Goal: Information Seeking & Learning: Learn about a topic

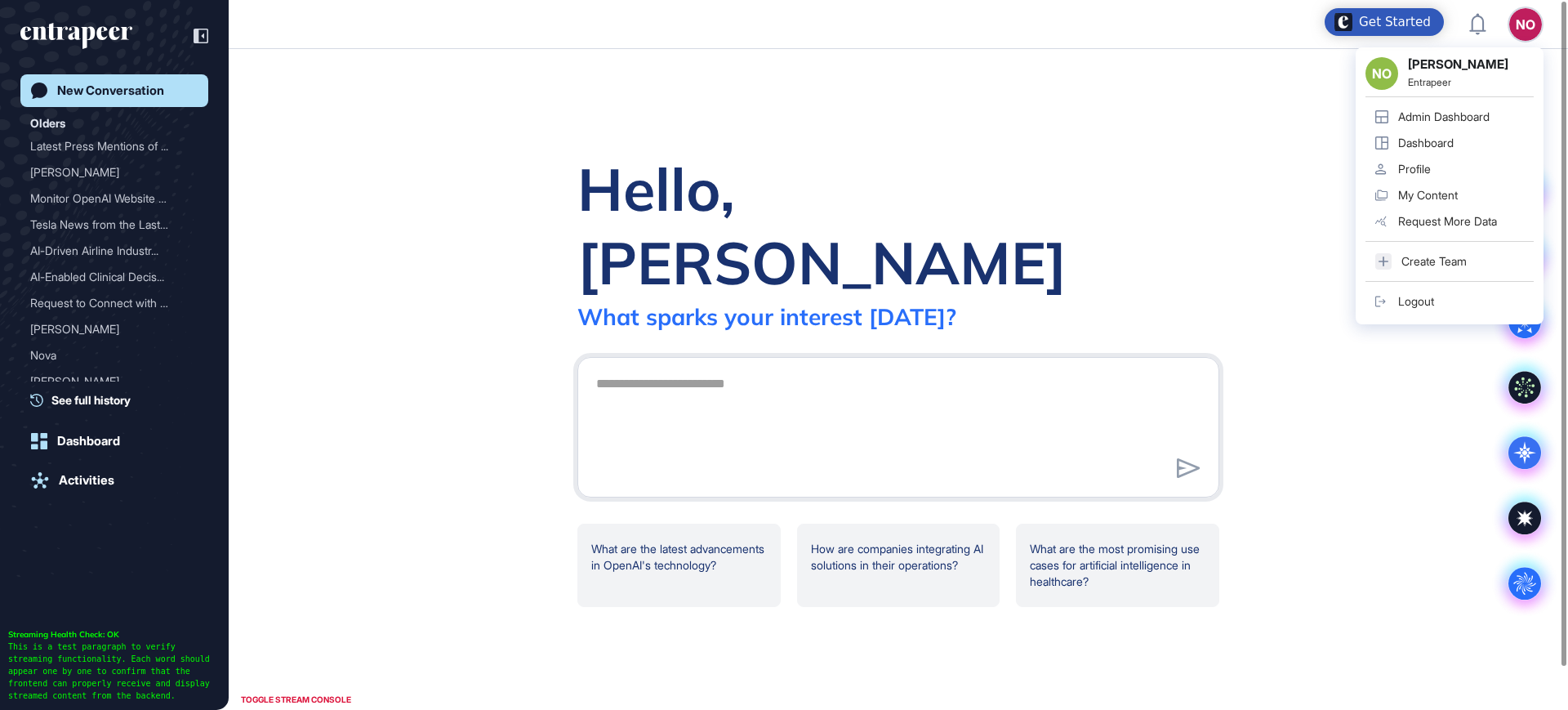
click at [1485, 110] on div "Admin Dashboard" at bounding box center [1444, 116] width 92 height 13
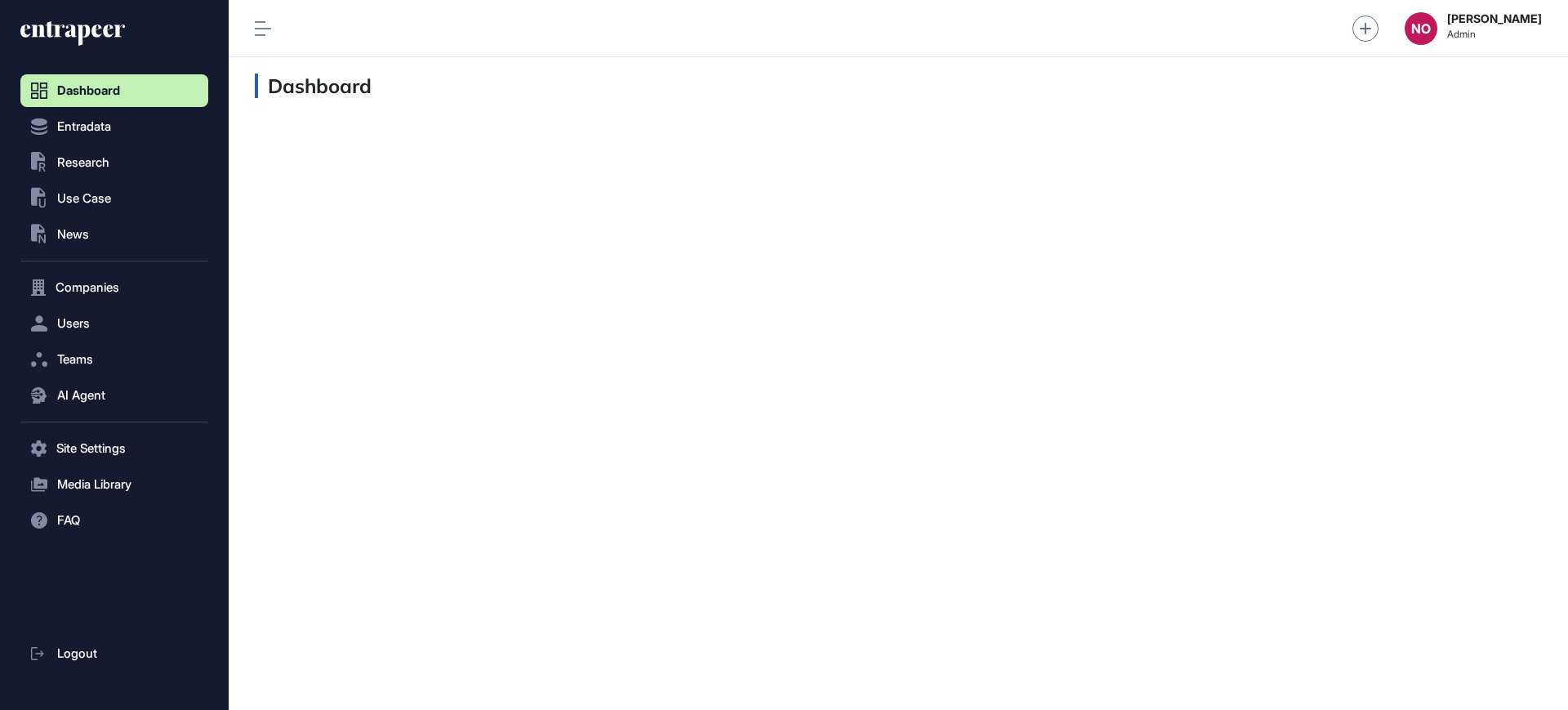
scroll to position [1, 1]
click at [99, 159] on span "Research" at bounding box center [83, 163] width 52 height 13
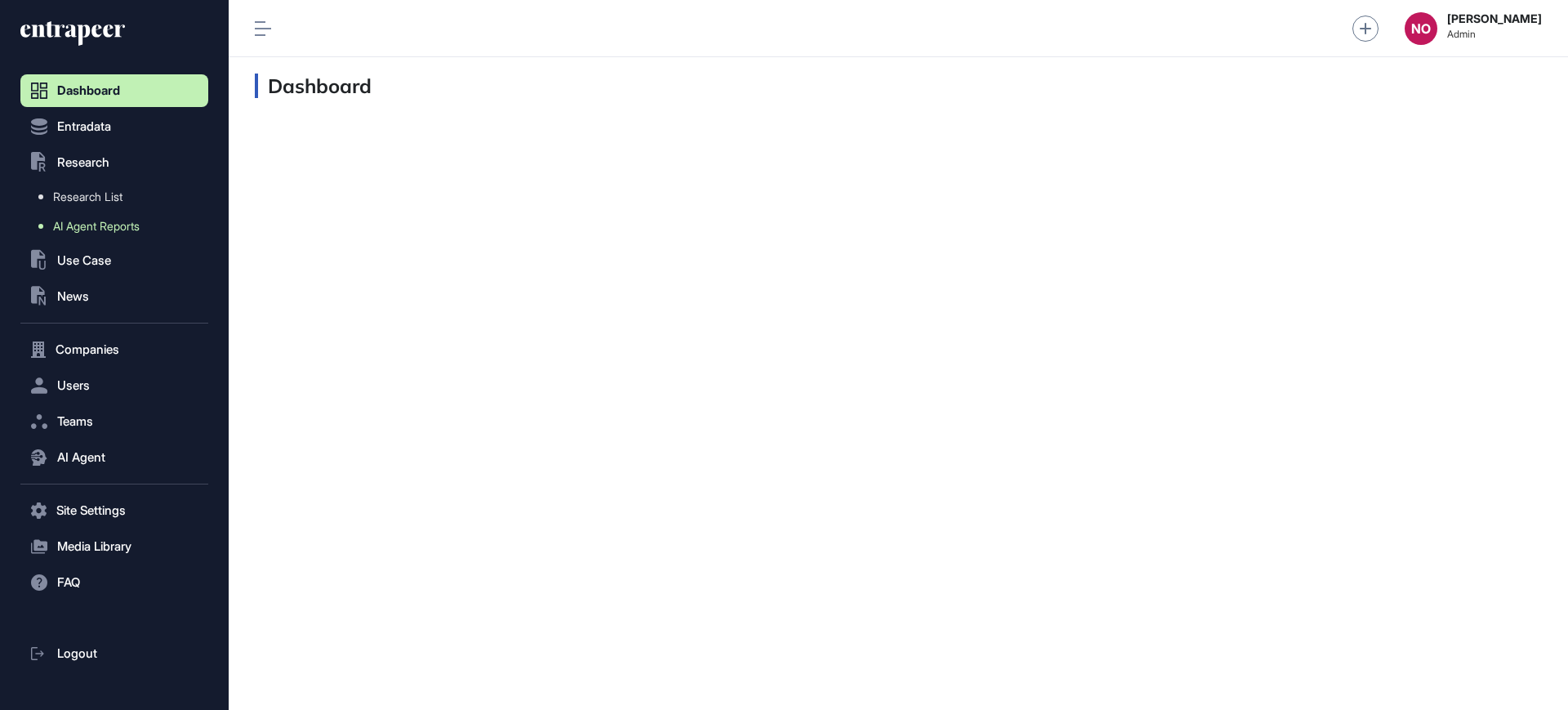
click at [116, 227] on span "AI Agent Reports" at bounding box center [96, 226] width 86 height 13
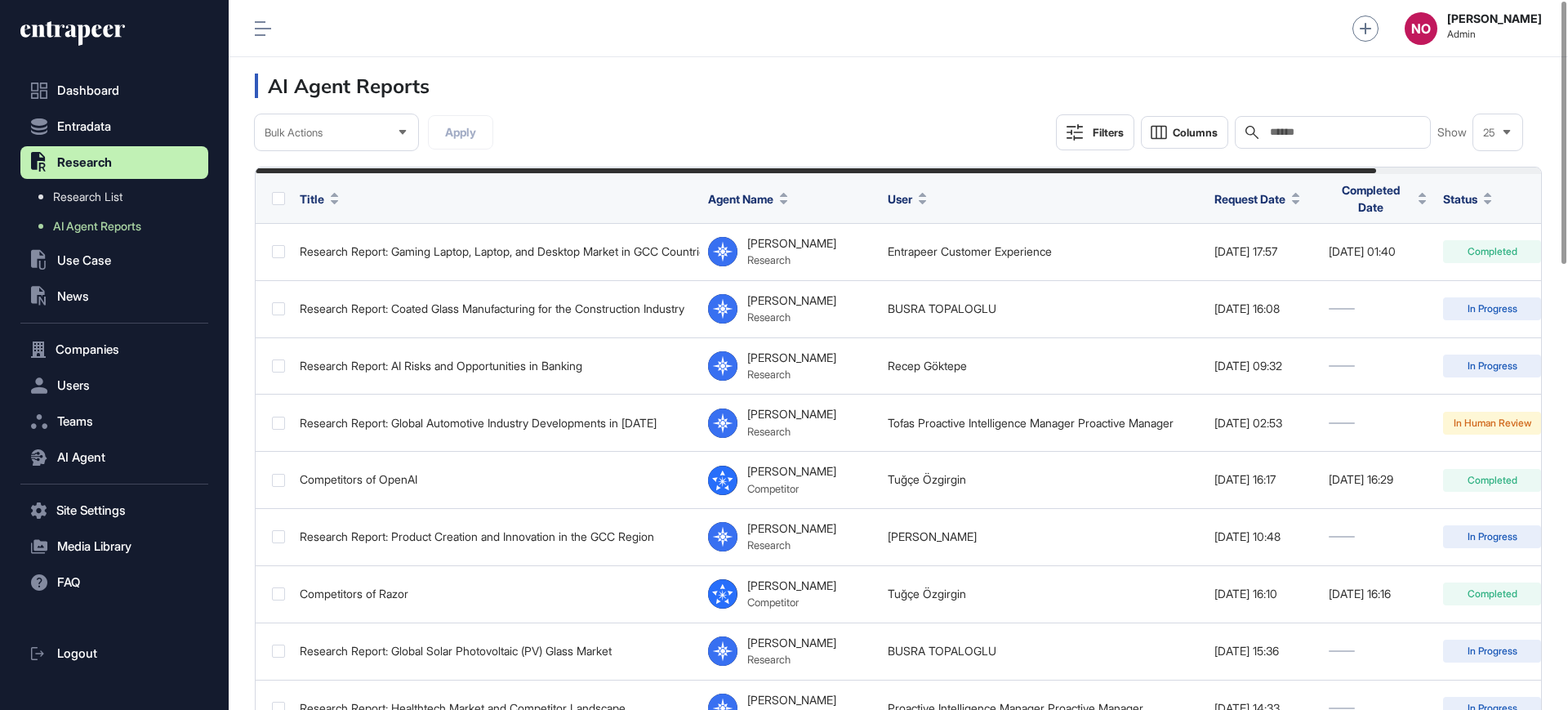
click at [1079, 134] on icon at bounding box center [1075, 132] width 16 height 16
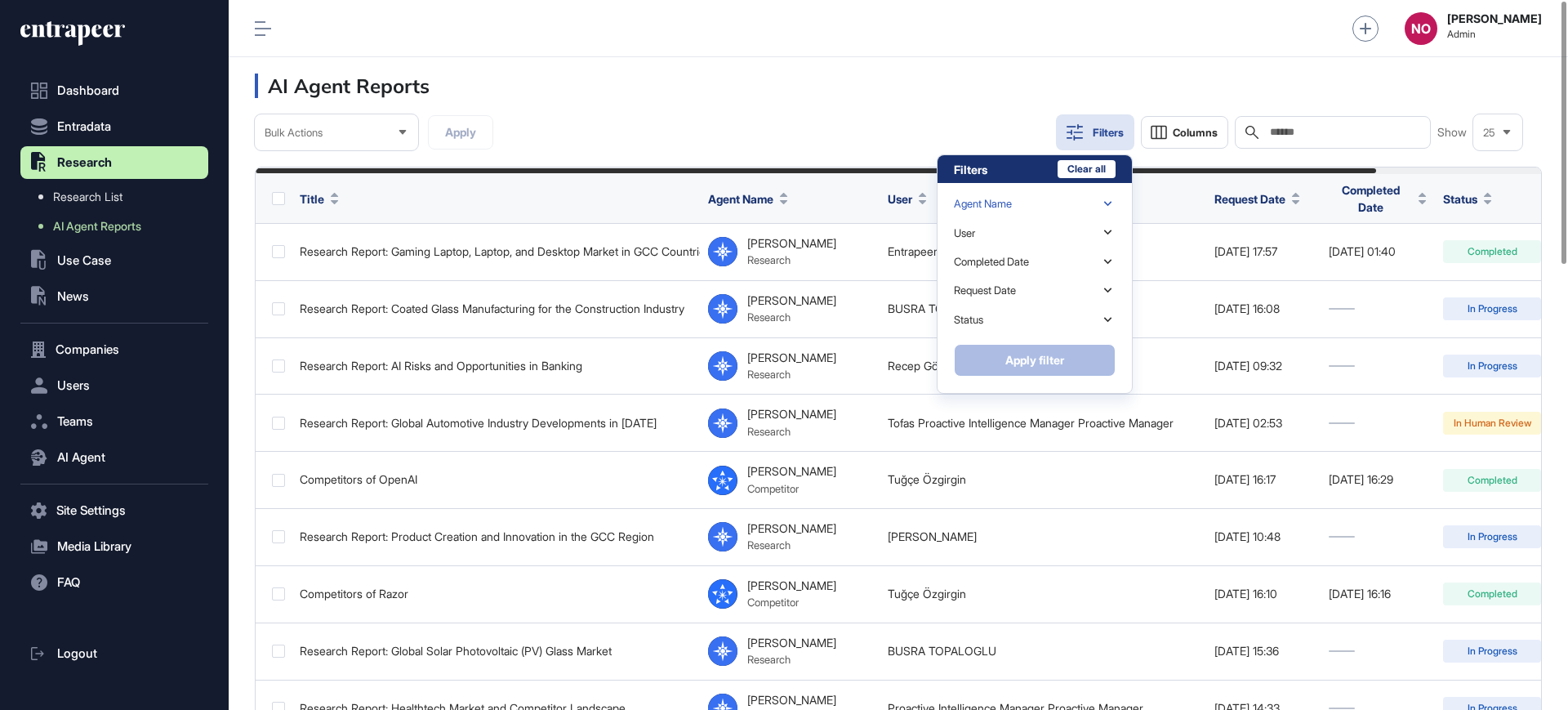
click at [1017, 209] on div "Agent Name" at bounding box center [1035, 203] width 162 height 28
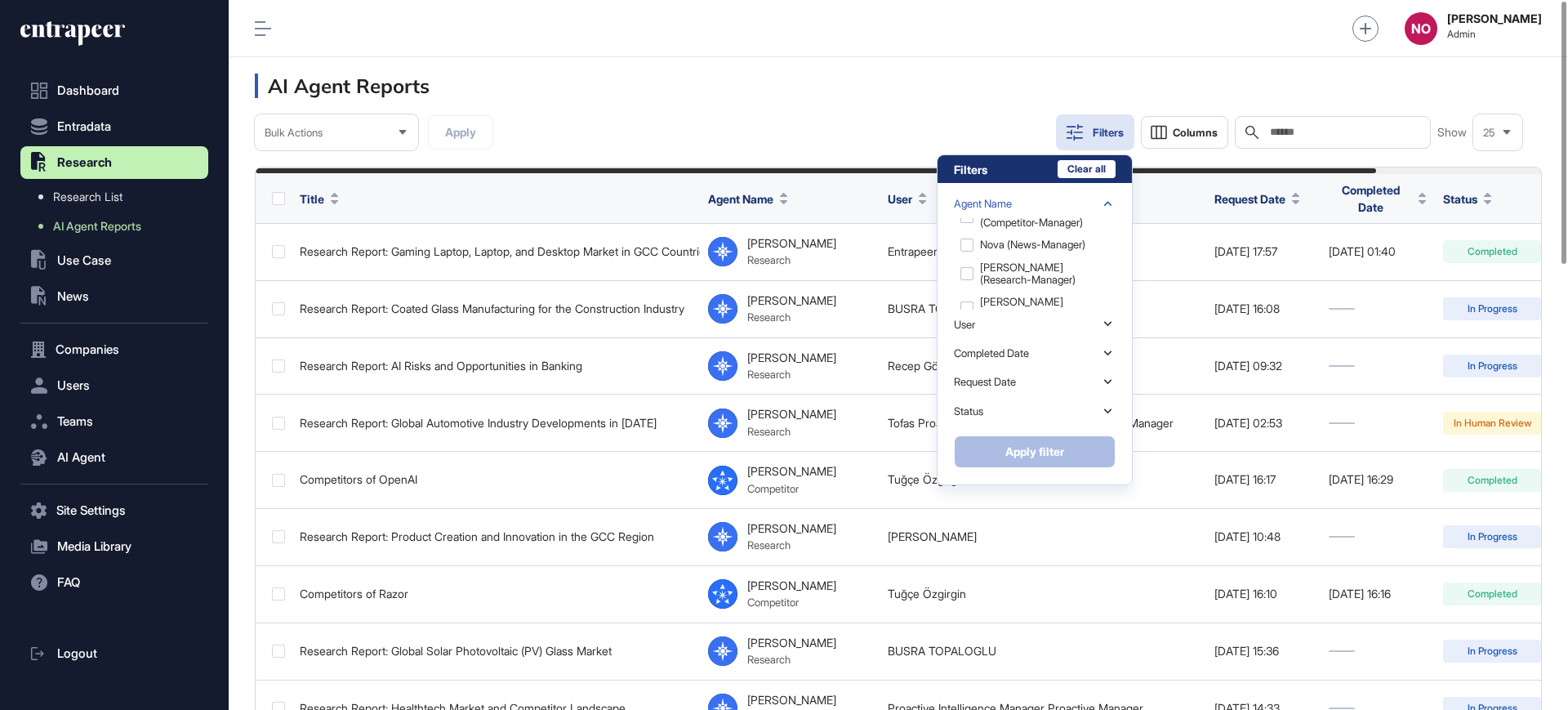
scroll to position [80, 0]
click at [1023, 294] on div at bounding box center [1035, 263] width 162 height 92
click at [1018, 301] on div "Tracy (tracking-manager)" at bounding box center [1033, 304] width 158 height 35
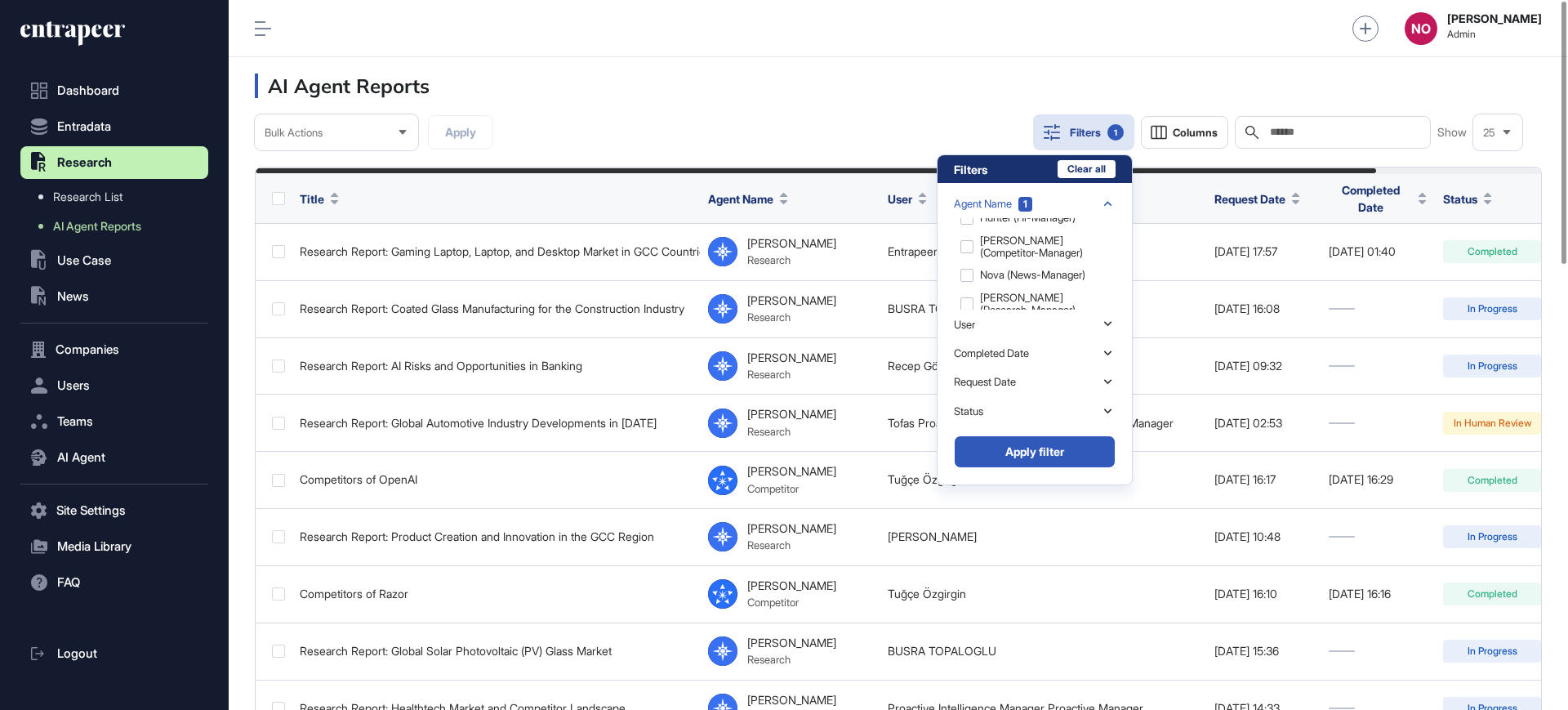
click at [1043, 459] on button "Apply filter" at bounding box center [1035, 451] width 162 height 33
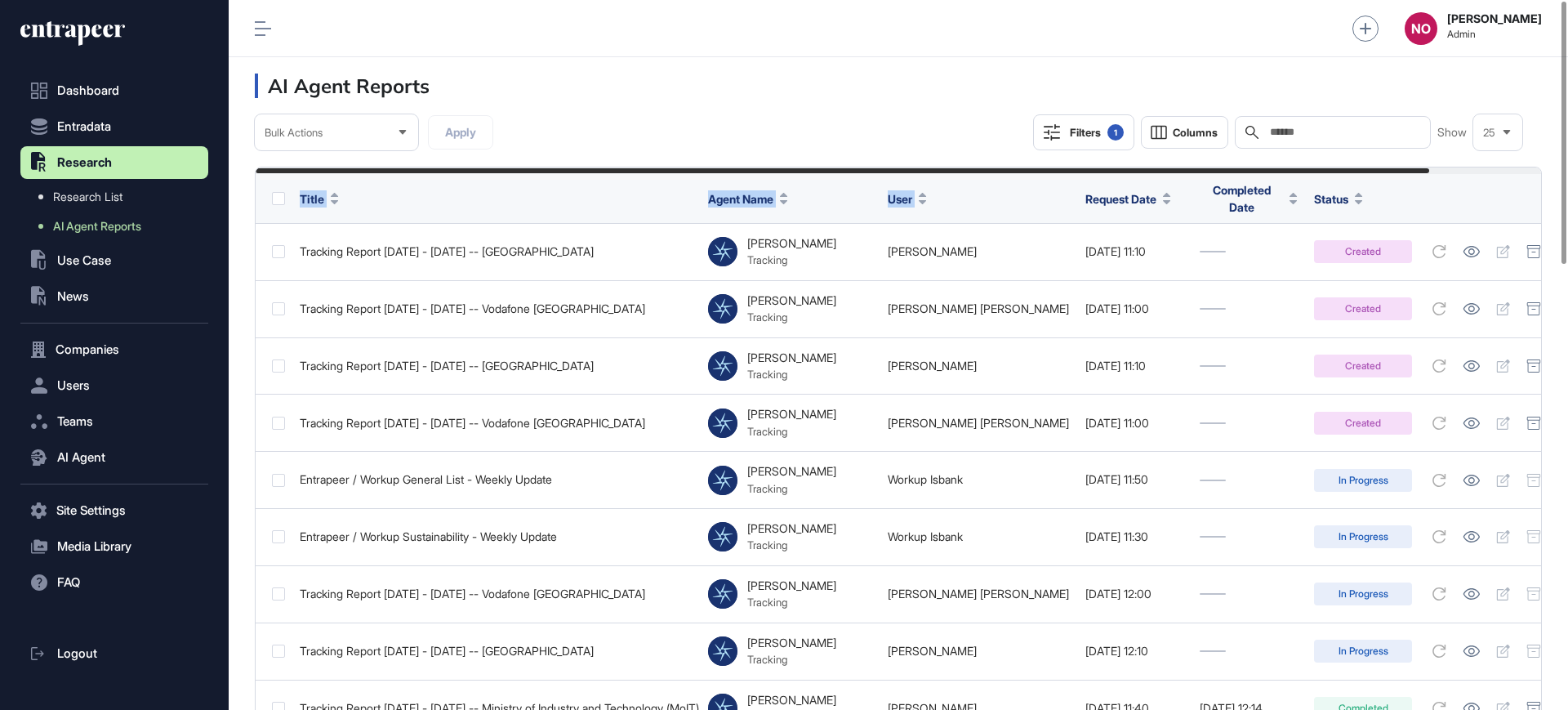
drag, startPoint x: 1131, startPoint y: 175, endPoint x: 1227, endPoint y: 171, distance: 96.1
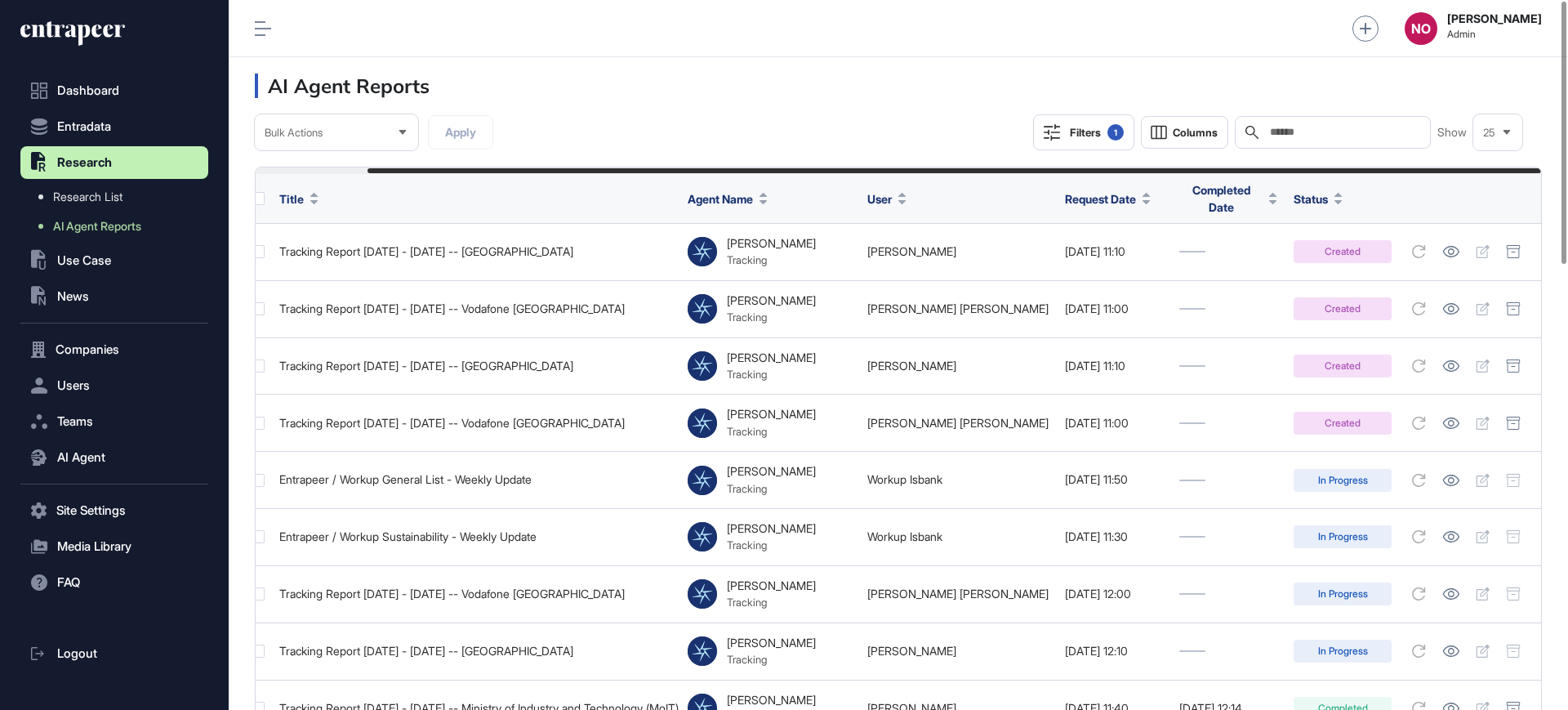
drag, startPoint x: 1235, startPoint y: 167, endPoint x: 1405, endPoint y: 164, distance: 170.0
click at [935, 78] on header "AI Agent Reports" at bounding box center [898, 85] width 1340 height 57
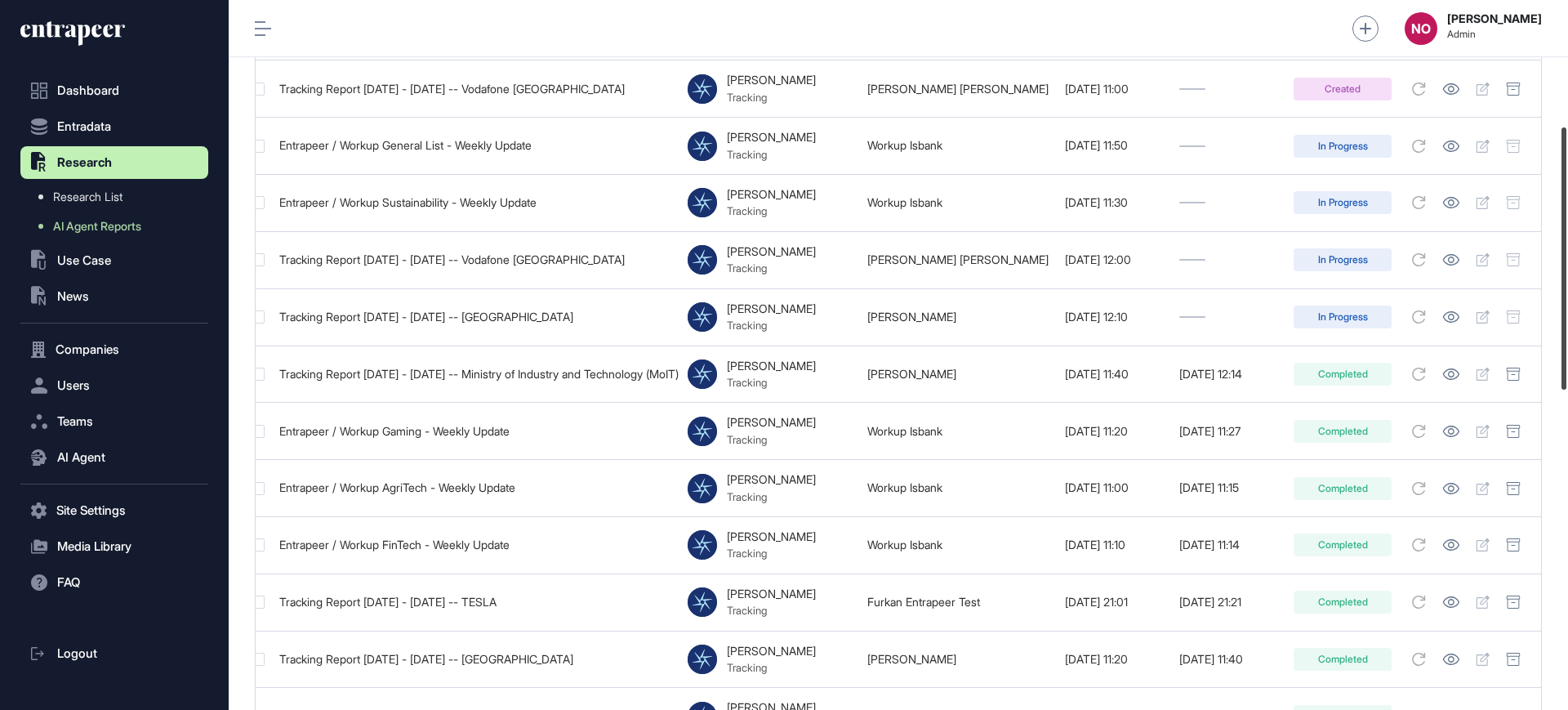
scroll to position [340, 0]
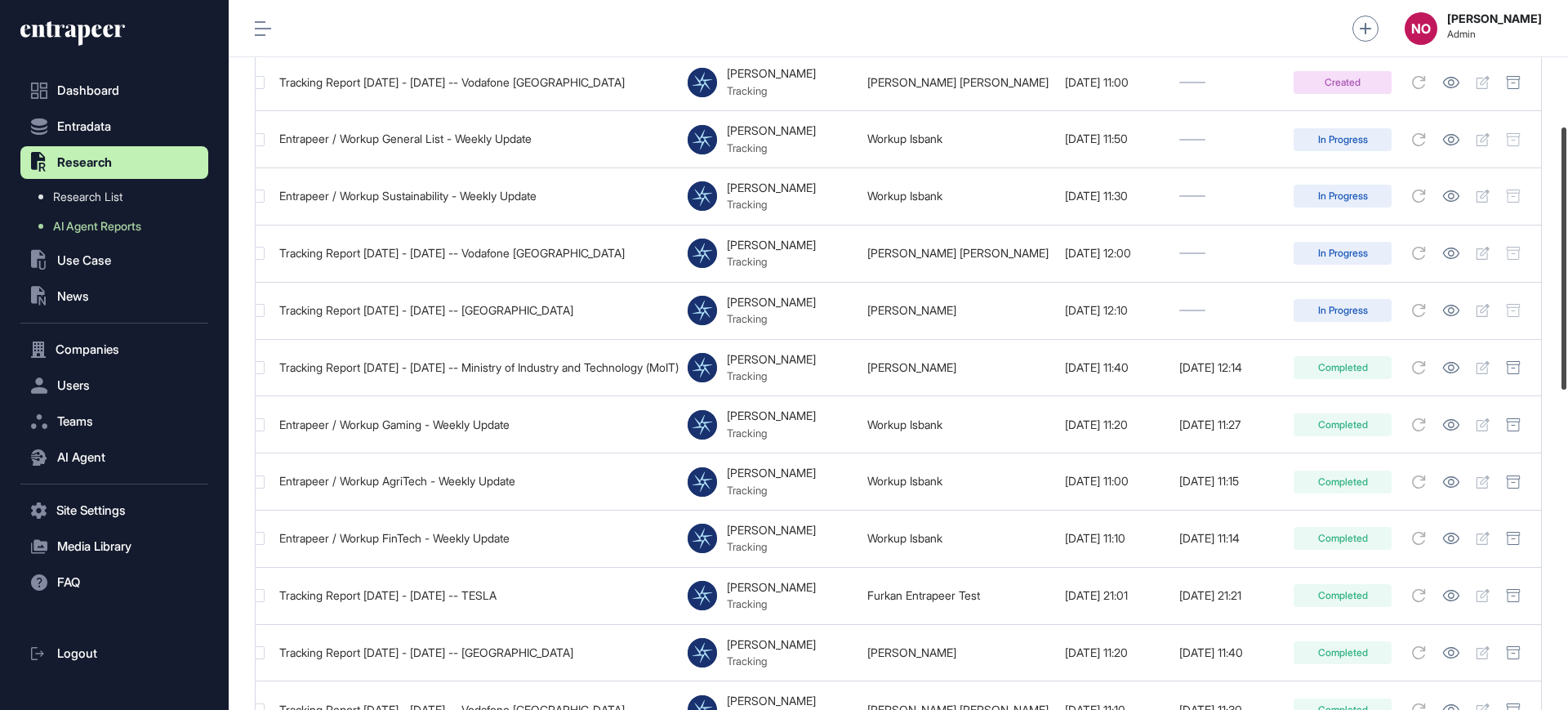
drag, startPoint x: 1567, startPoint y: 227, endPoint x: 1566, endPoint y: 353, distance: 126.0
click at [1566, 353] on div at bounding box center [1564, 258] width 5 height 262
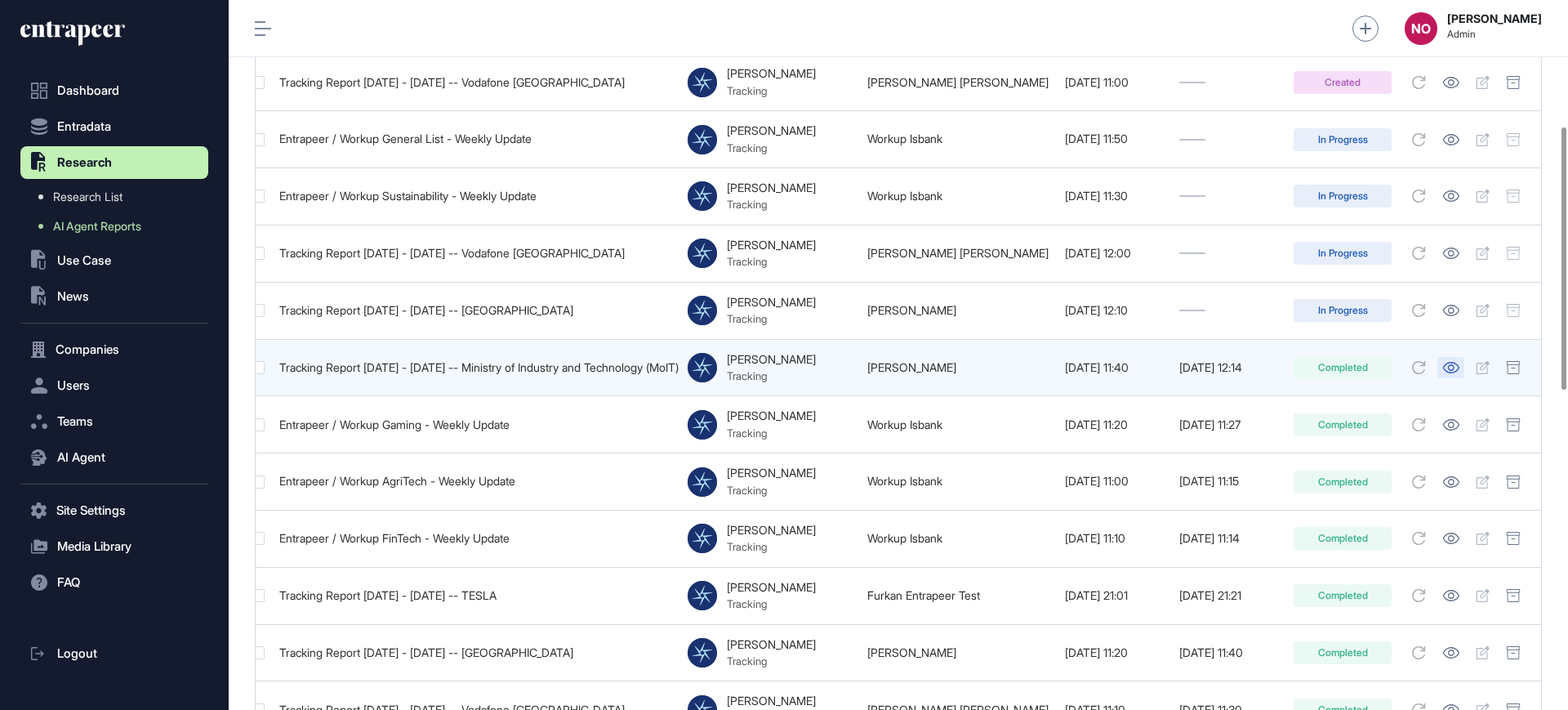
click at [1450, 362] on icon at bounding box center [1452, 367] width 16 height 12
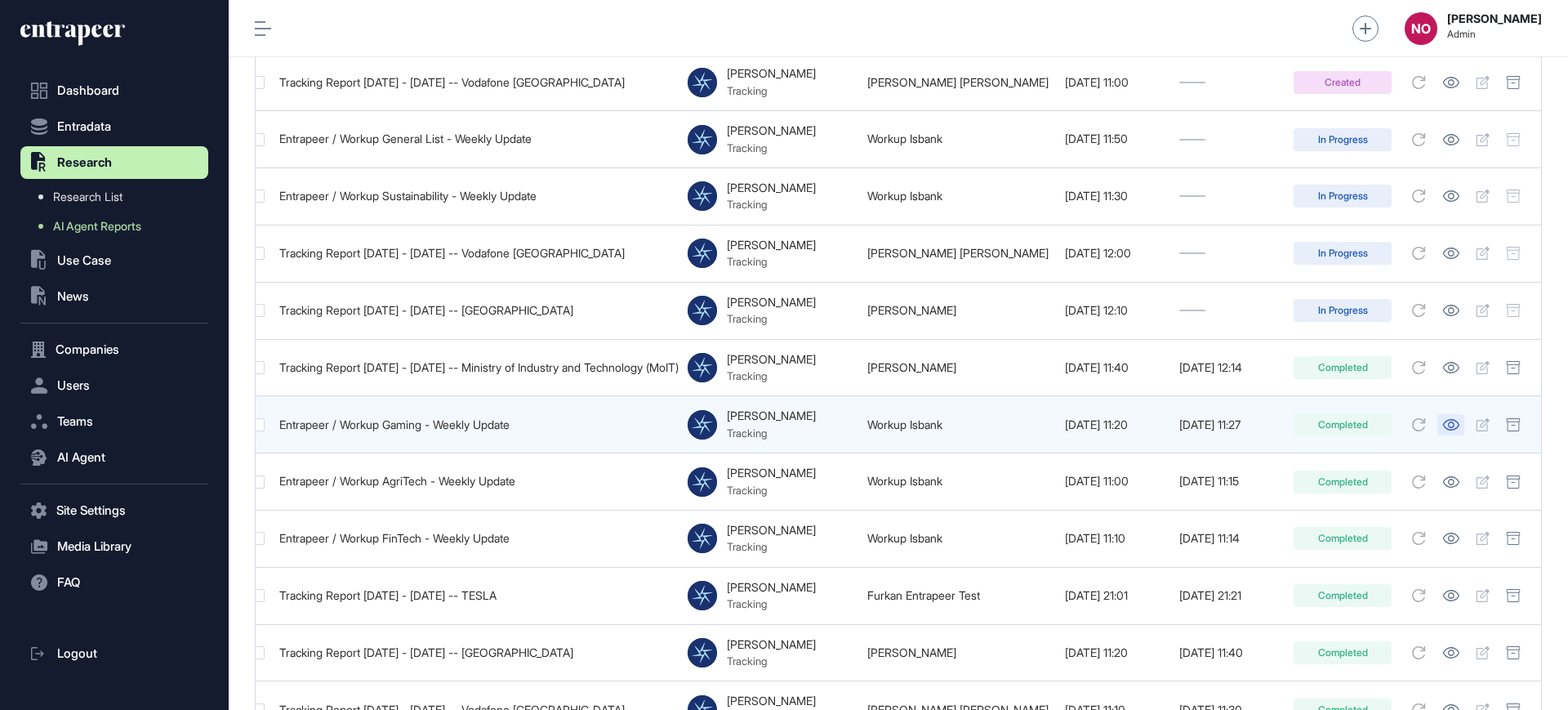
click at [1447, 420] on icon at bounding box center [1451, 425] width 17 height 12
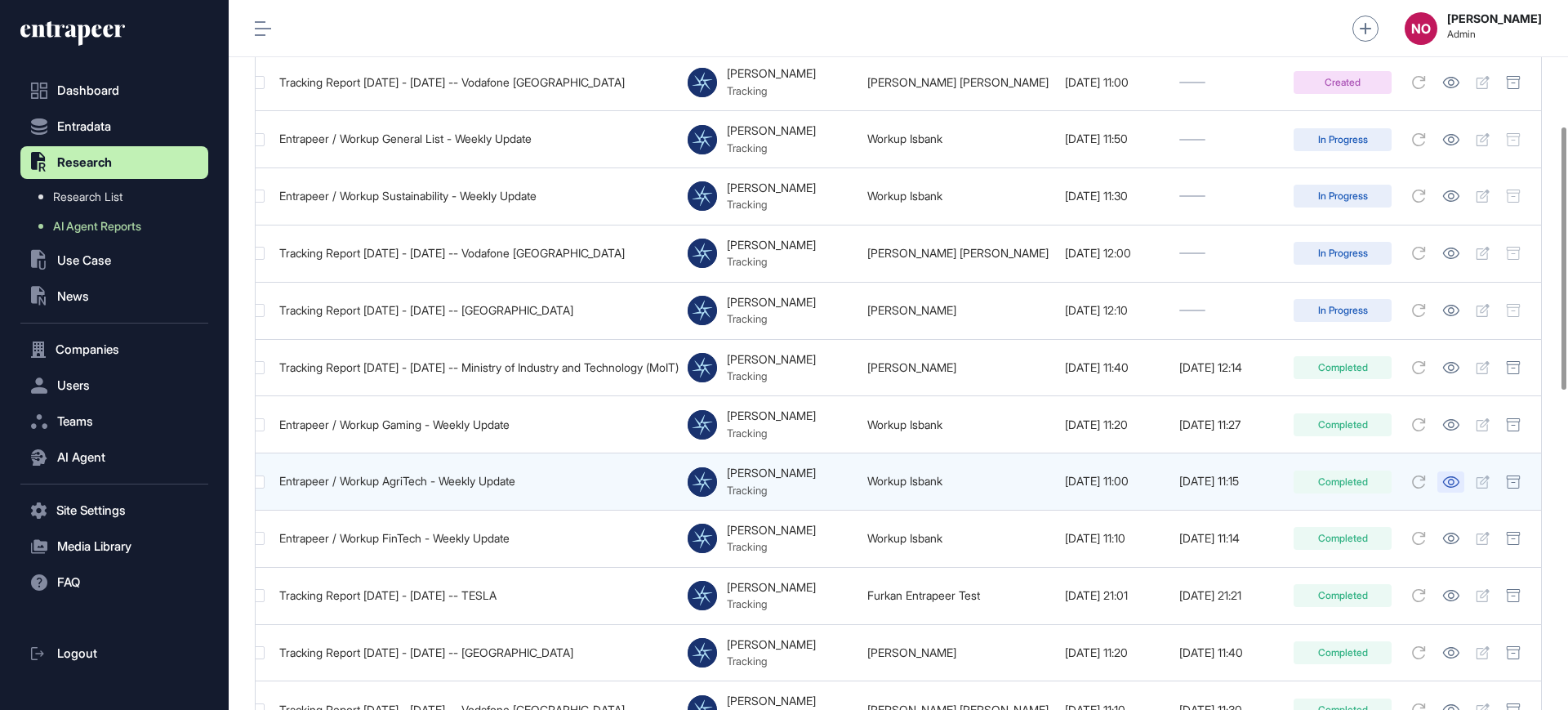
click at [1448, 476] on icon at bounding box center [1451, 482] width 17 height 12
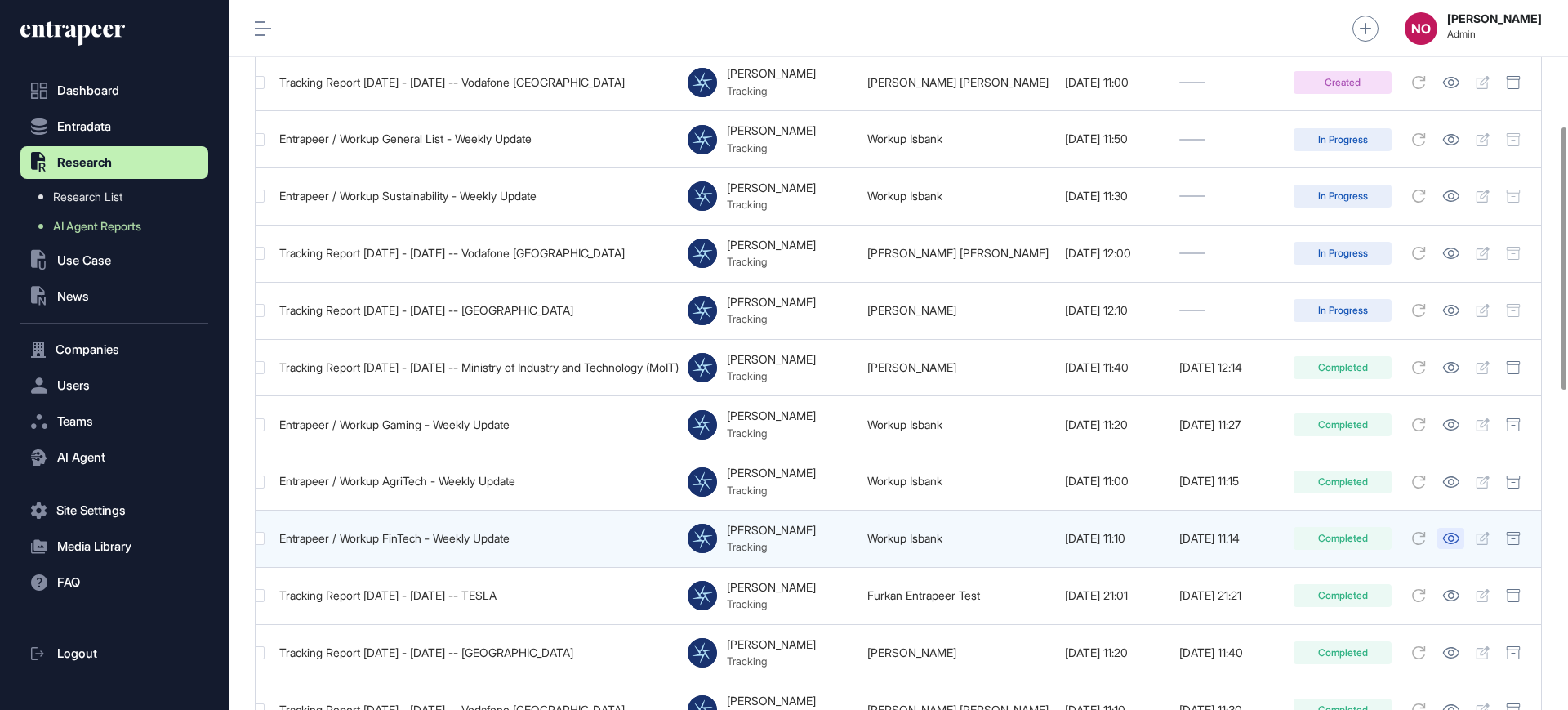
click at [1449, 532] on icon at bounding box center [1451, 538] width 17 height 12
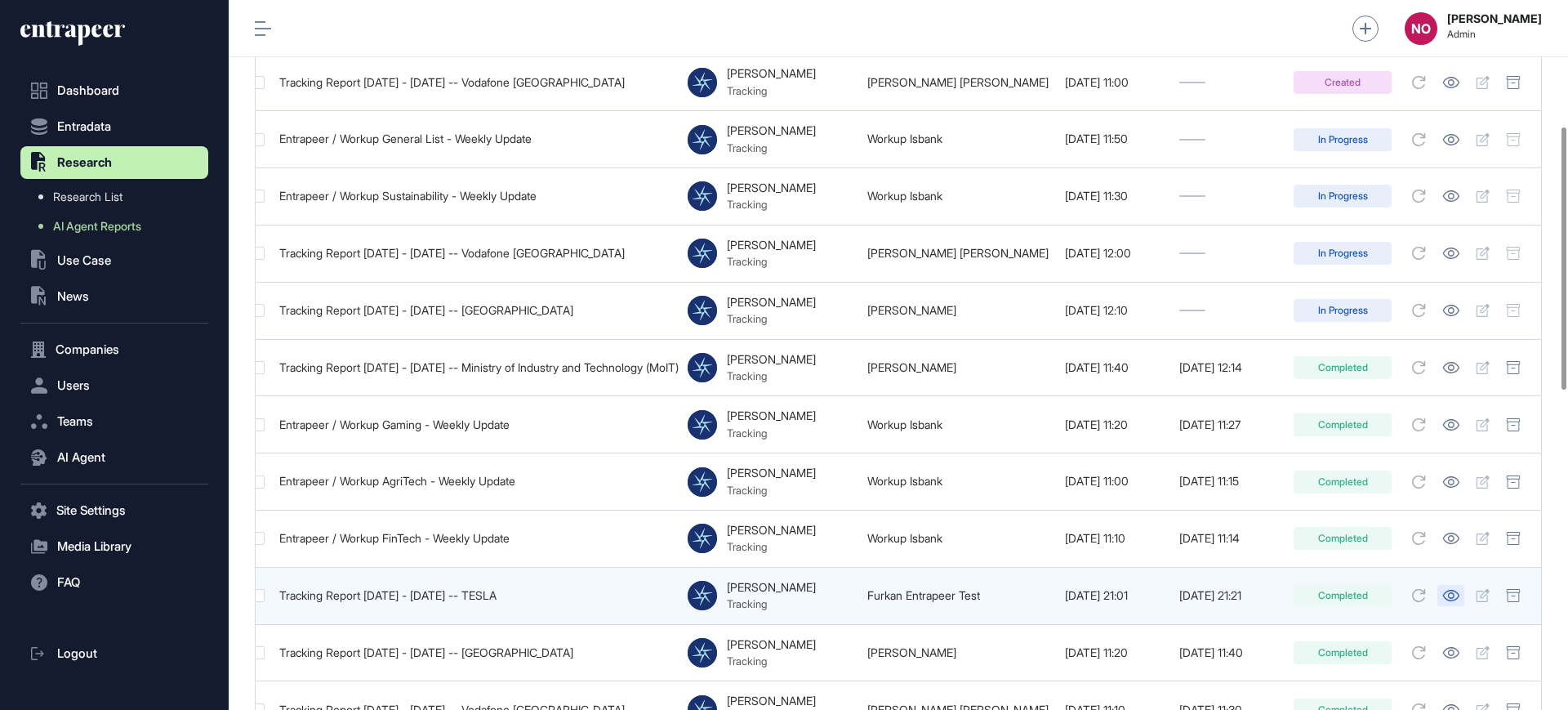
click at [1448, 590] on icon at bounding box center [1452, 595] width 16 height 12
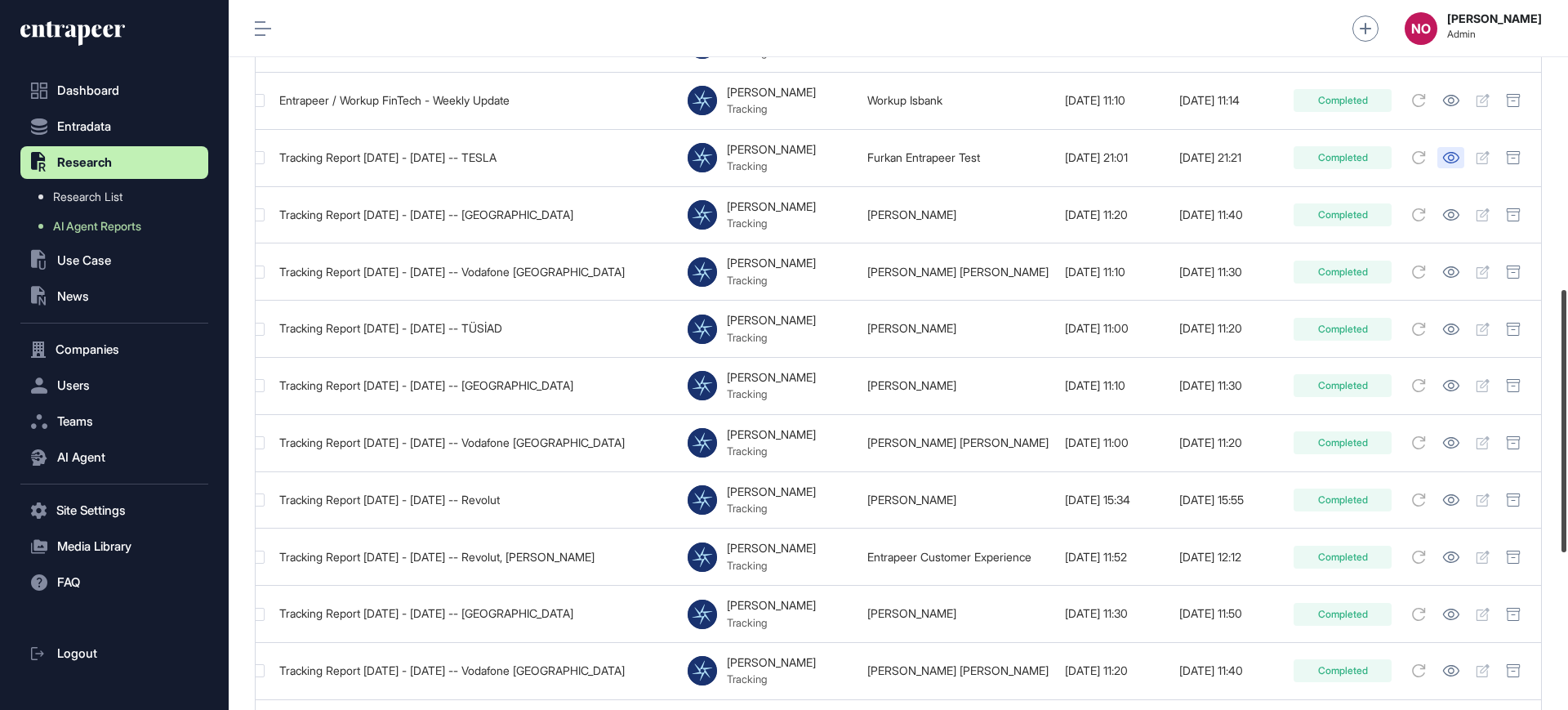
drag, startPoint x: 1567, startPoint y: 249, endPoint x: 1563, endPoint y: 378, distance: 129.1
click at [1563, 378] on div at bounding box center [1564, 420] width 5 height 262
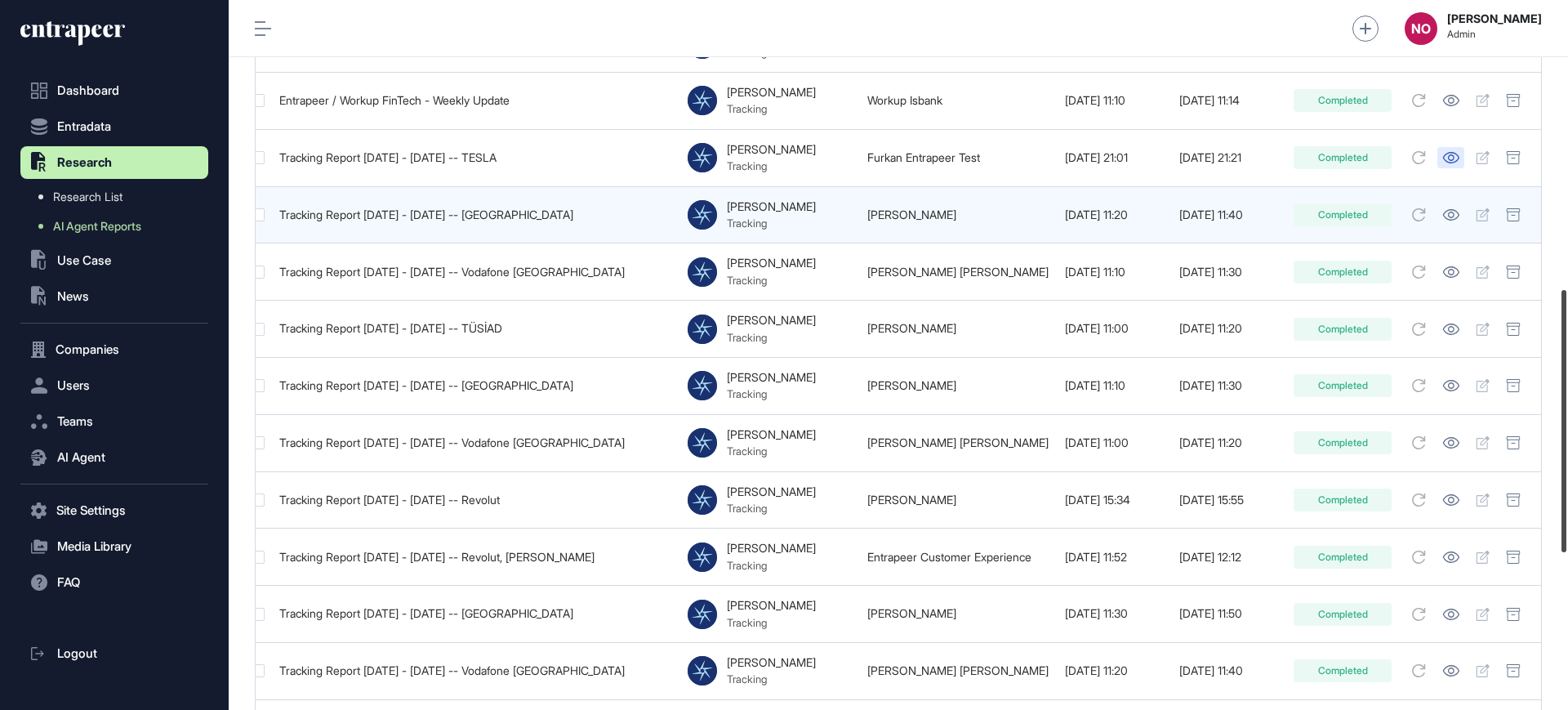
scroll to position [780, 0]
click at [1450, 208] on icon at bounding box center [1451, 213] width 17 height 12
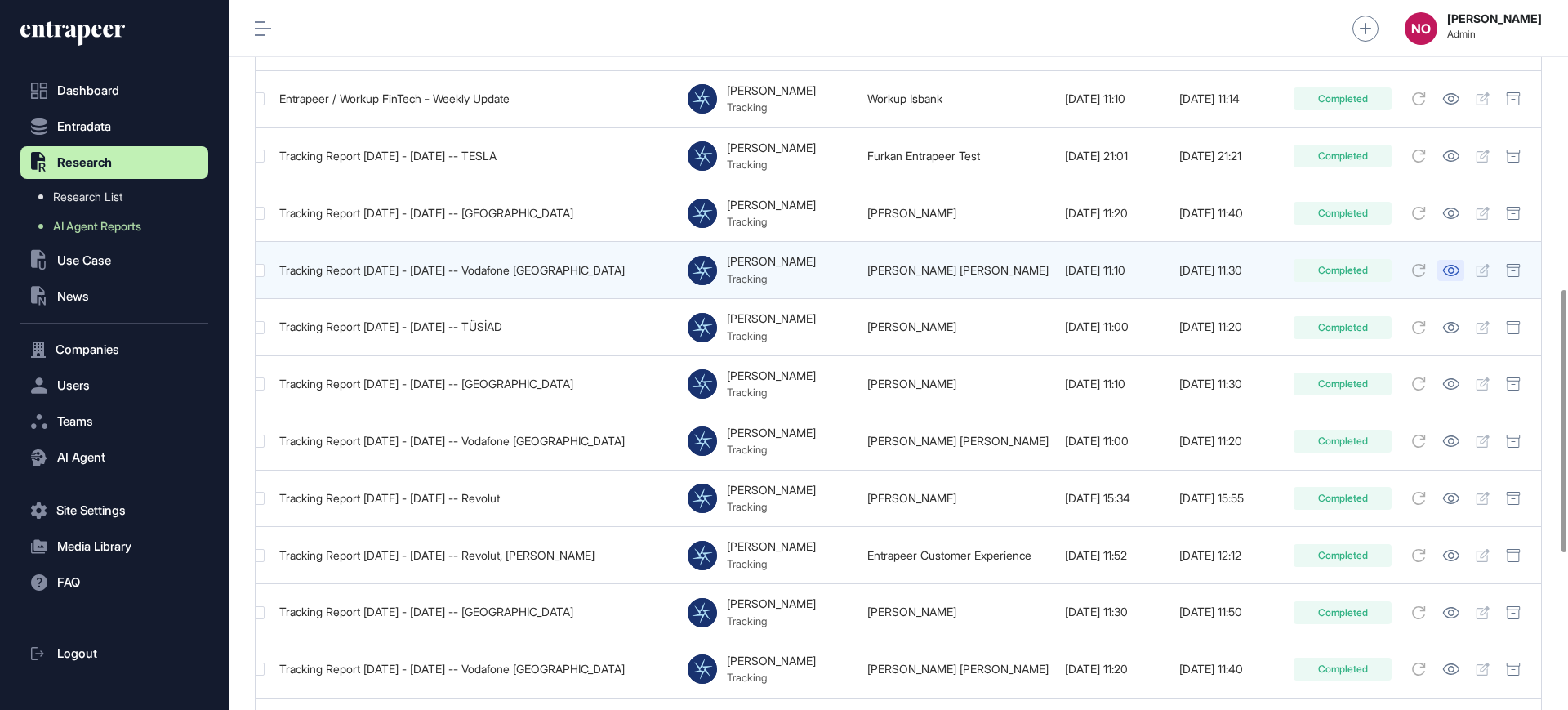
click at [1452, 265] on icon at bounding box center [1451, 270] width 17 height 12
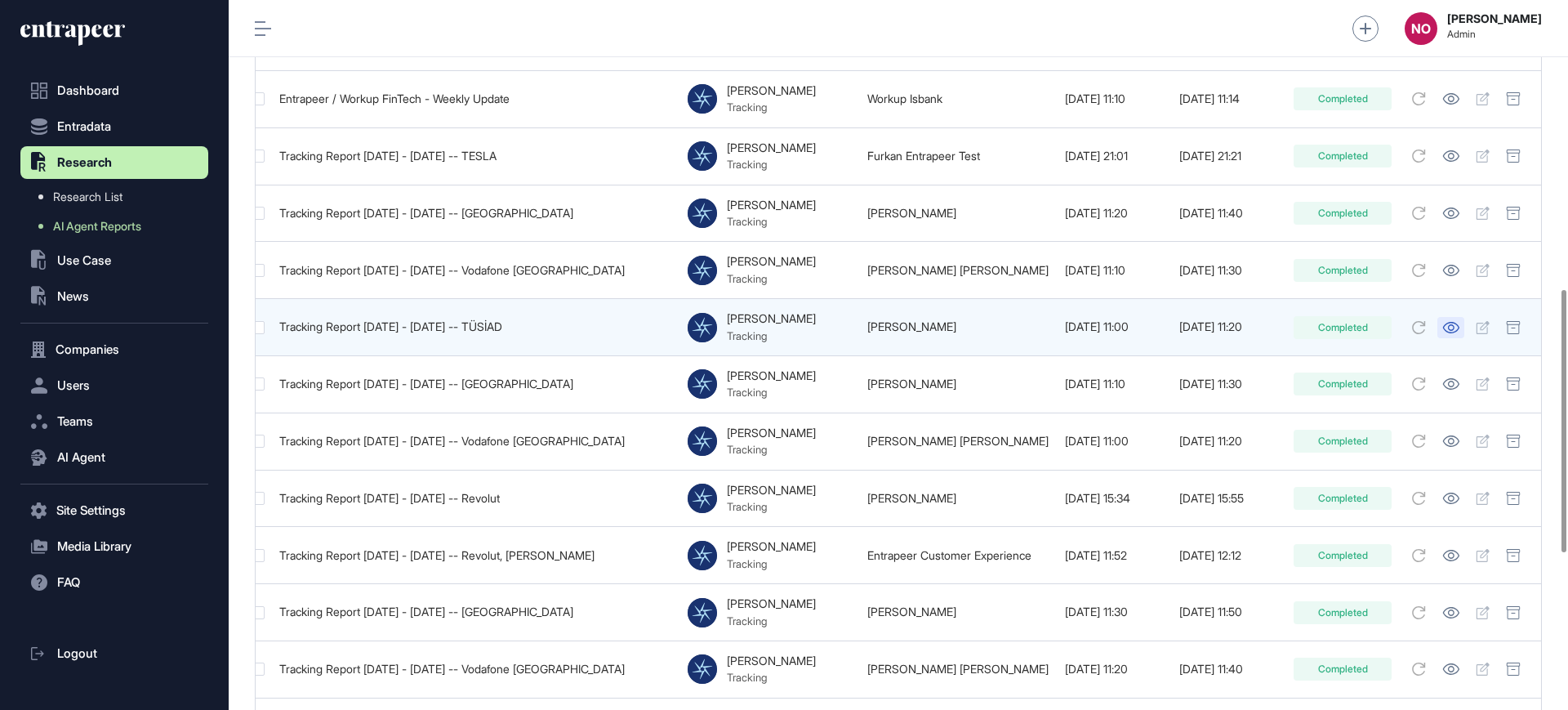
click at [1448, 322] on icon at bounding box center [1451, 327] width 17 height 12
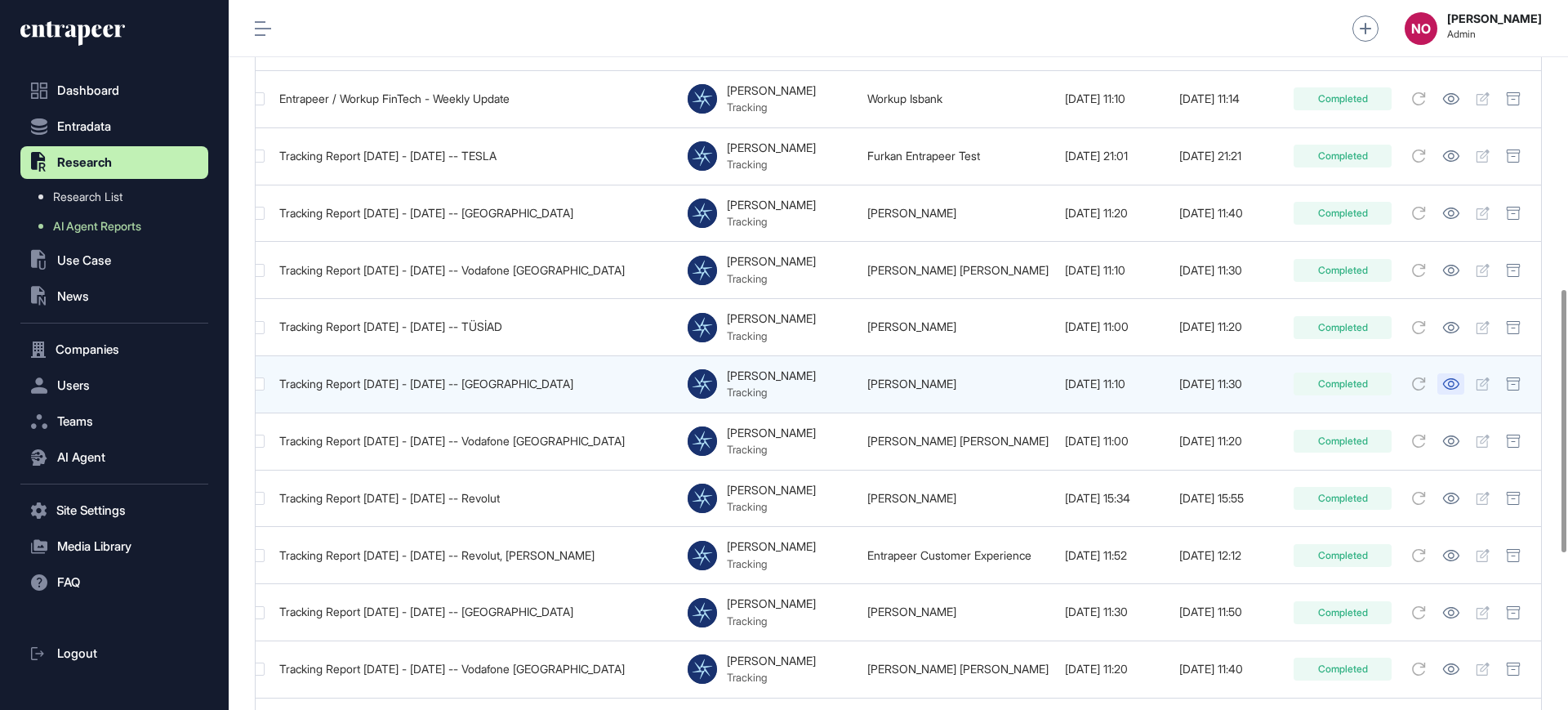
click at [1447, 380] on icon at bounding box center [1452, 384] width 16 height 12
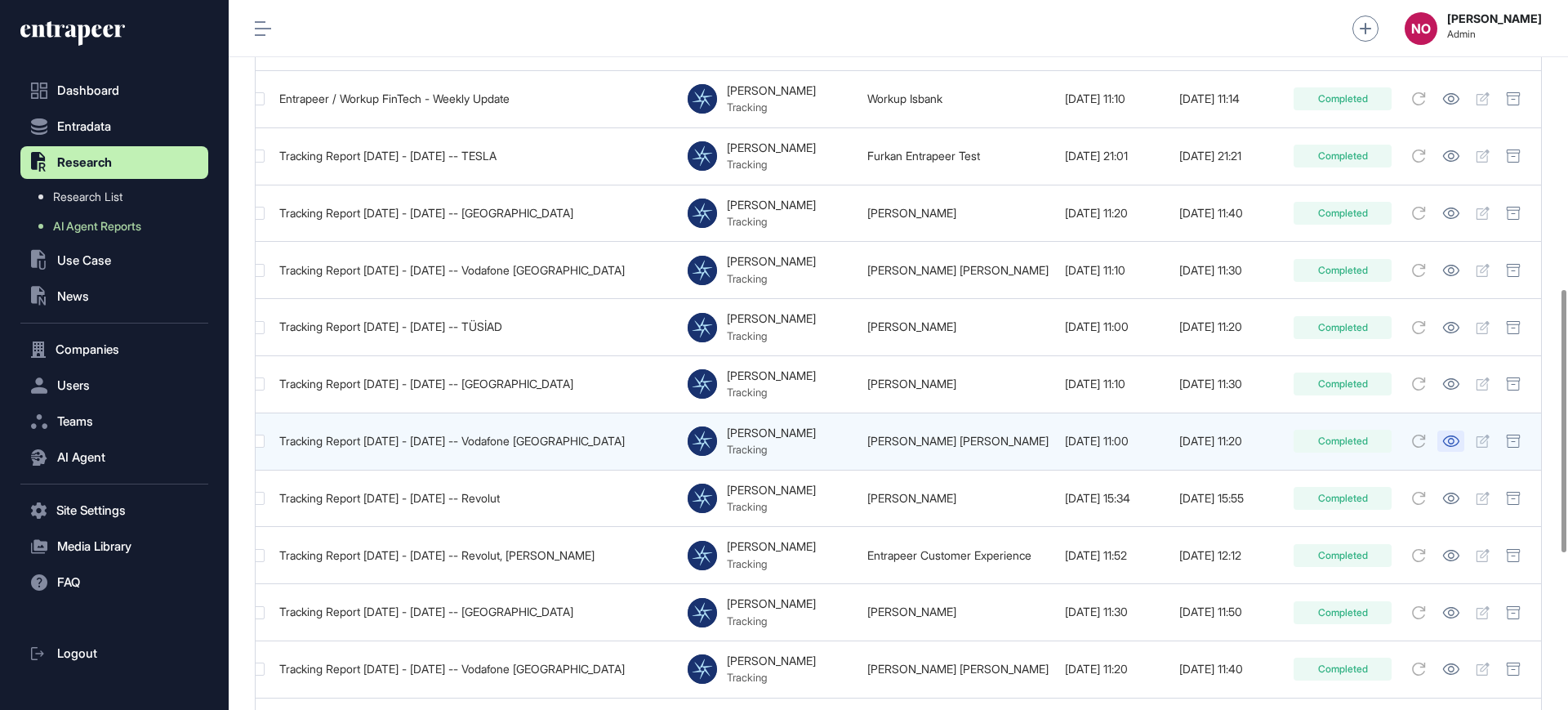
click at [1450, 435] on icon at bounding box center [1451, 441] width 17 height 12
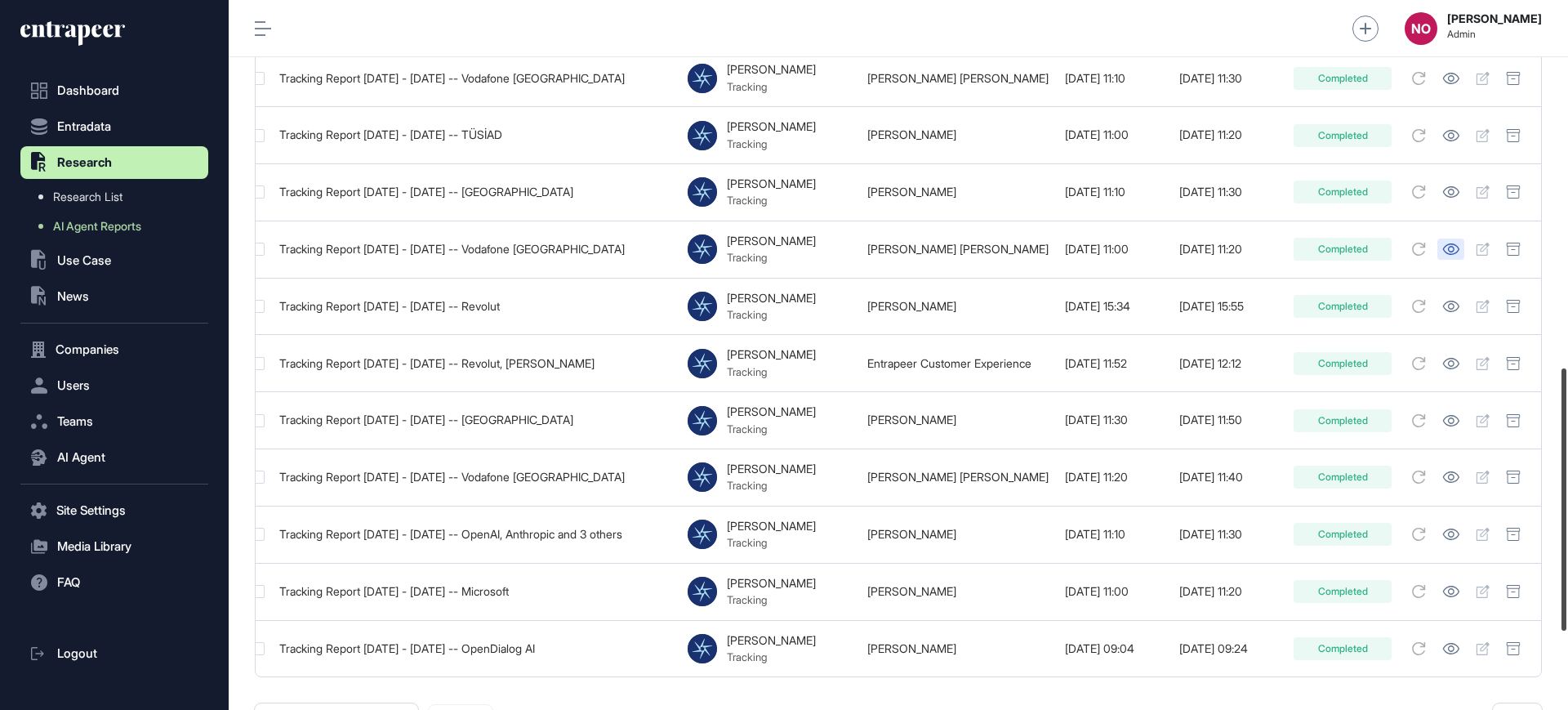
scroll to position [1037, 0]
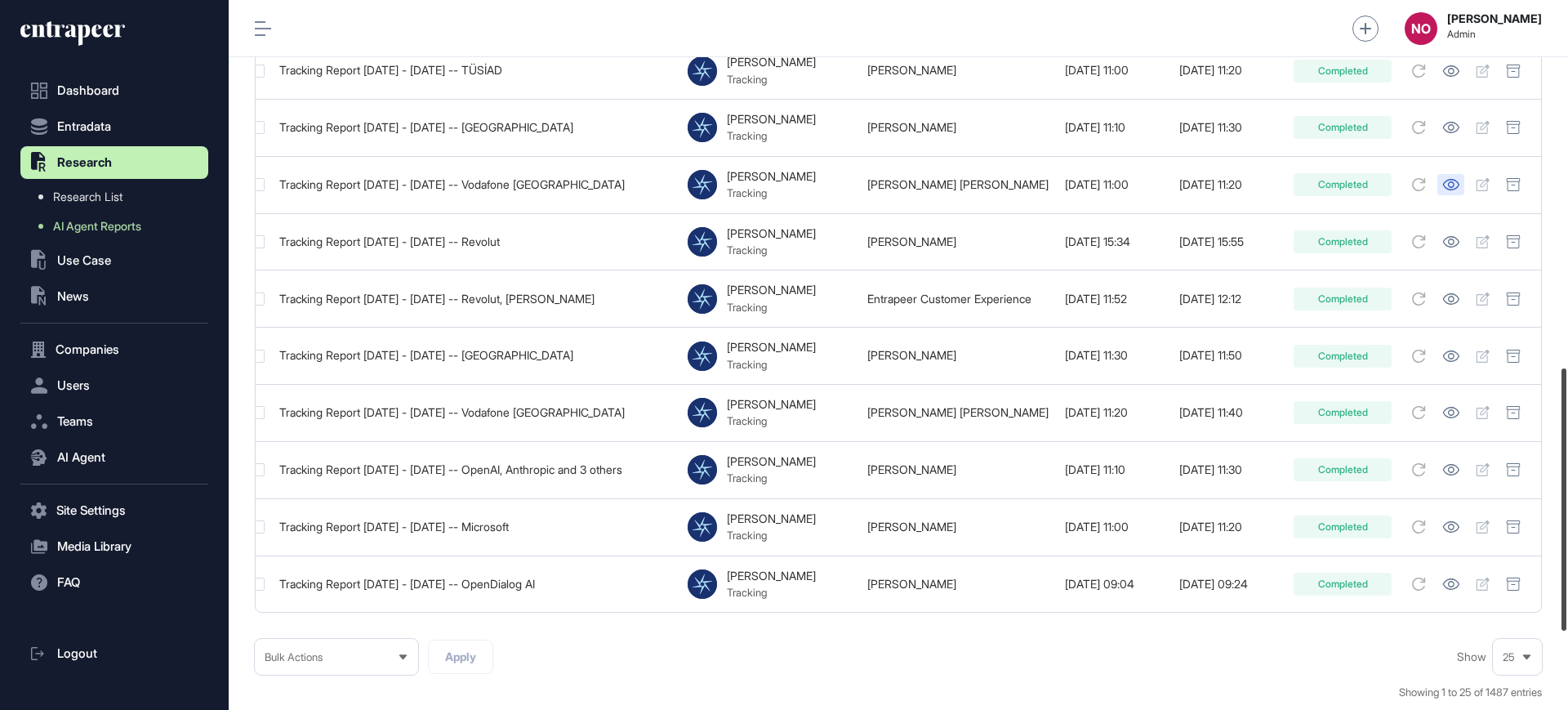
drag, startPoint x: 1567, startPoint y: 370, endPoint x: 1567, endPoint y: 441, distance: 71.0
click at [1566, 441] on div at bounding box center [1564, 499] width 5 height 262
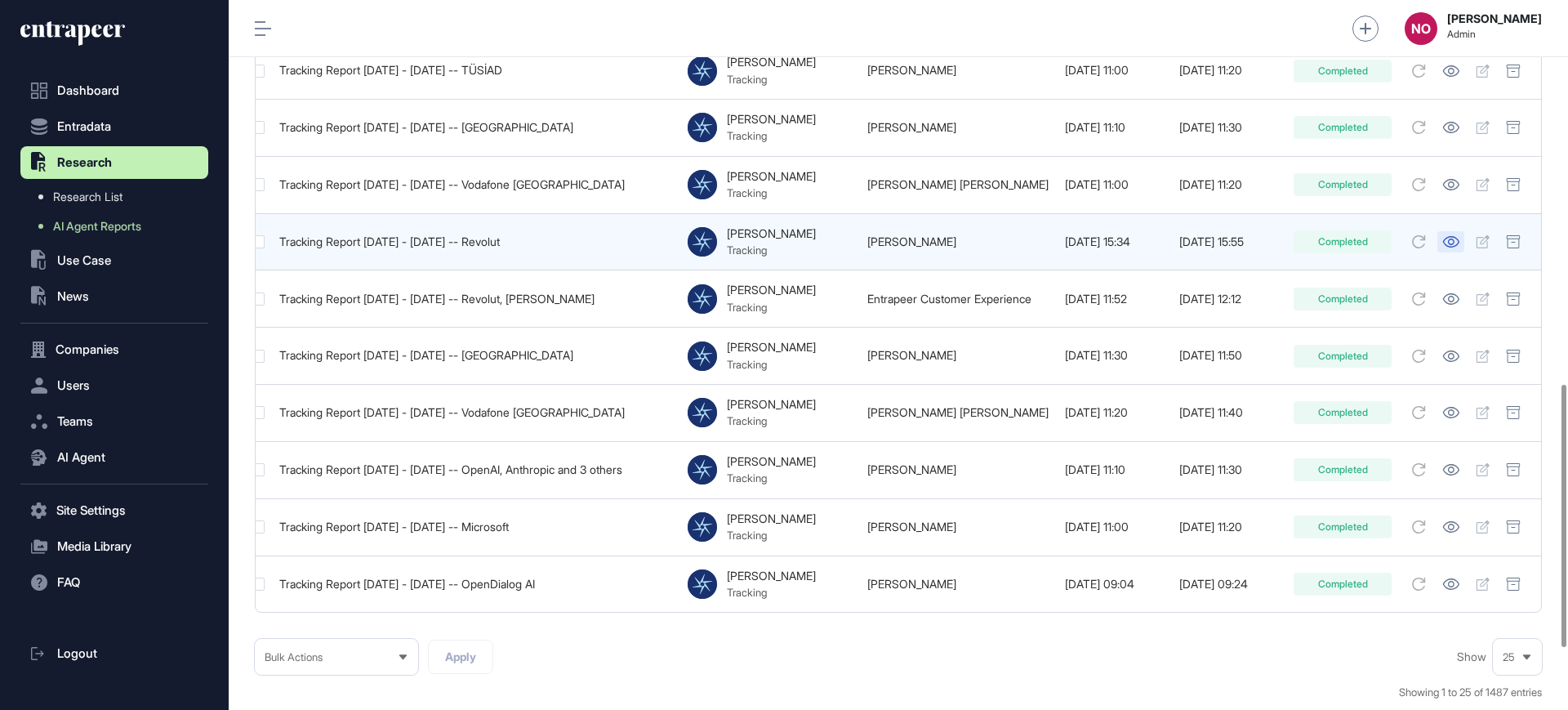
click at [1454, 236] on icon at bounding box center [1451, 242] width 17 height 12
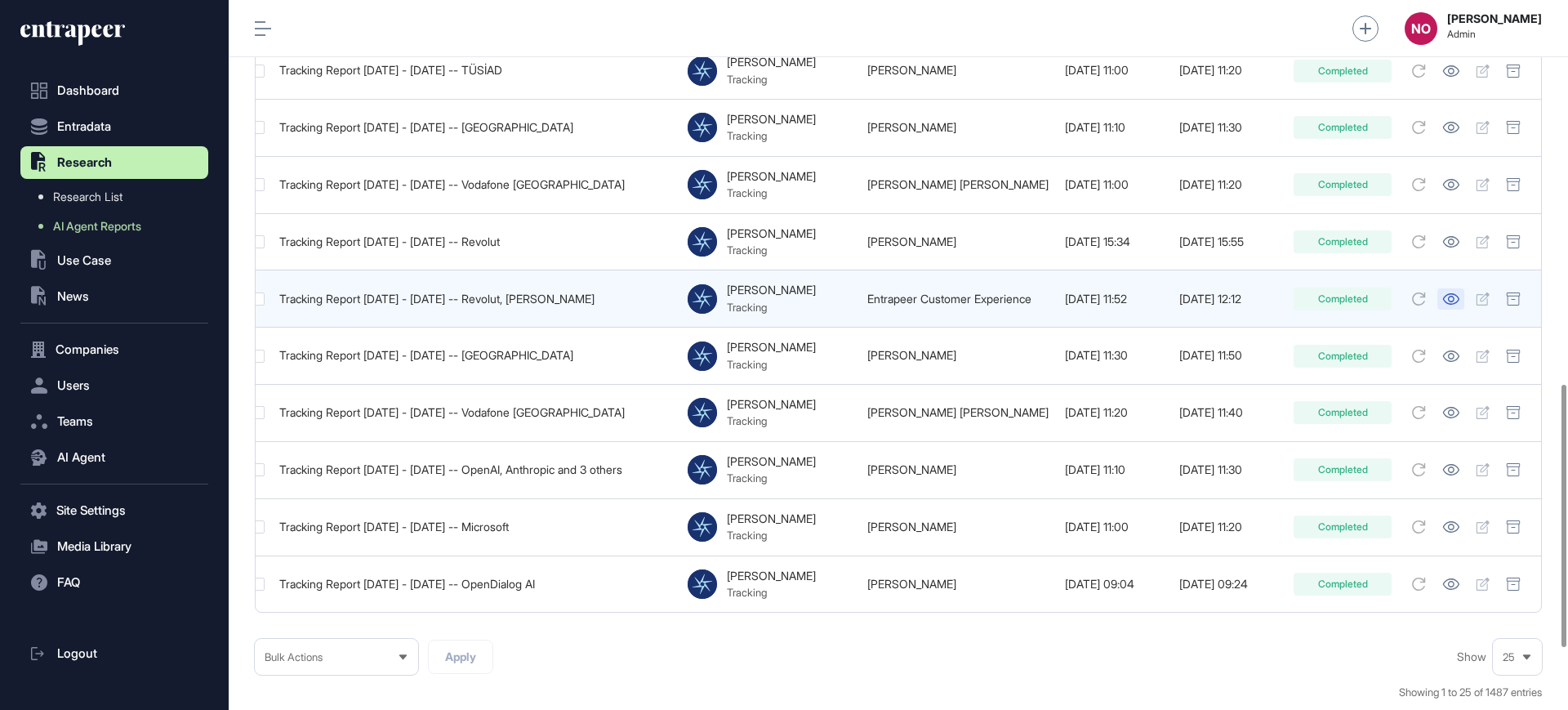
click at [1452, 289] on link at bounding box center [1451, 299] width 27 height 21
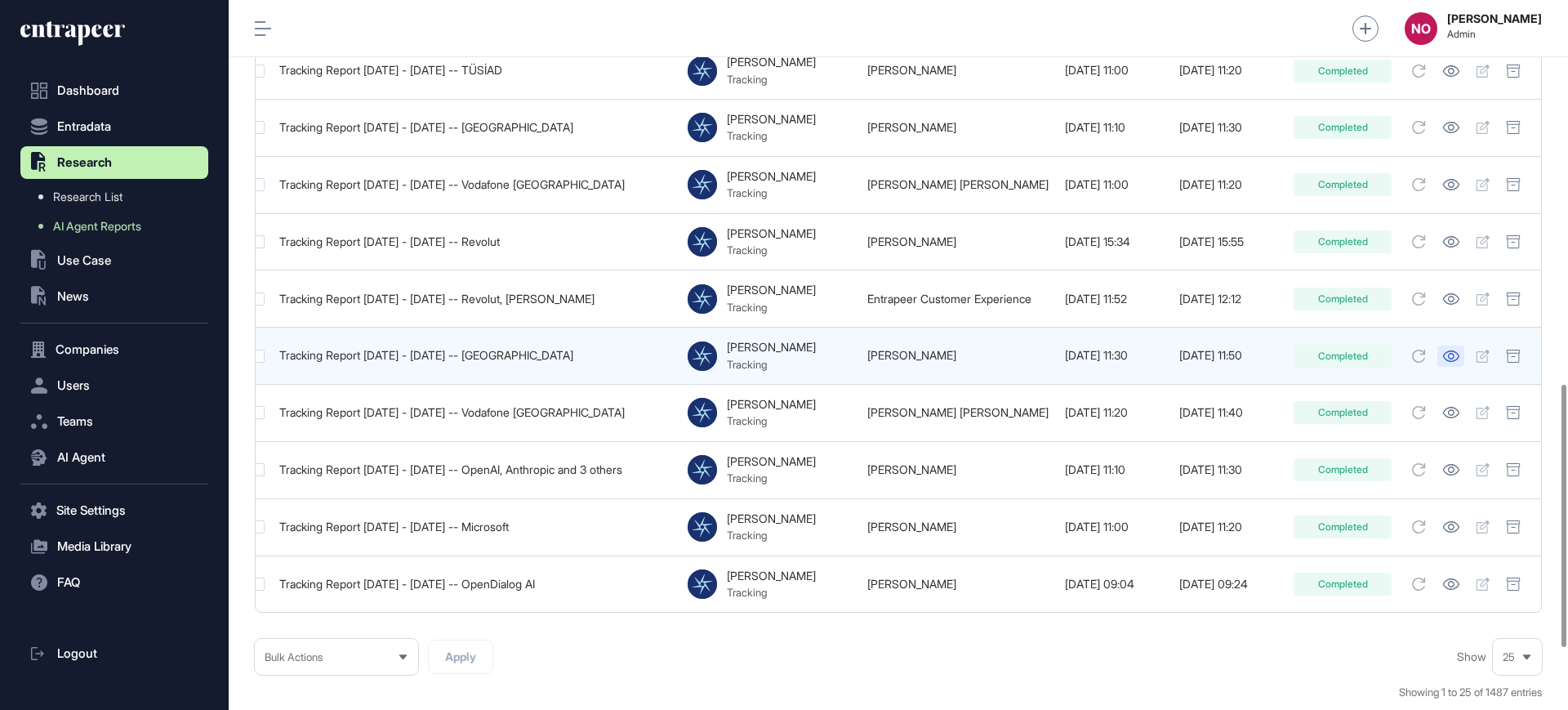
click at [1451, 346] on link at bounding box center [1451, 356] width 27 height 21
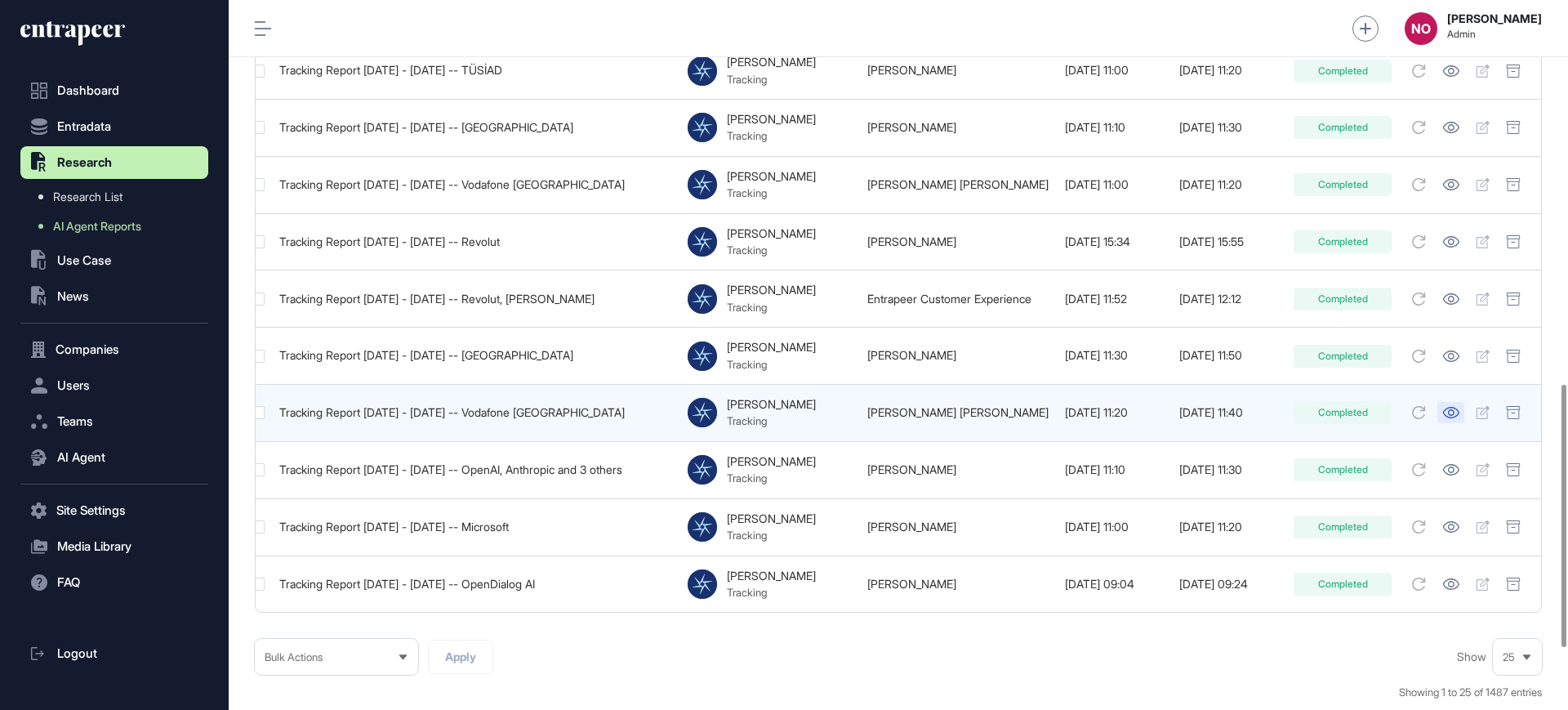
click at [1458, 402] on link at bounding box center [1451, 412] width 27 height 21
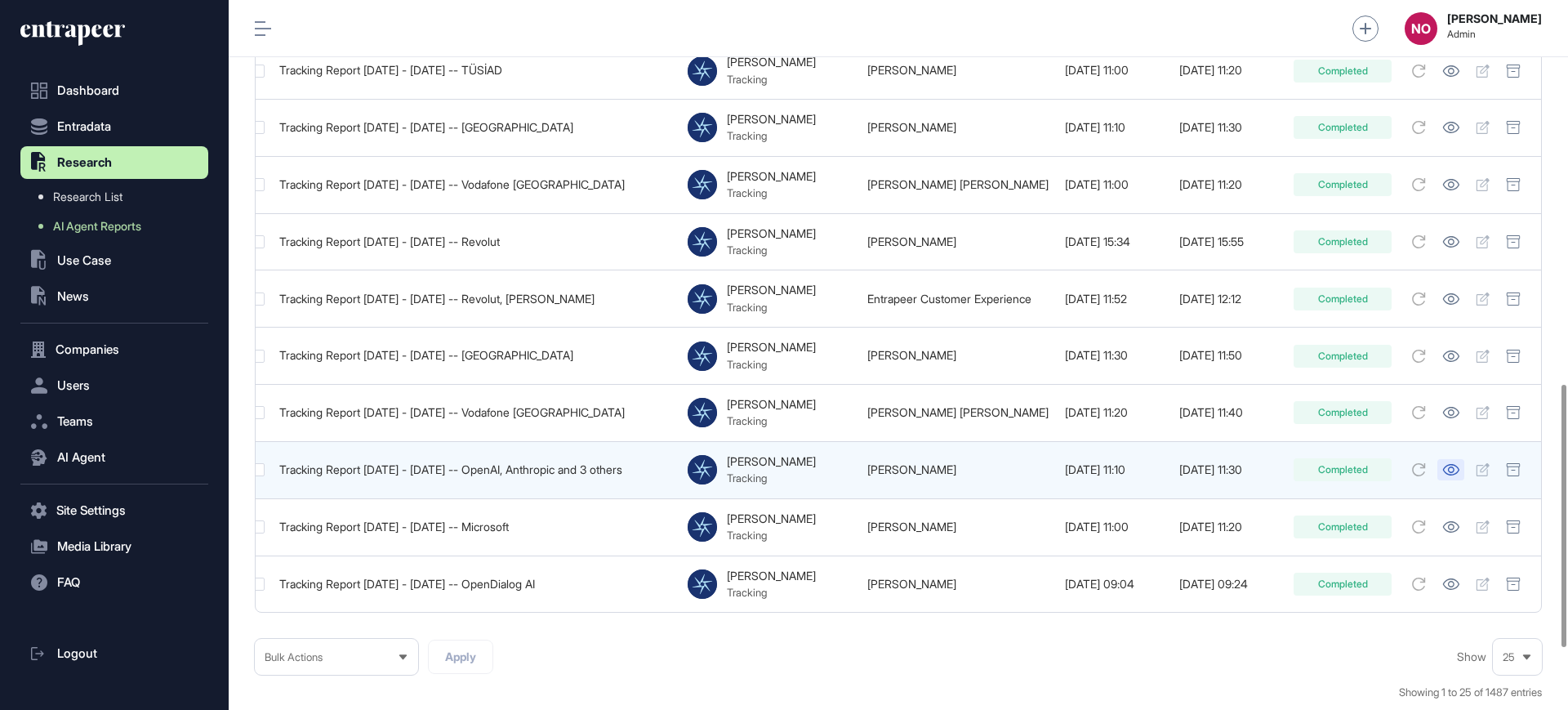
click at [1454, 464] on icon at bounding box center [1452, 469] width 16 height 12
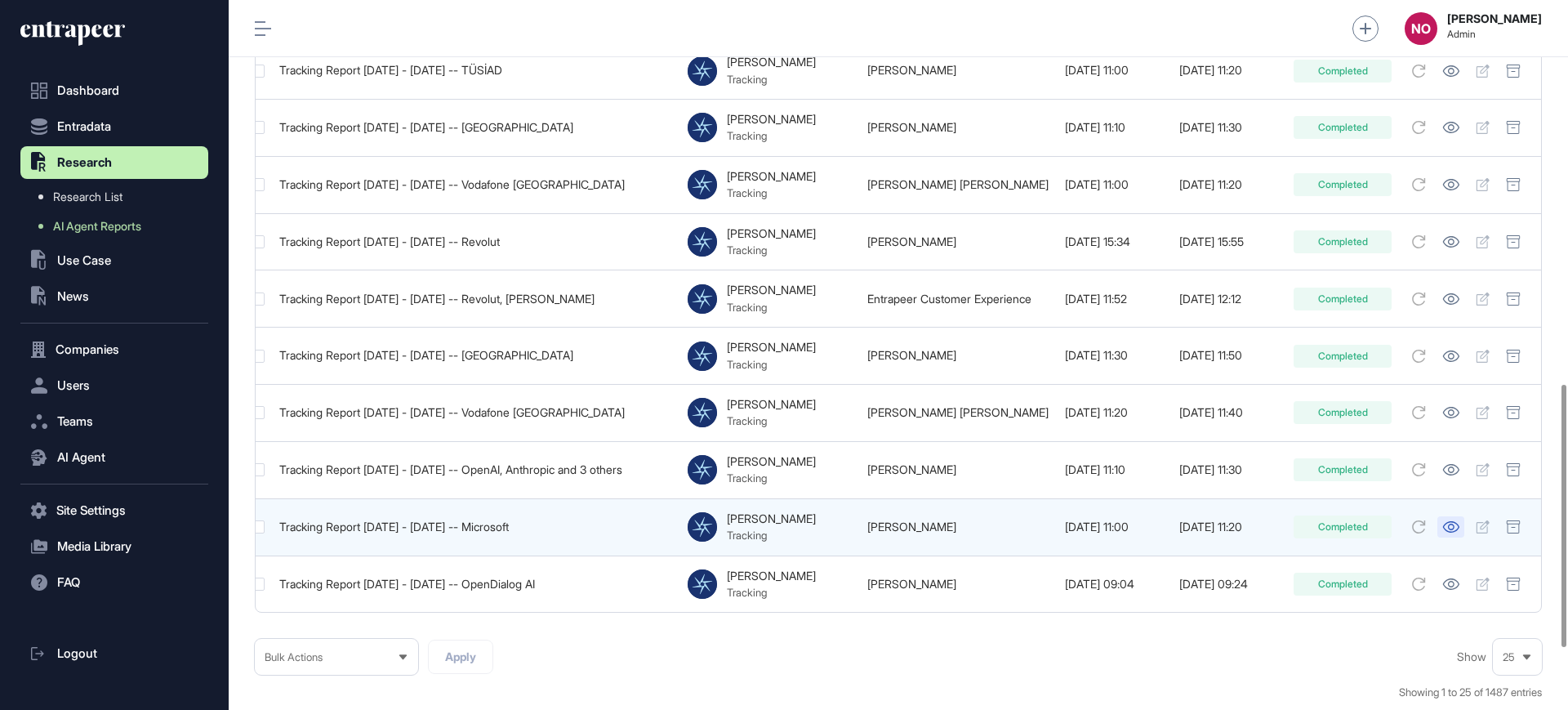
click at [1457, 522] on icon at bounding box center [1451, 527] width 17 height 12
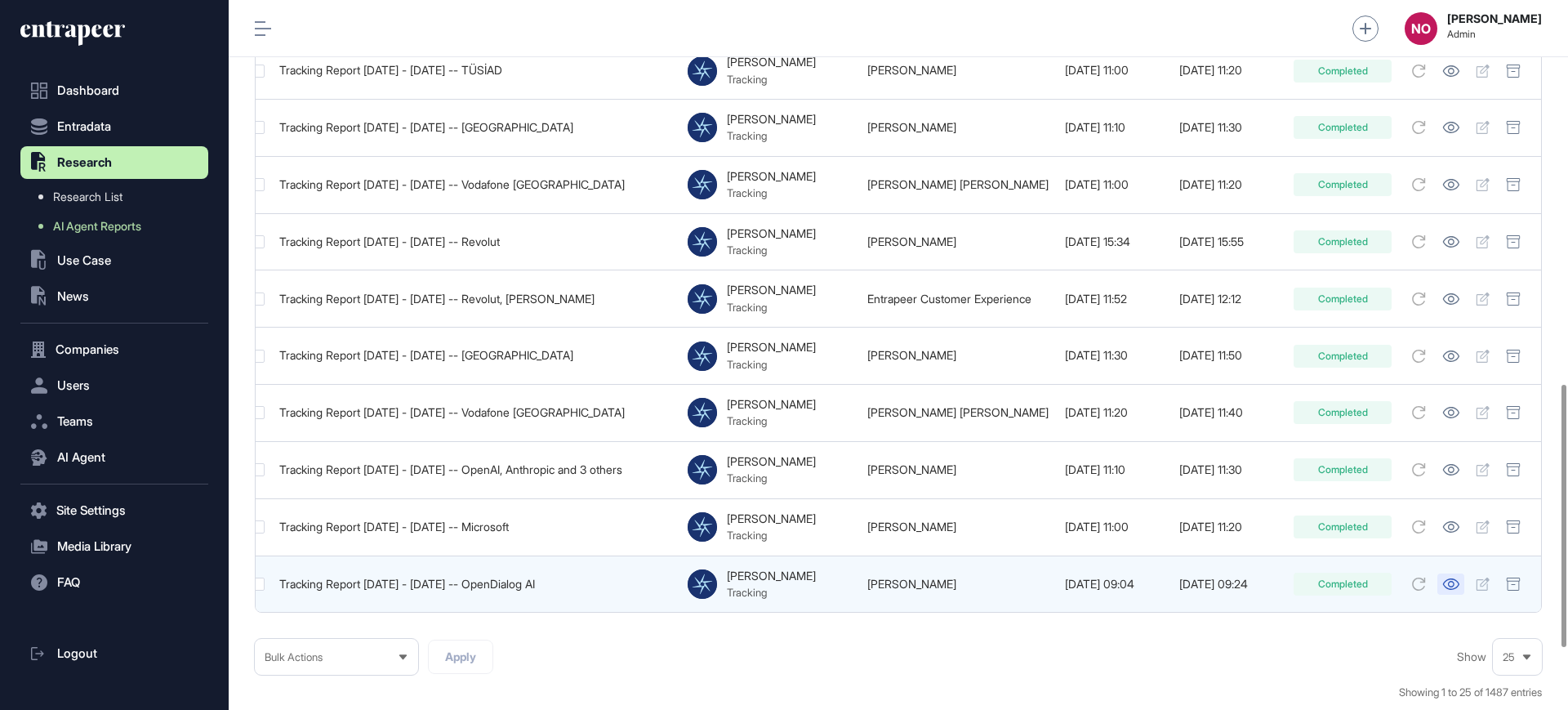
click at [1448, 578] on icon at bounding box center [1452, 584] width 16 height 12
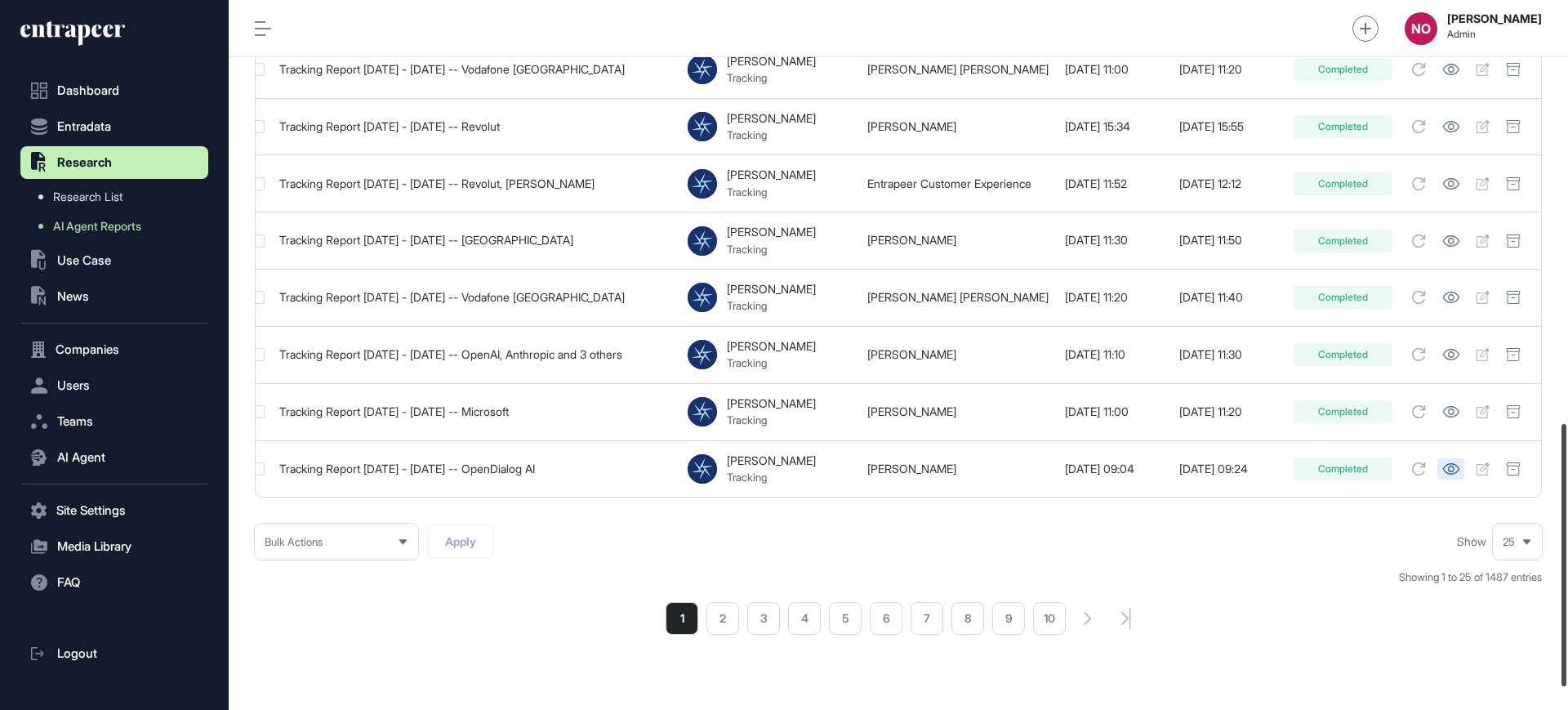
scroll to position [1156, 0]
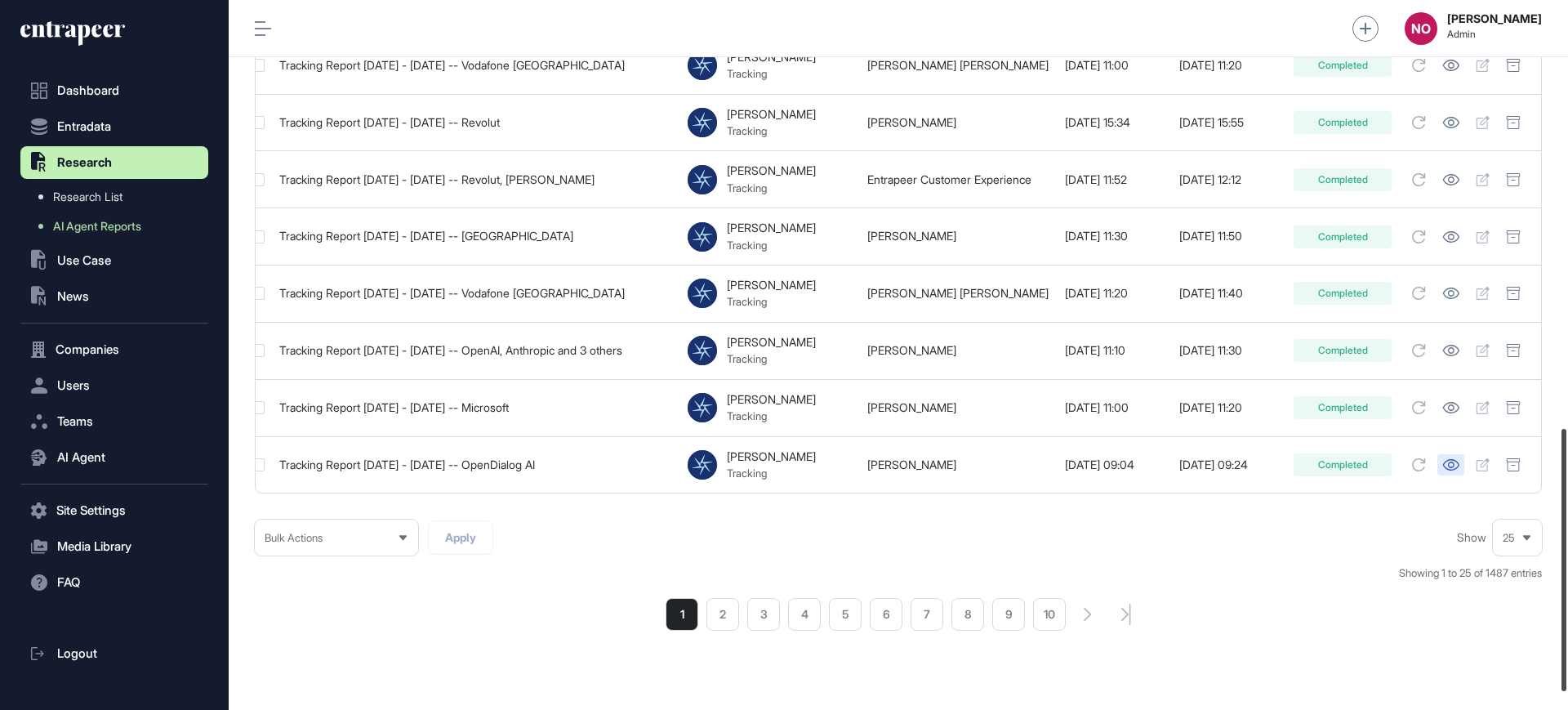
drag, startPoint x: 1567, startPoint y: 472, endPoint x: 1567, endPoint y: 507, distance: 35.0
click at [1566, 507] on div at bounding box center [1564, 560] width 5 height 262
click at [735, 622] on li "2" at bounding box center [722, 614] width 33 height 33
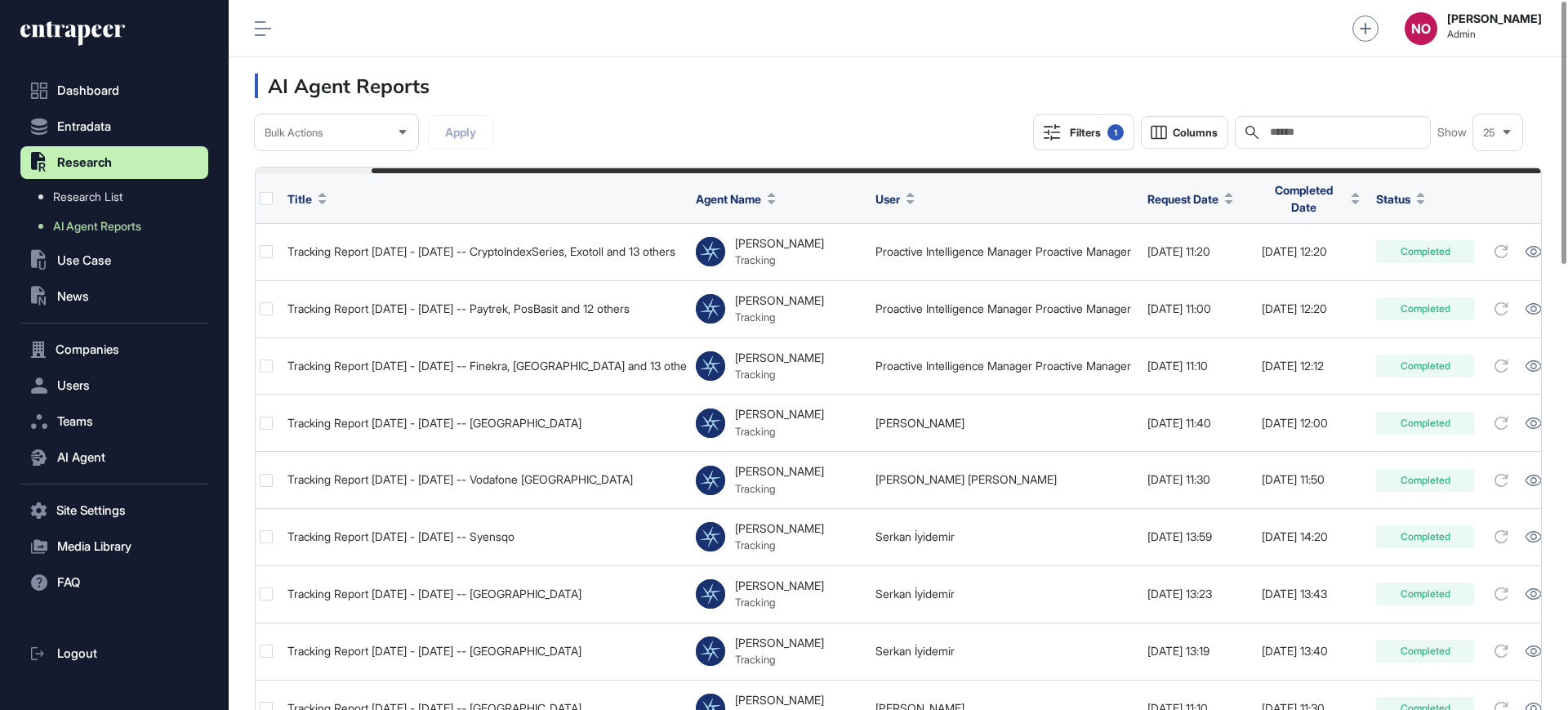
scroll to position [0, 127]
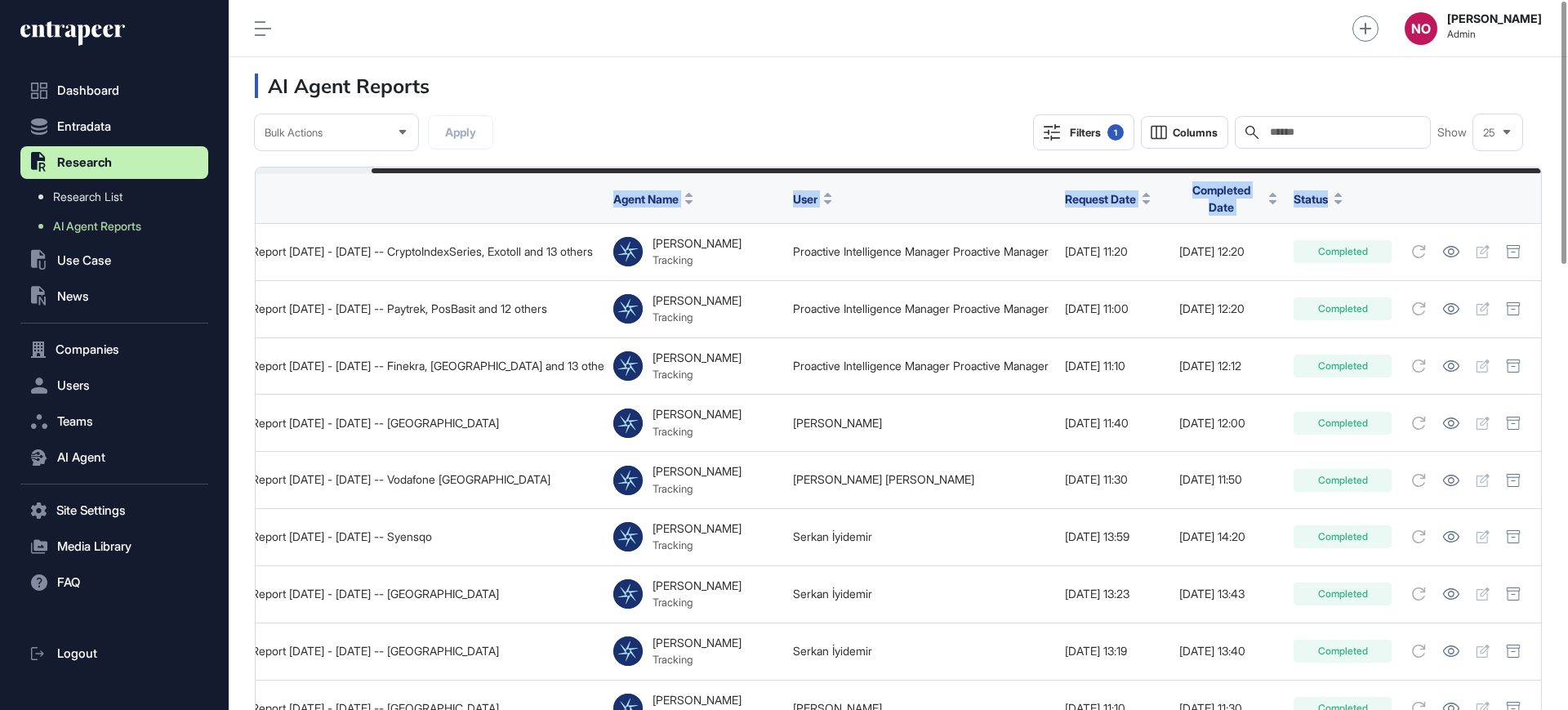
drag, startPoint x: 1245, startPoint y: 170, endPoint x: 1474, endPoint y: 176, distance: 229.1
drag, startPoint x: 1380, startPoint y: 86, endPoint x: 1437, endPoint y: 147, distance: 83.5
click at [1381, 86] on header "AI Agent Reports" at bounding box center [898, 85] width 1340 height 57
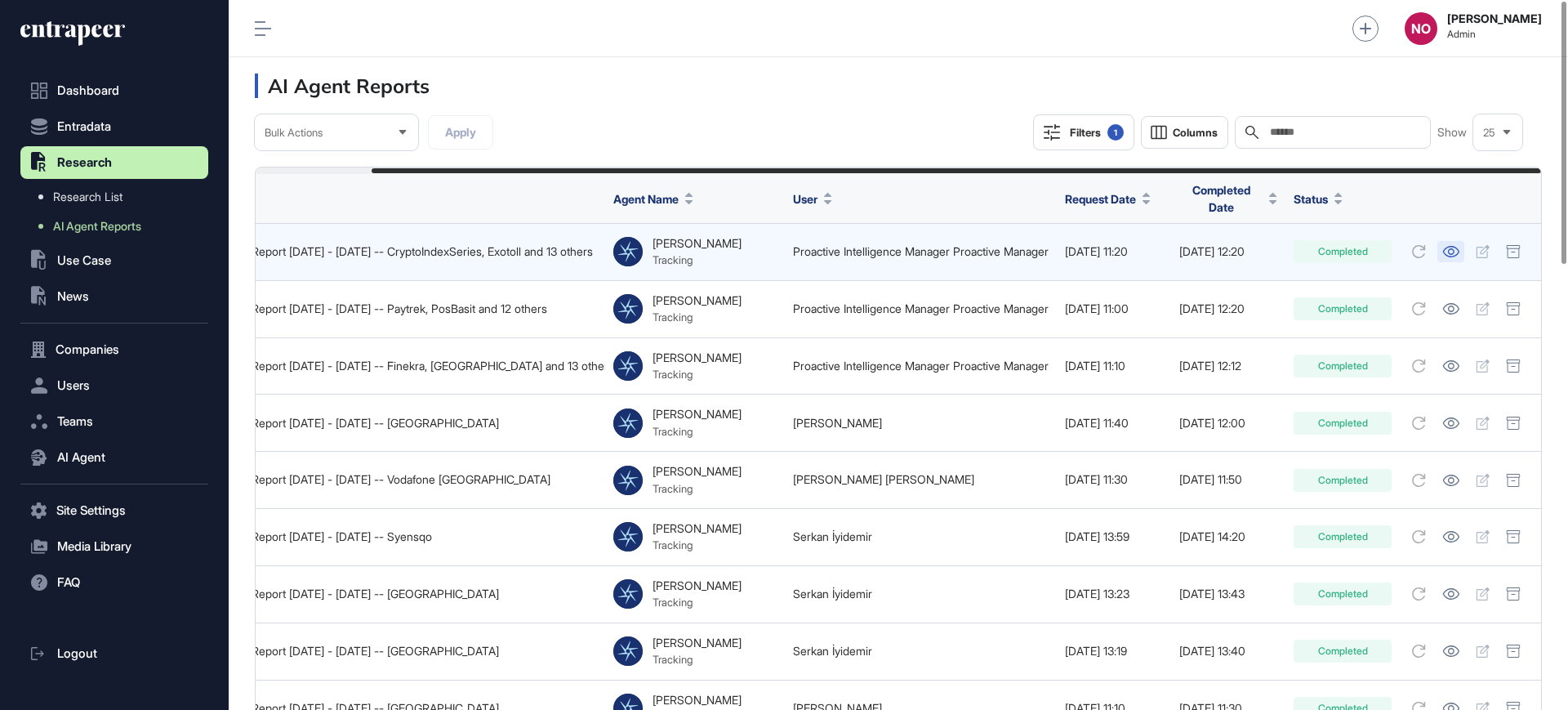
click at [1460, 241] on link at bounding box center [1451, 251] width 27 height 21
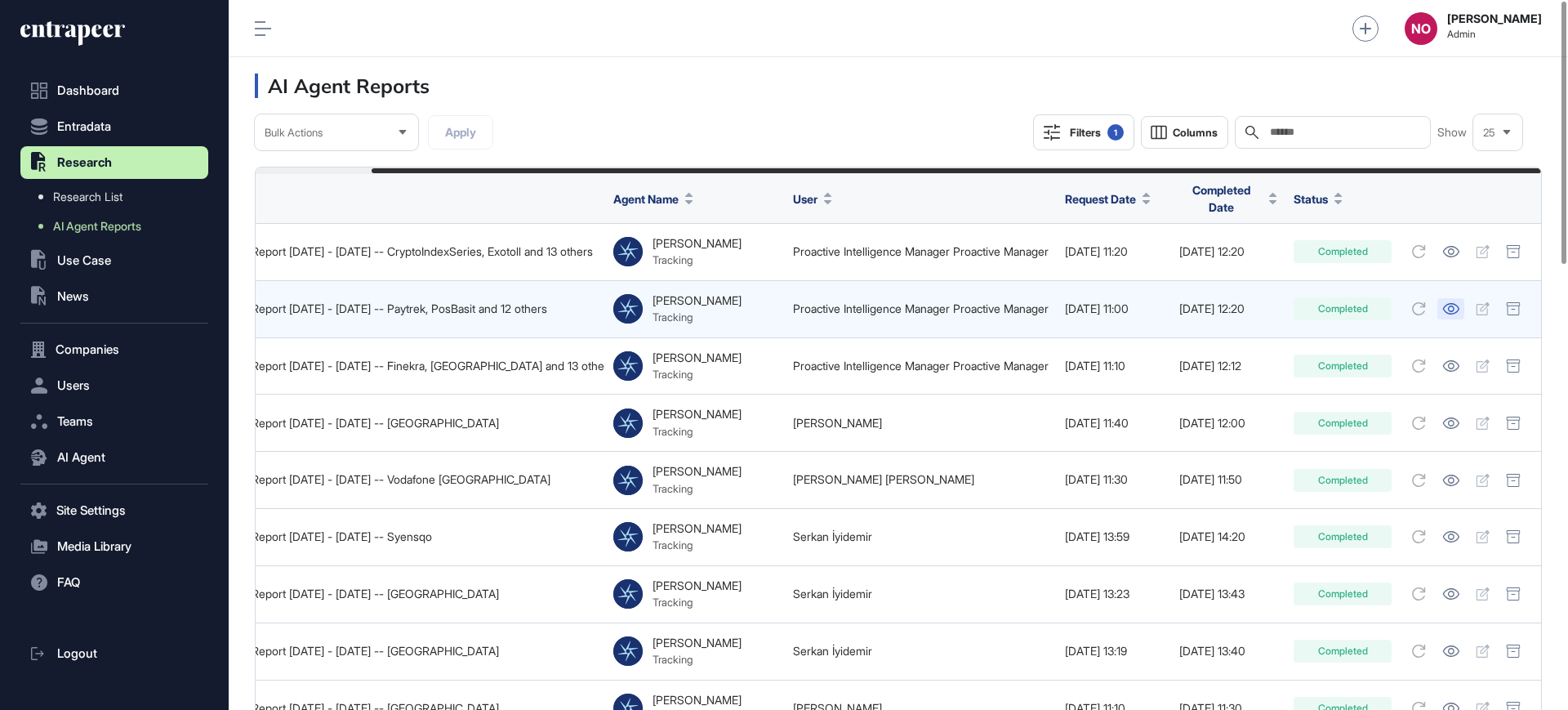
click at [1449, 303] on icon at bounding box center [1452, 308] width 16 height 12
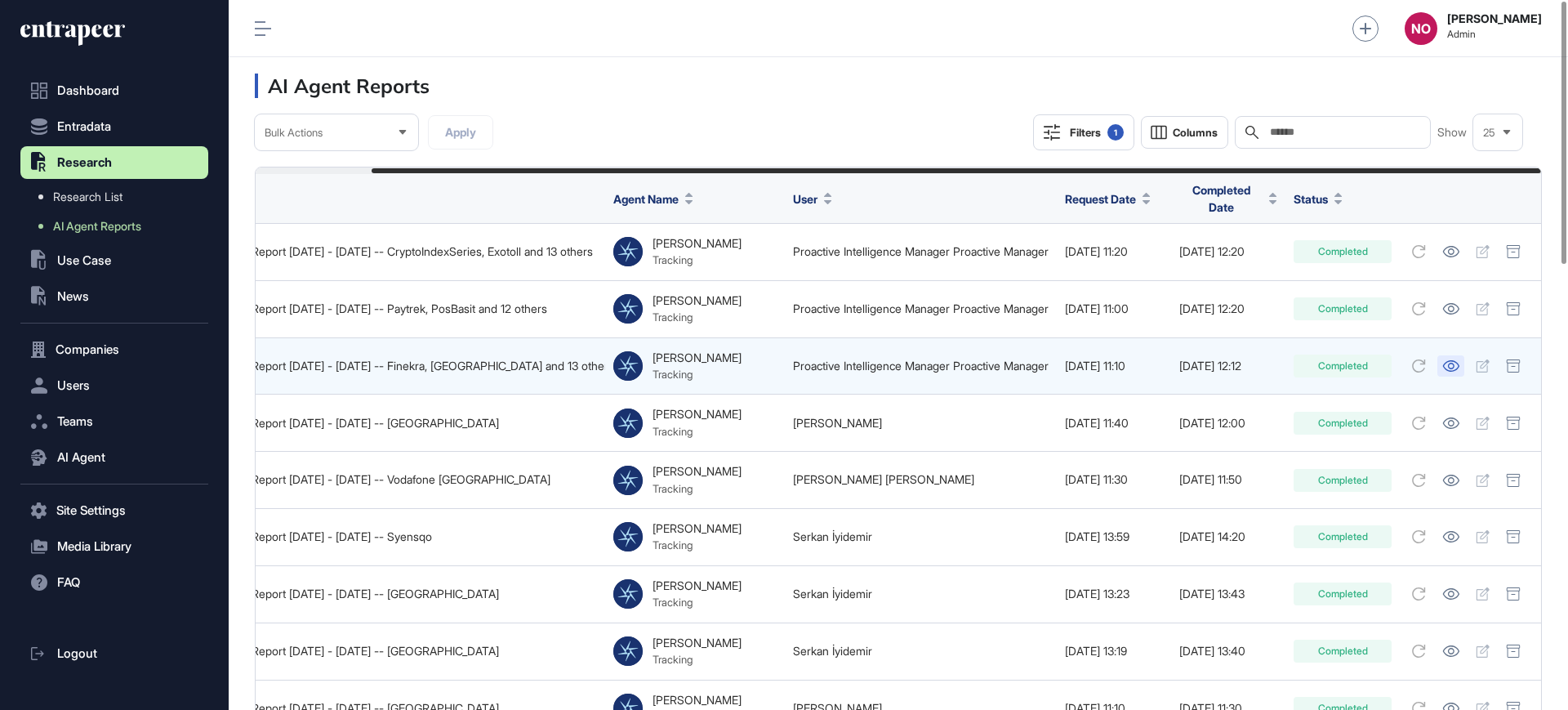
click at [1452, 362] on icon at bounding box center [1451, 365] width 17 height 12
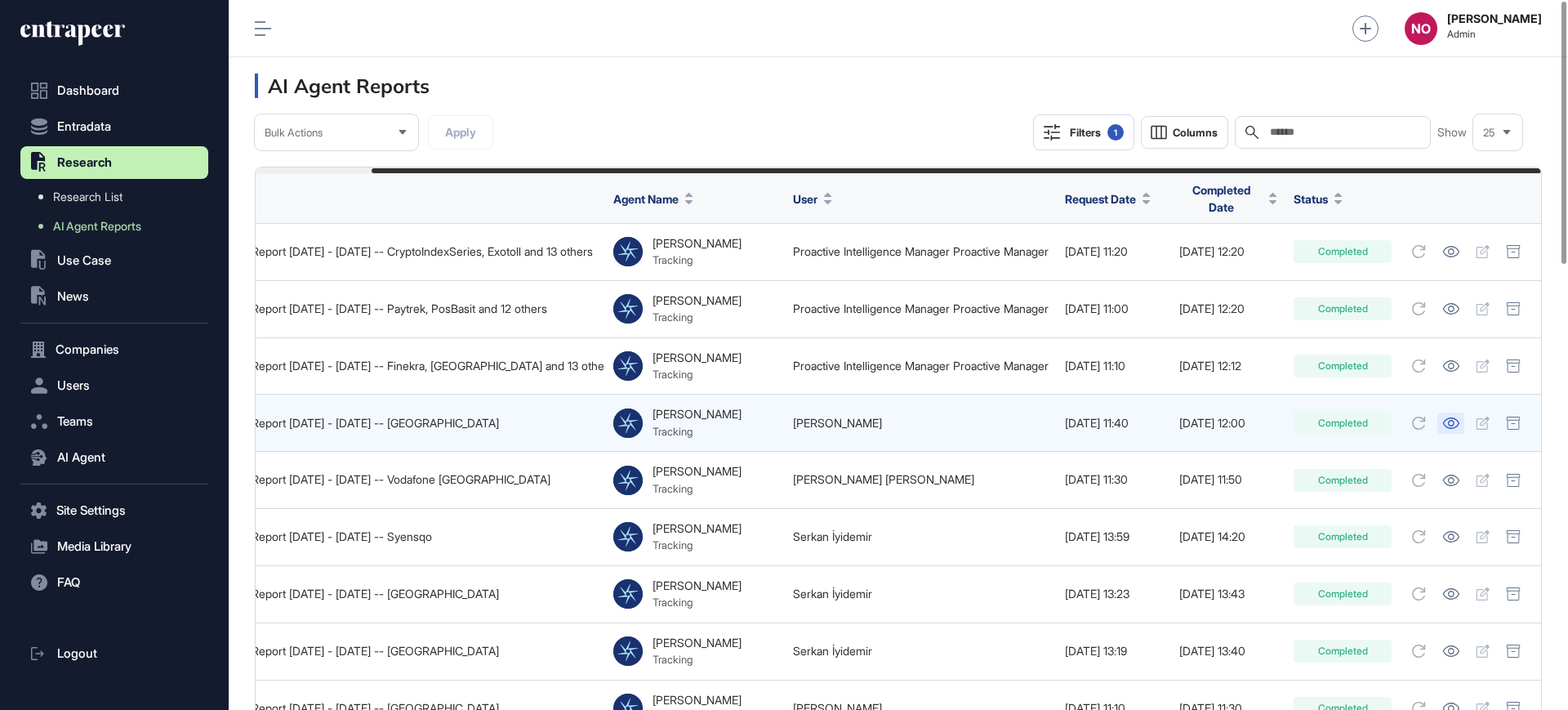
click at [1445, 418] on icon at bounding box center [1452, 423] width 16 height 12
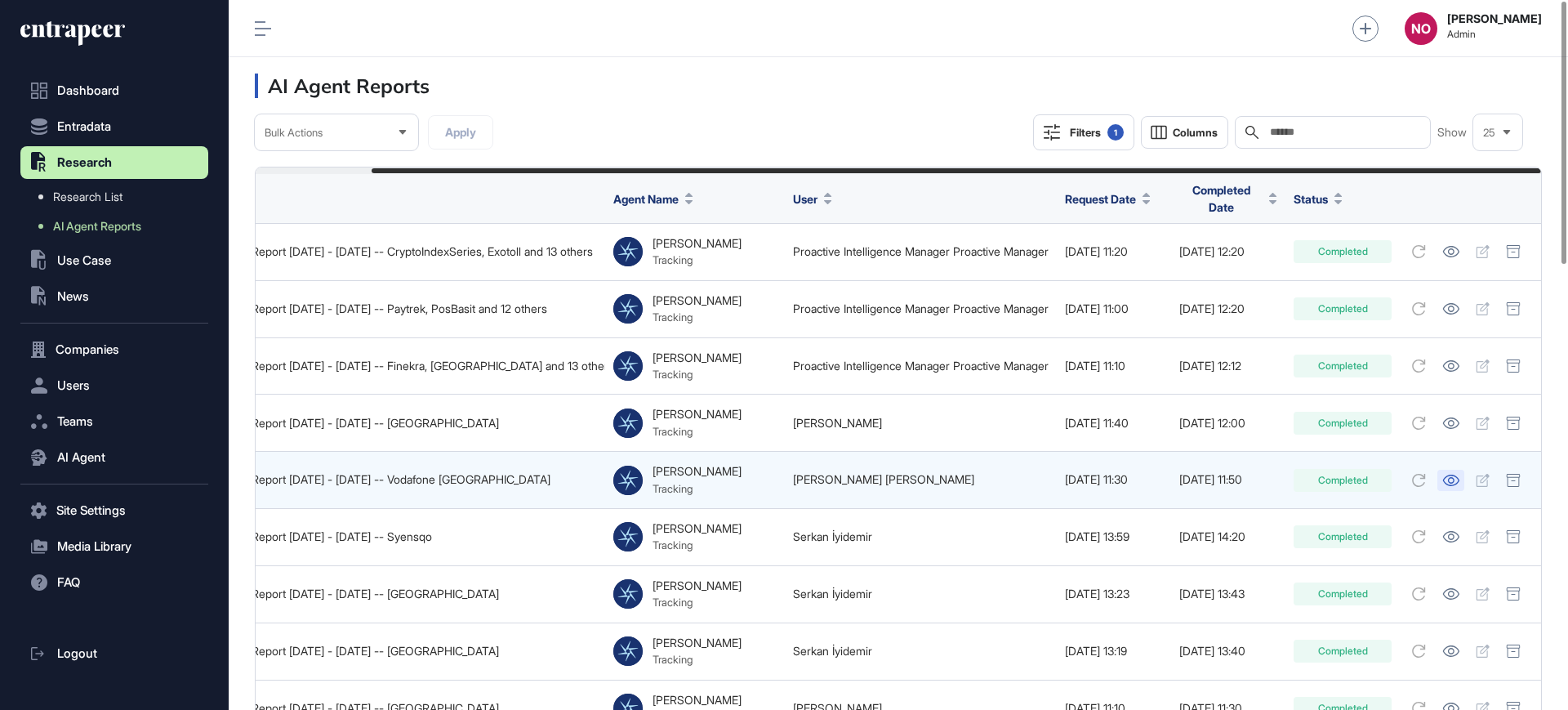
click at [1453, 475] on icon at bounding box center [1452, 480] width 16 height 12
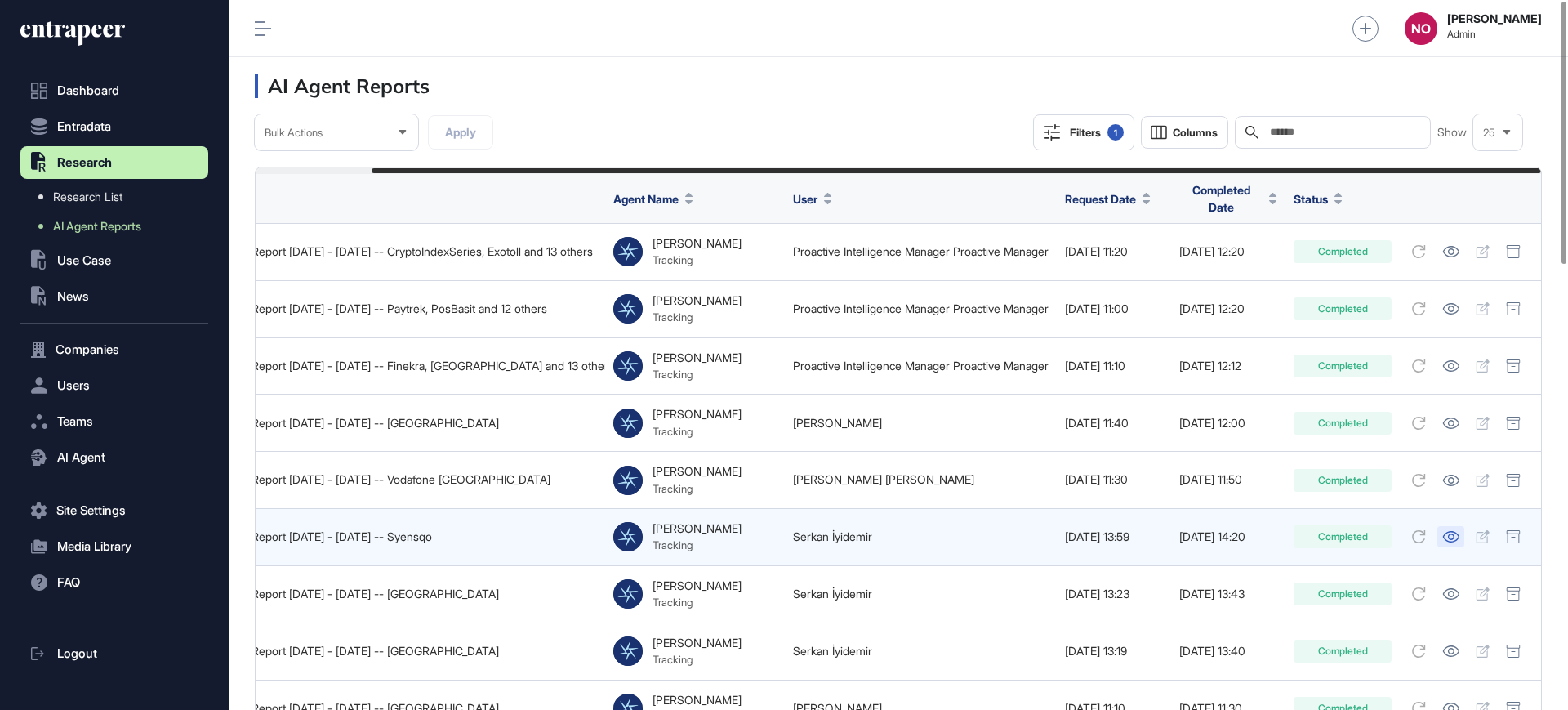
click at [1449, 531] on icon at bounding box center [1451, 537] width 17 height 12
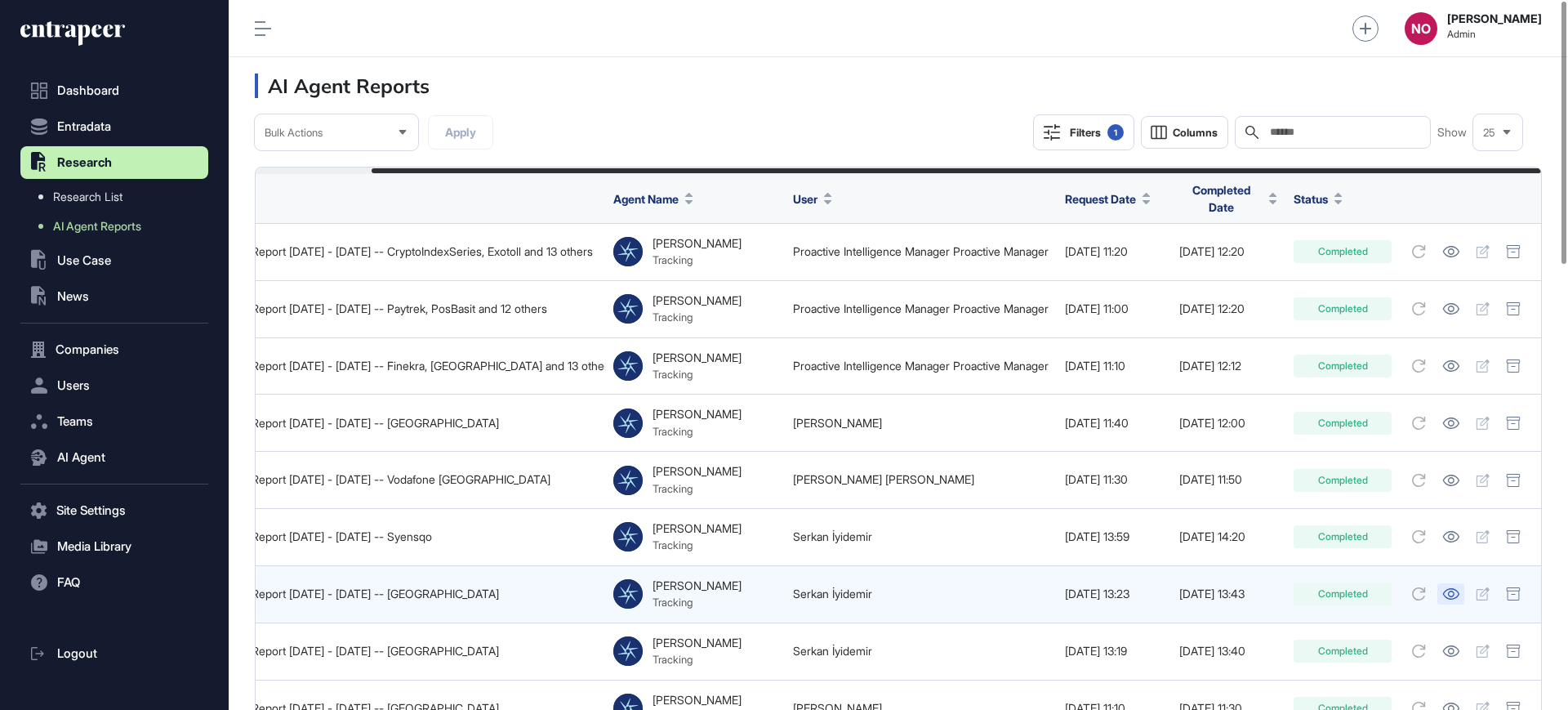
click at [1454, 588] on icon at bounding box center [1451, 594] width 17 height 12
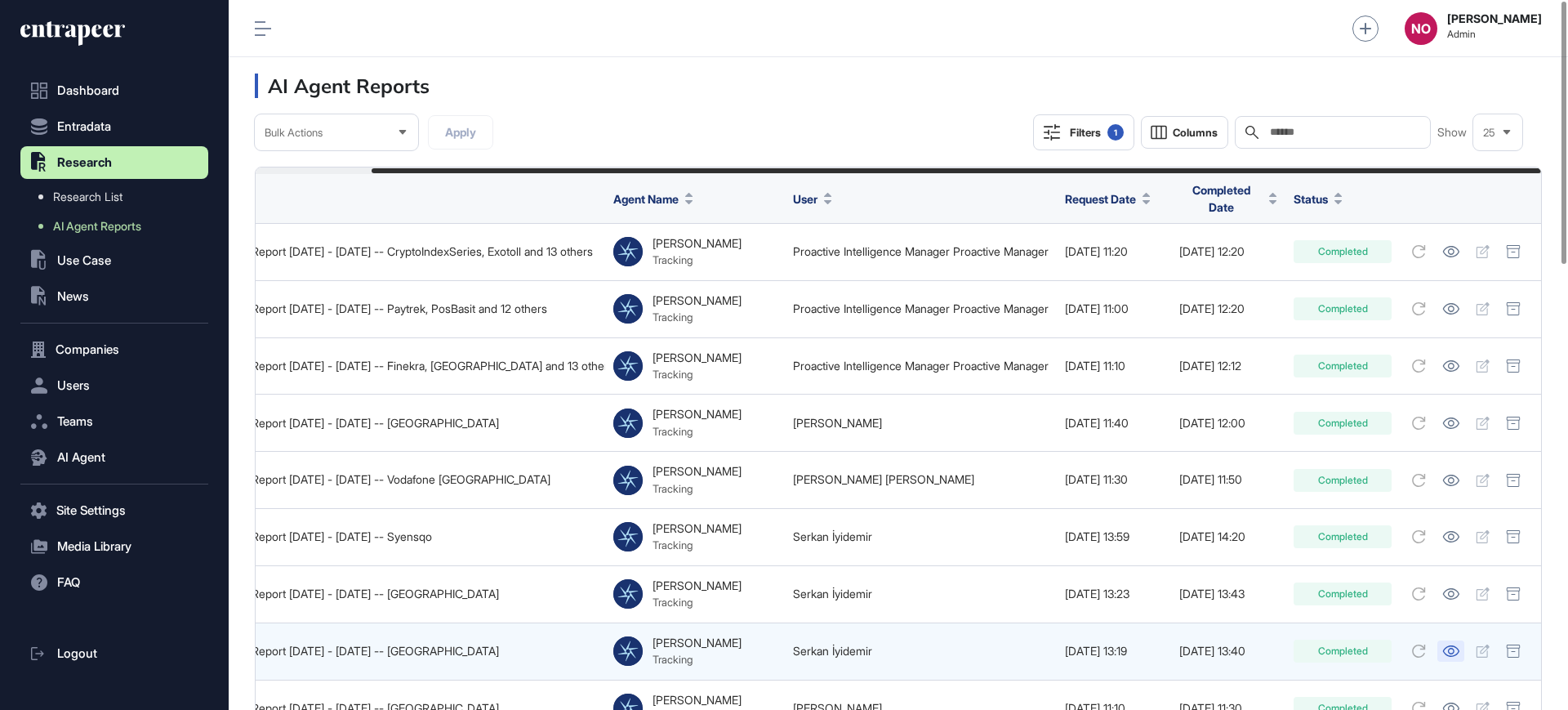
click at [1446, 645] on icon at bounding box center [1451, 650] width 17 height 12
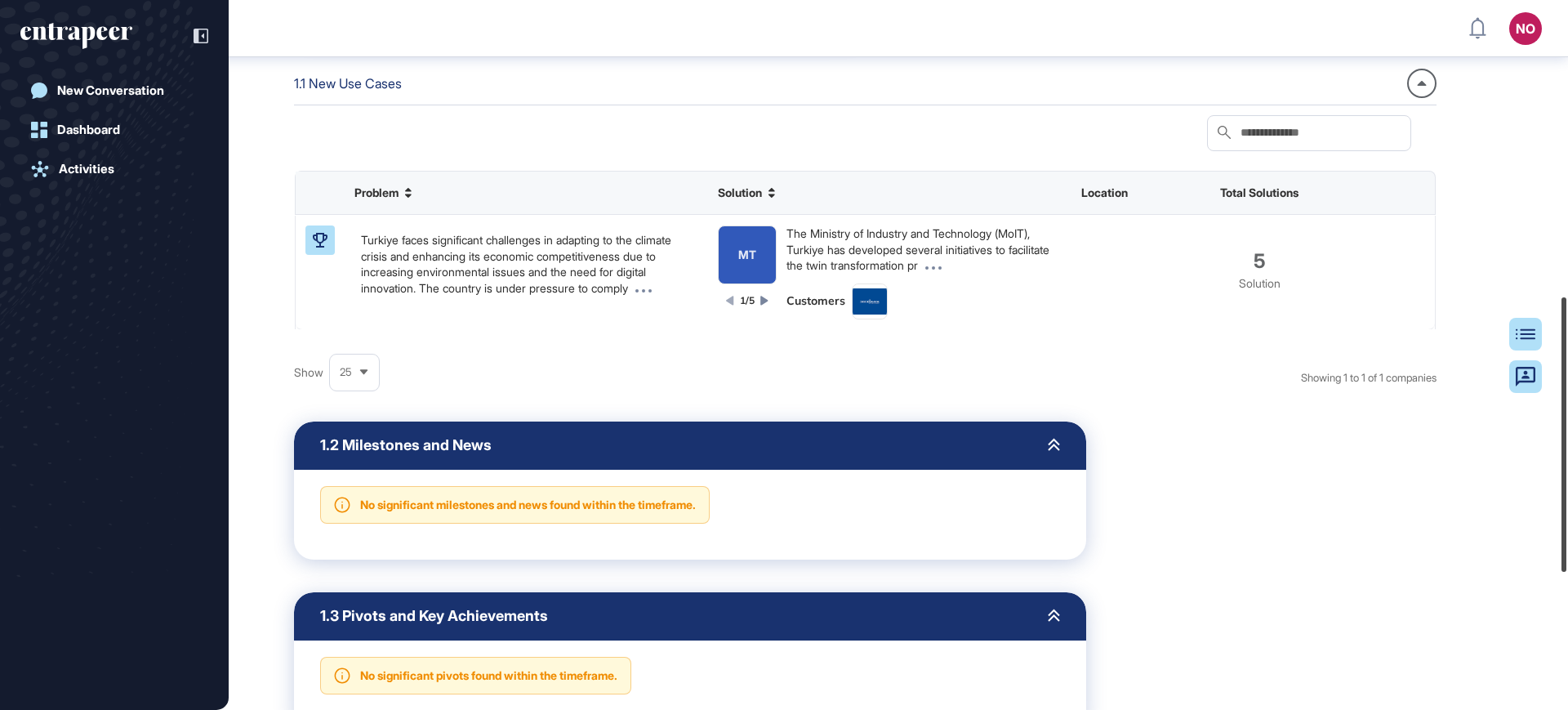
scroll to position [781, 0]
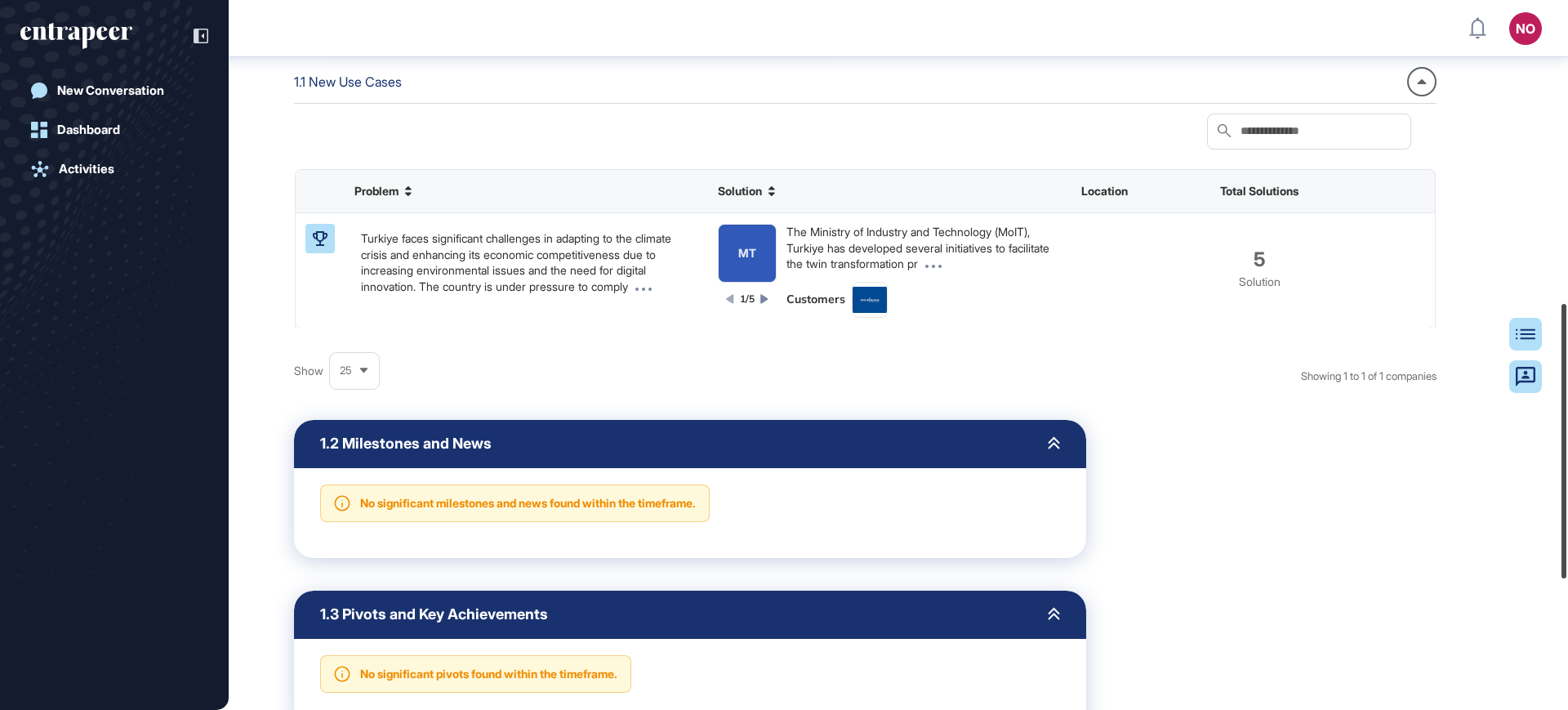
drag, startPoint x: 1567, startPoint y: 194, endPoint x: 1567, endPoint y: 496, distance: 302.0
click at [1566, 496] on div at bounding box center [1564, 441] width 5 height 275
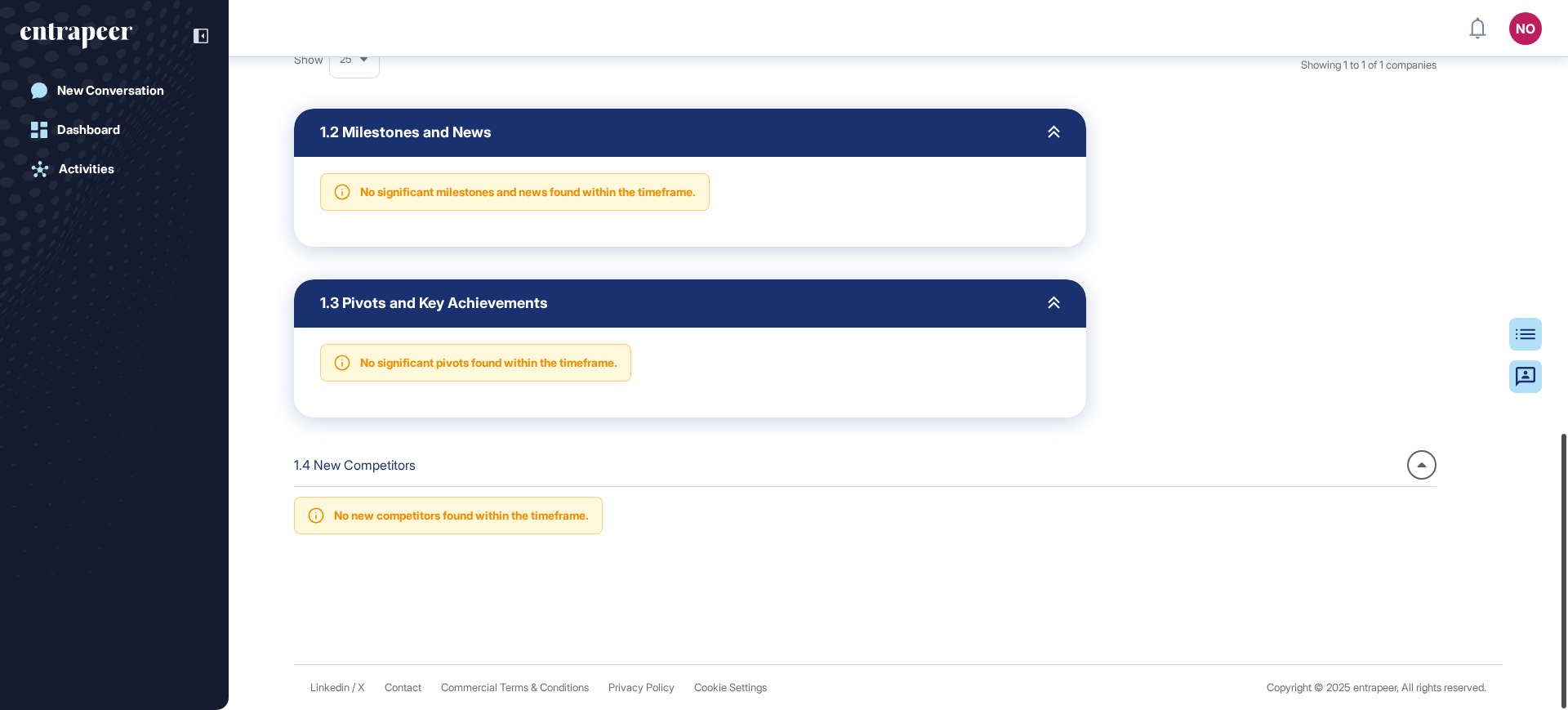
drag, startPoint x: 1567, startPoint y: 415, endPoint x: 1421, endPoint y: 280, distance: 198.8
click at [1566, 543] on div at bounding box center [1564, 570] width 5 height 275
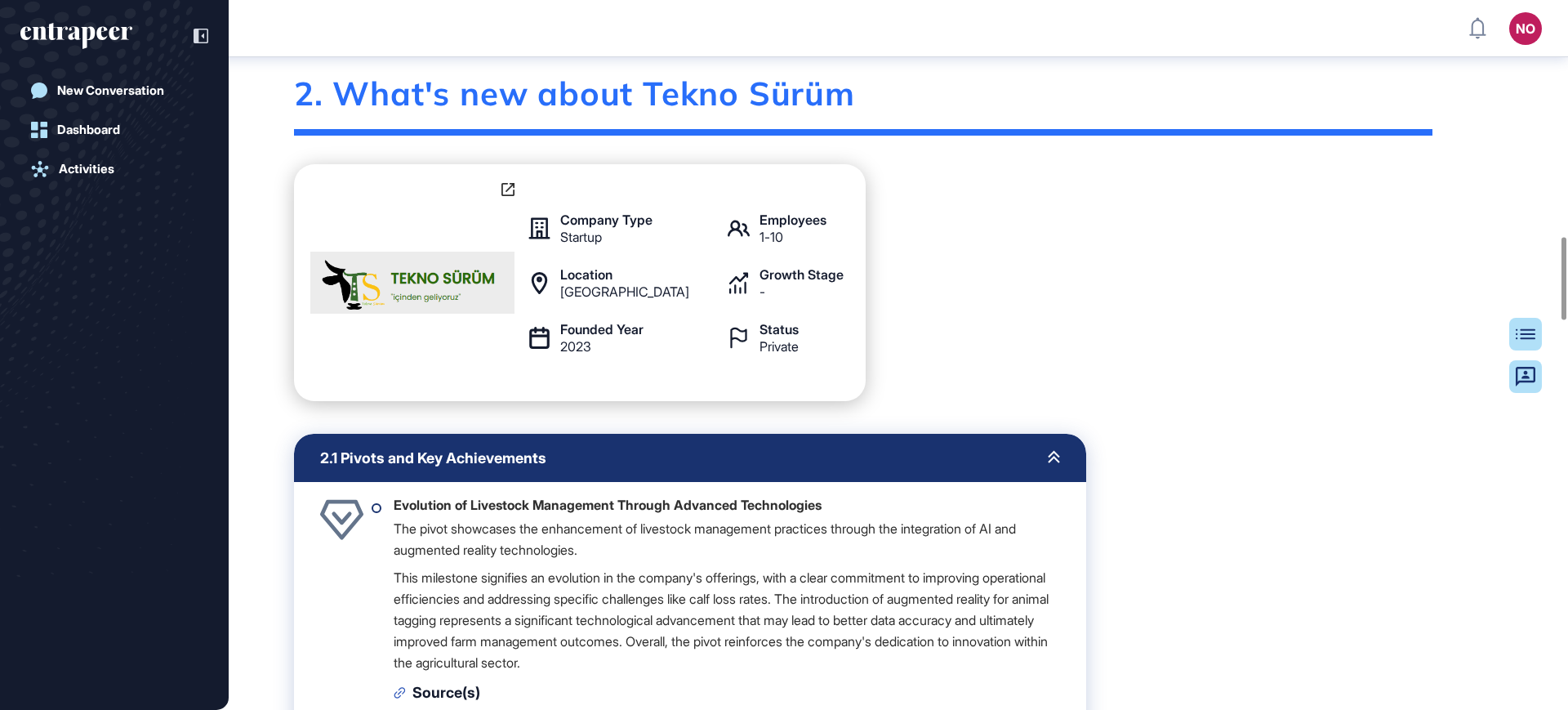
scroll to position [2652, 0]
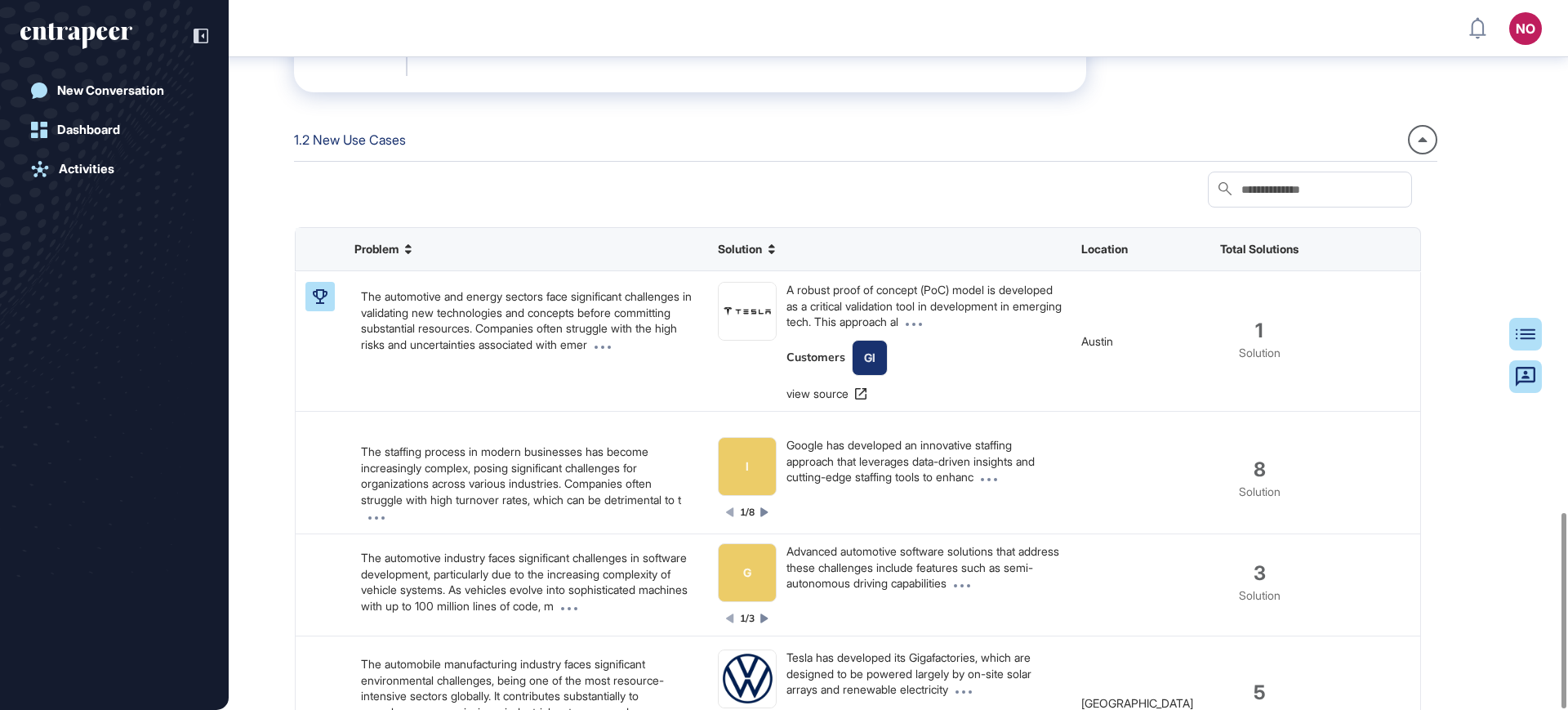
scroll to position [1857, 0]
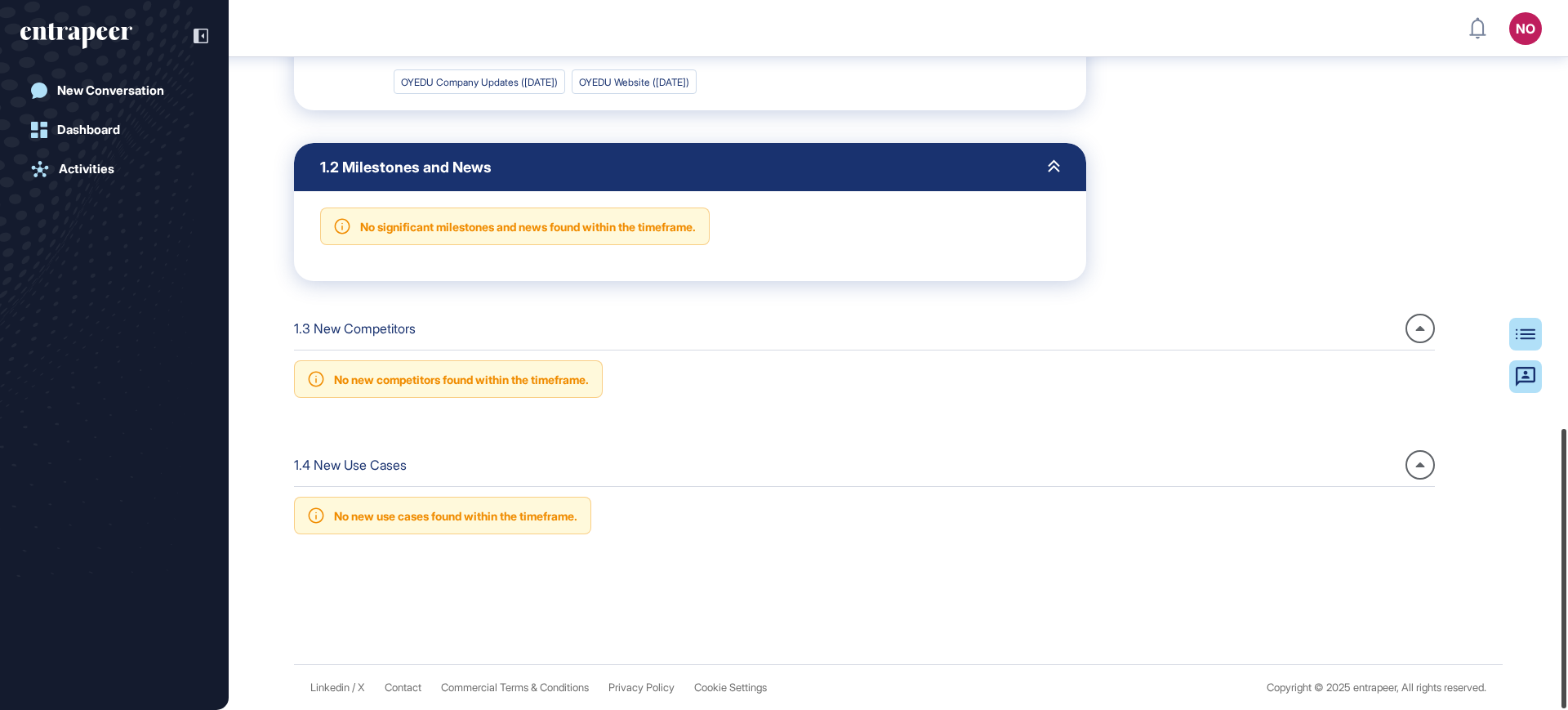
scroll to position [1089, 0]
drag, startPoint x: 1567, startPoint y: 76, endPoint x: 1293, endPoint y: 282, distance: 342.8
click at [1546, 514] on div "NO Admin Dashboard Dashboard Profile My Content Request More Data New Conversat…" at bounding box center [784, 355] width 1568 height 710
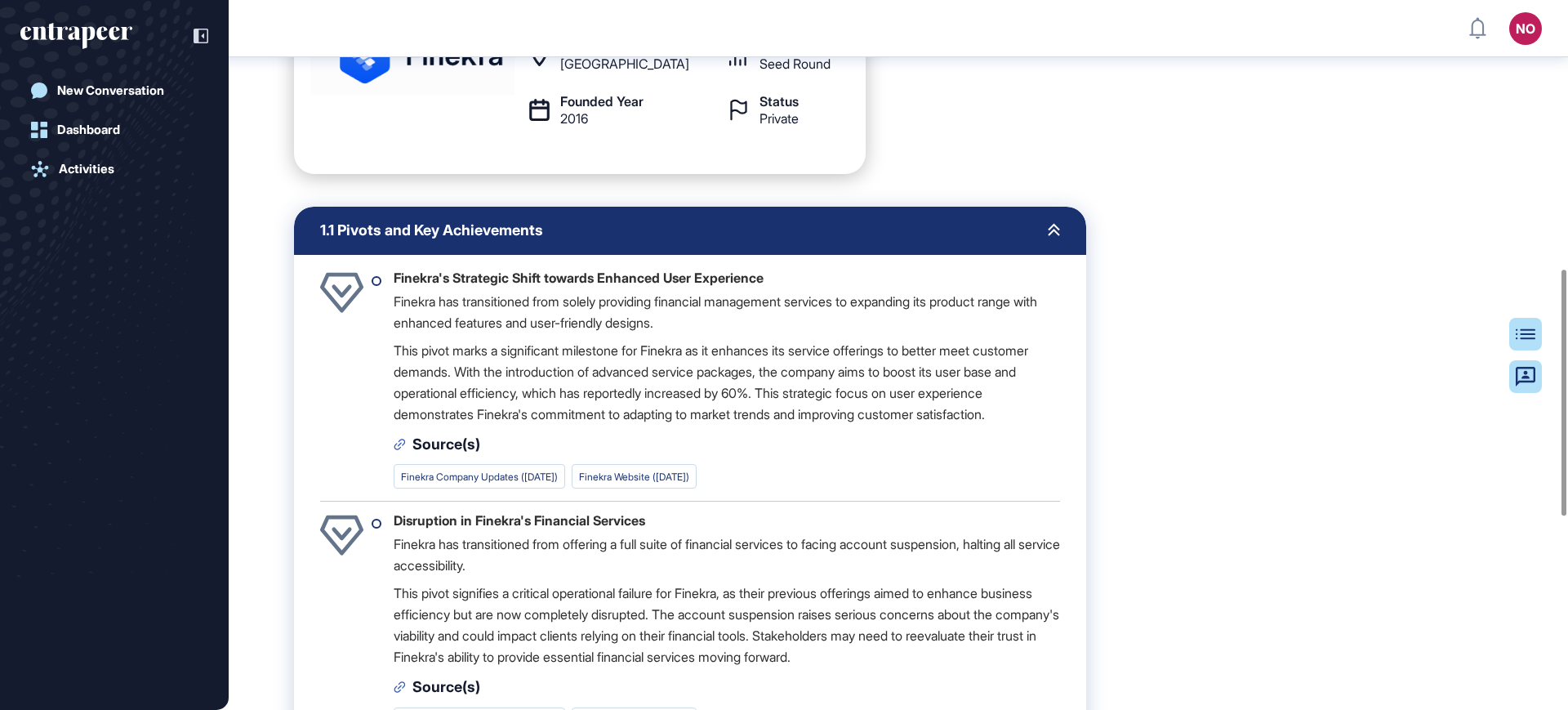
scroll to position [1332, 0]
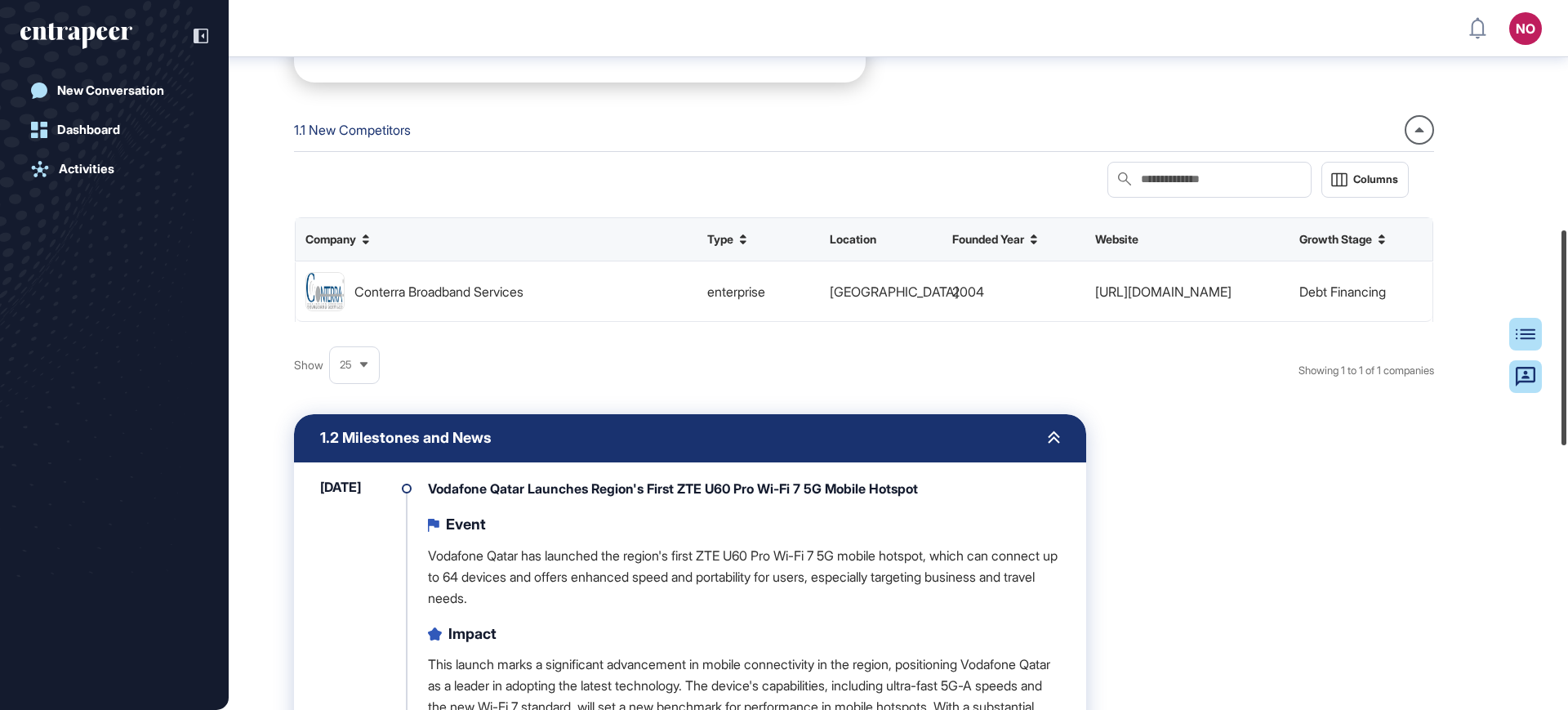
drag, startPoint x: 1567, startPoint y: 194, endPoint x: 1567, endPoint y: 400, distance: 206.0
click at [1566, 419] on div at bounding box center [1564, 338] width 5 height 215
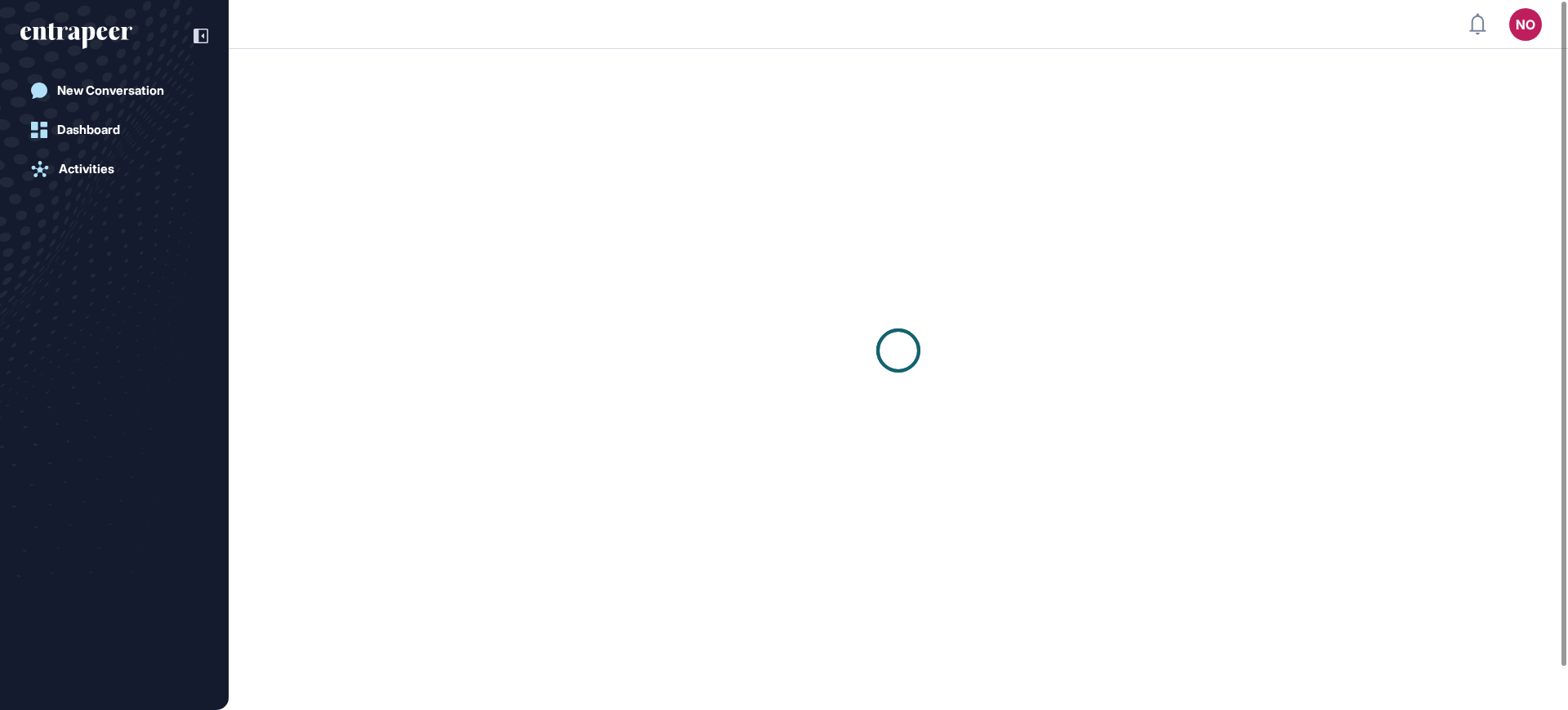
scroll to position [1, 1]
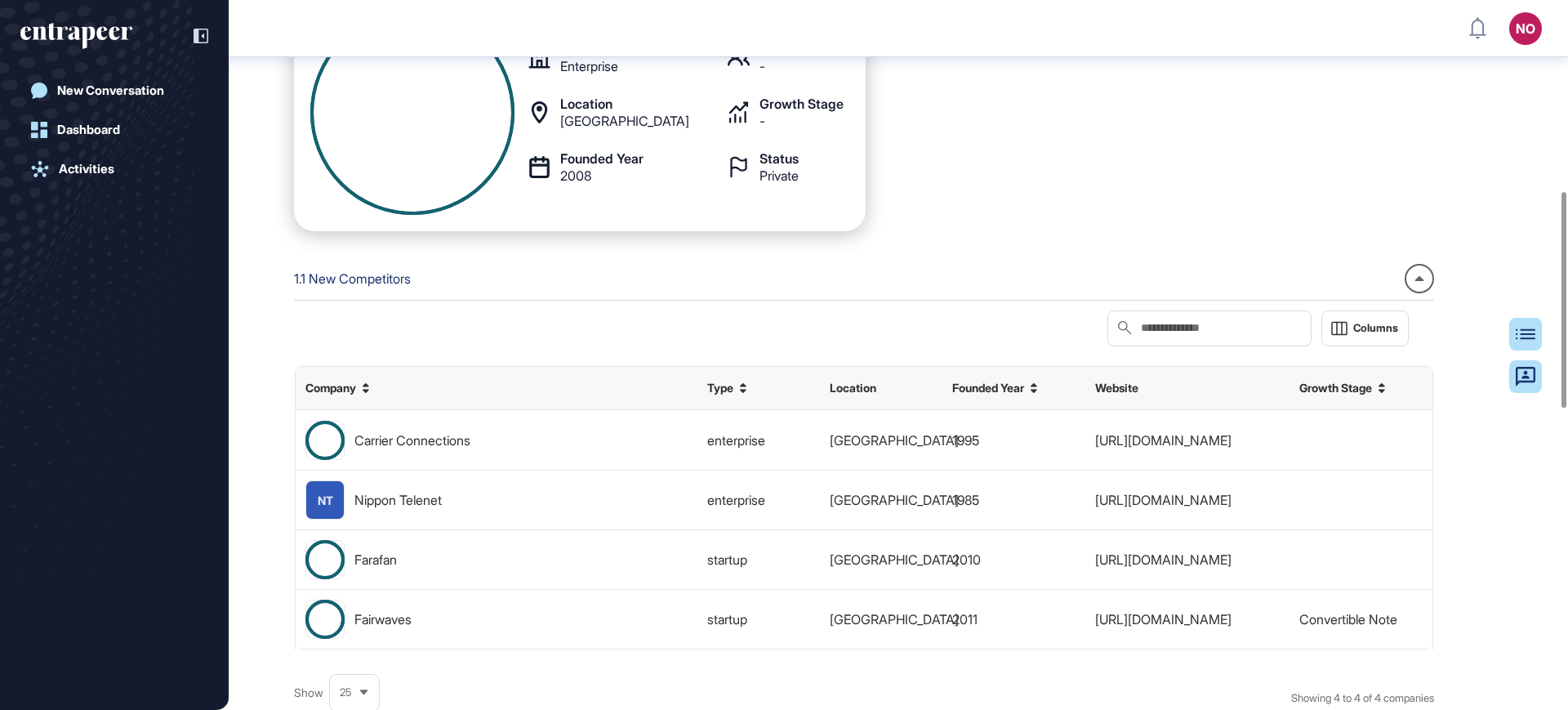
scroll to position [627, 0]
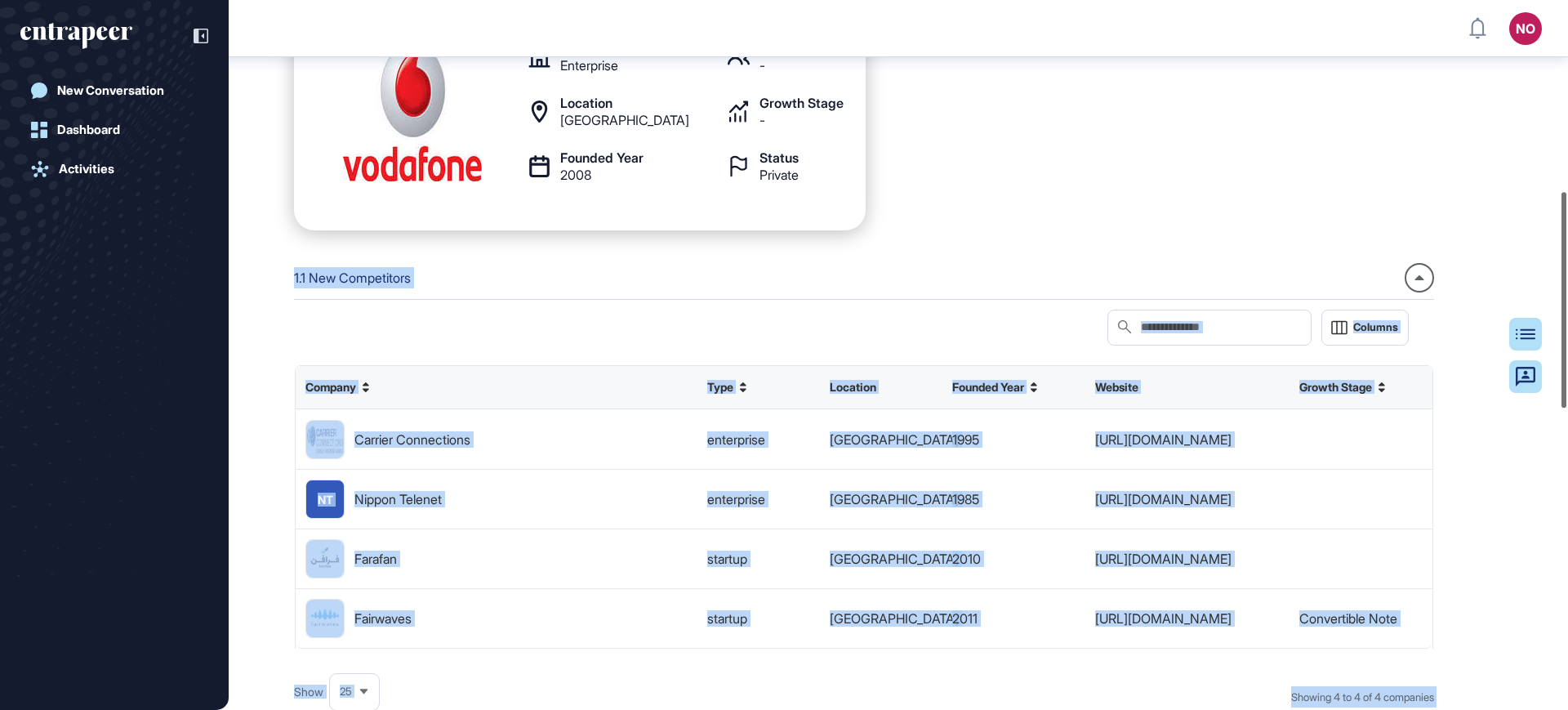
drag, startPoint x: 1567, startPoint y: 201, endPoint x: 1567, endPoint y: 241, distance: 40.0
click at [1567, 241] on div "NO Admin Dashboard Dashboard Profile My Content Request More Data New Conversat…" at bounding box center [784, 355] width 1568 height 710
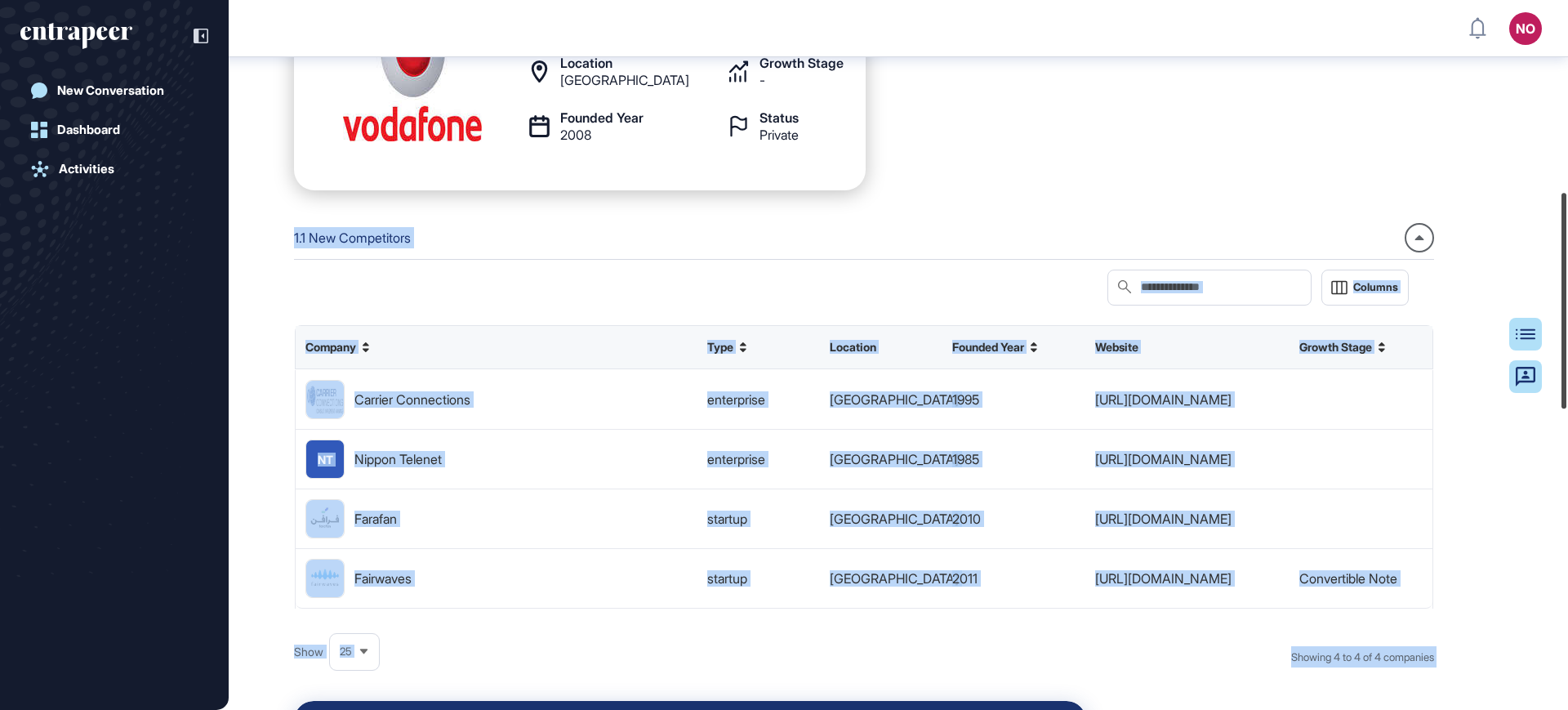
scroll to position [714, 0]
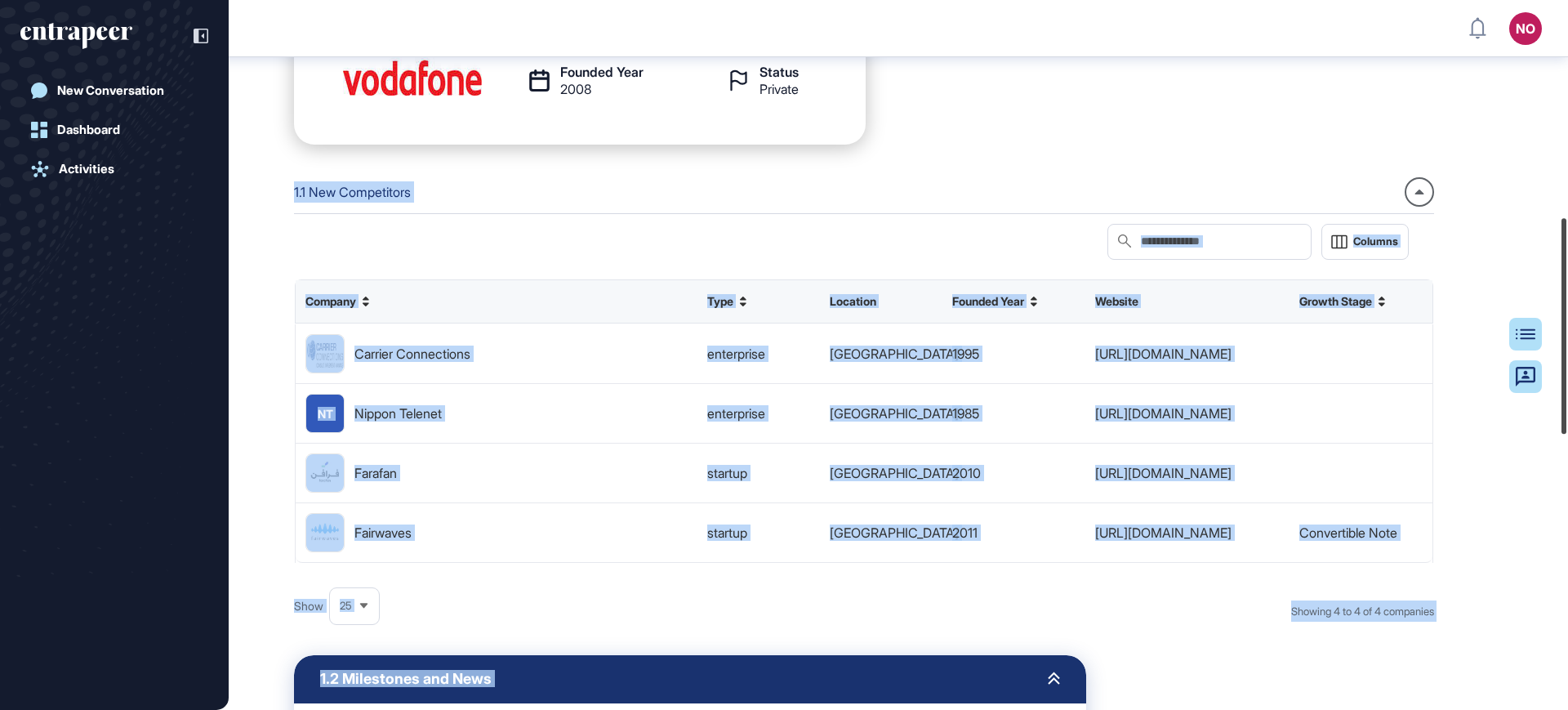
drag, startPoint x: 1567, startPoint y: 263, endPoint x: 1567, endPoint y: 289, distance: 26.0
click at [1566, 289] on div at bounding box center [1564, 325] width 5 height 216
click at [1222, 614] on div "1. What's new about Vodafone Qatar Company Type Enterprise Employees - Location…" at bounding box center [864, 649] width 1141 height 1663
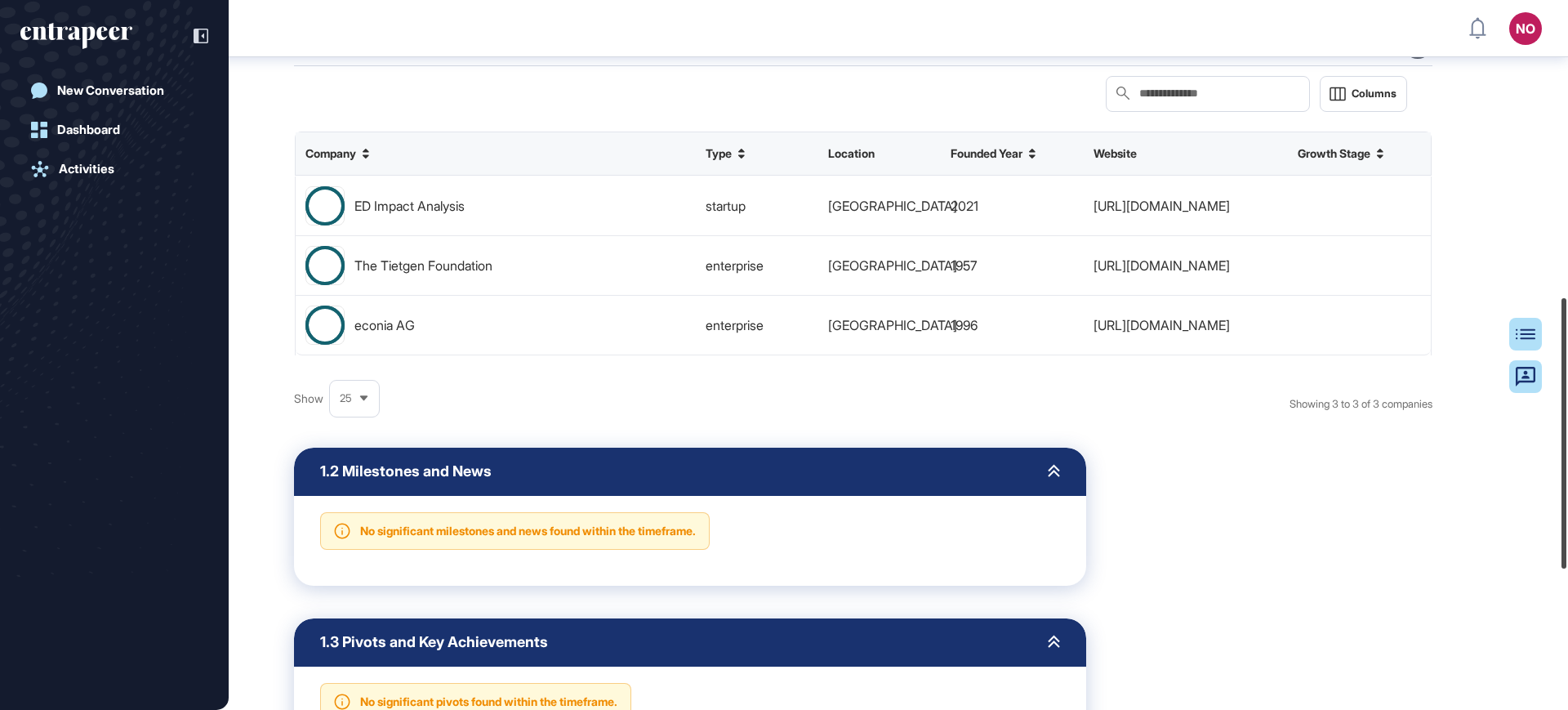
scroll to position [790, 0]
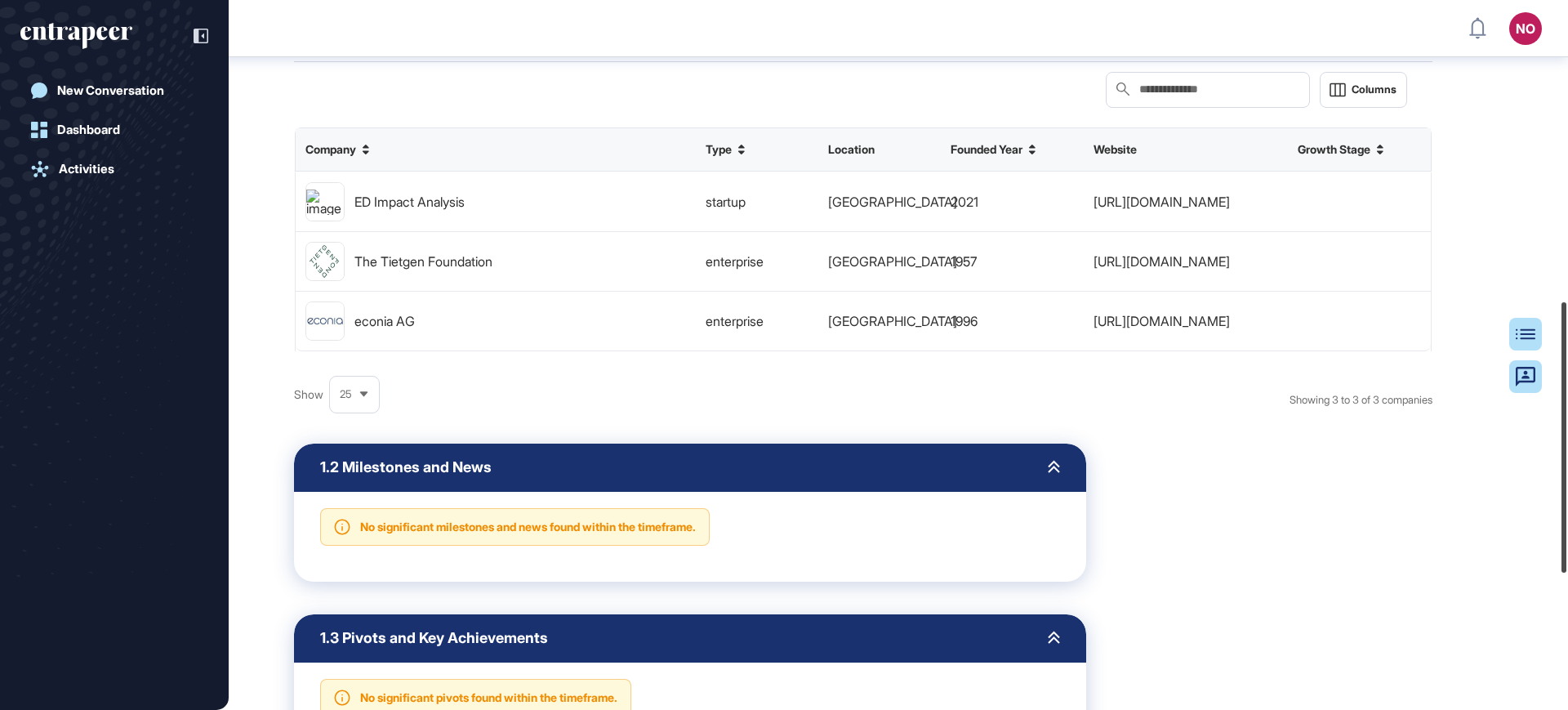
drag, startPoint x: 1567, startPoint y: 147, endPoint x: 1567, endPoint y: 448, distance: 301.0
click at [1566, 448] on div at bounding box center [1564, 437] width 5 height 270
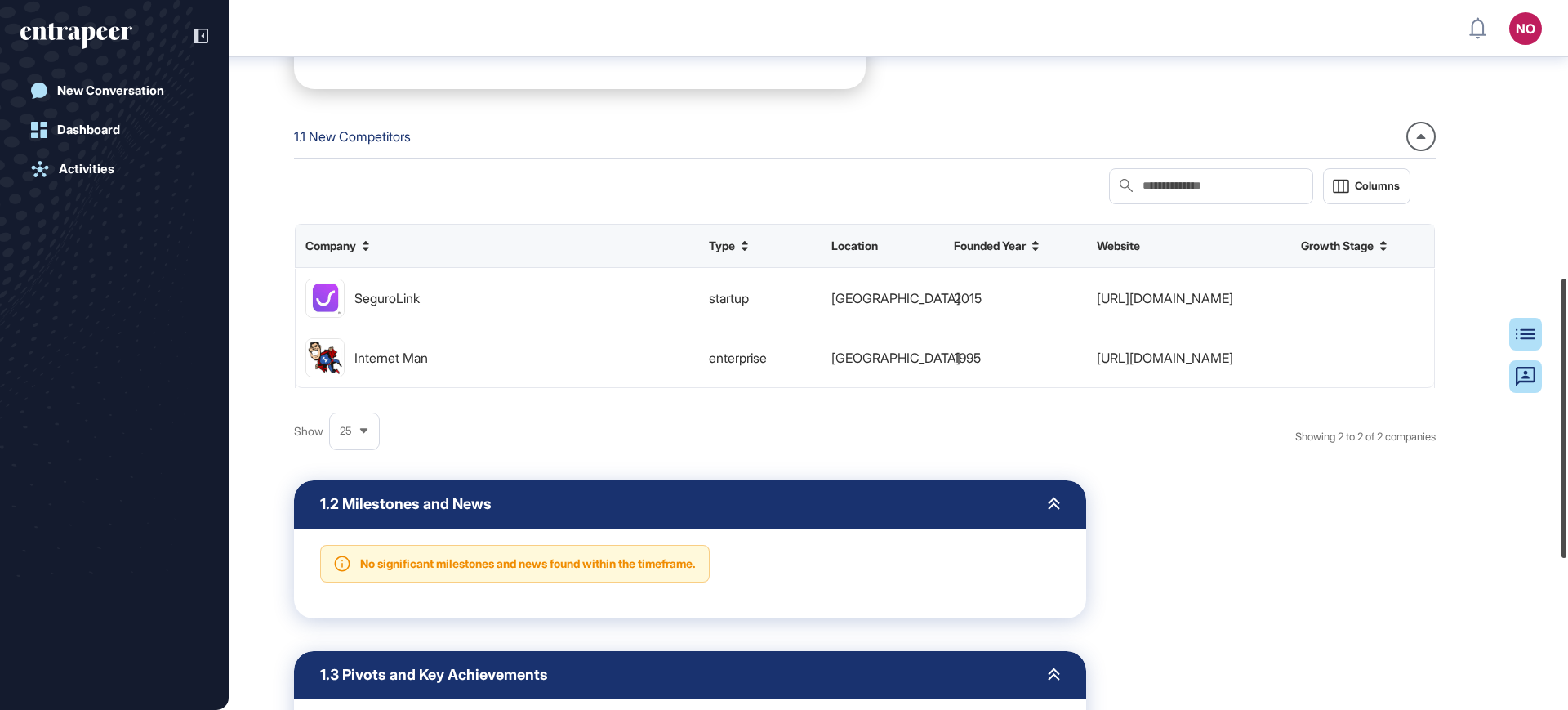
scroll to position [706, 0]
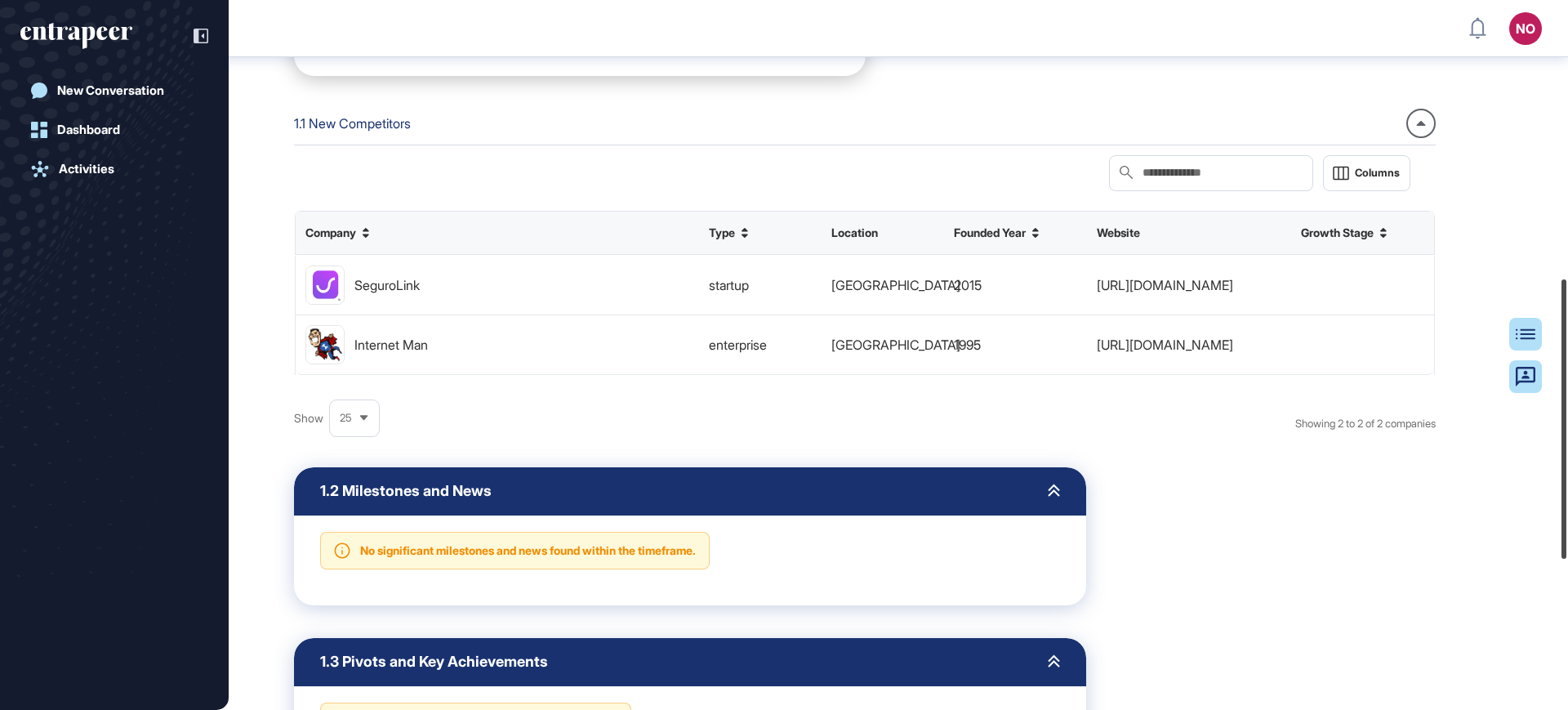
drag, startPoint x: 1567, startPoint y: 239, endPoint x: 1555, endPoint y: 456, distance: 217.3
click at [1555, 456] on div "NO Admin Dashboard Dashboard Profile My Content Request More Data New Conversat…" at bounding box center [784, 355] width 1568 height 710
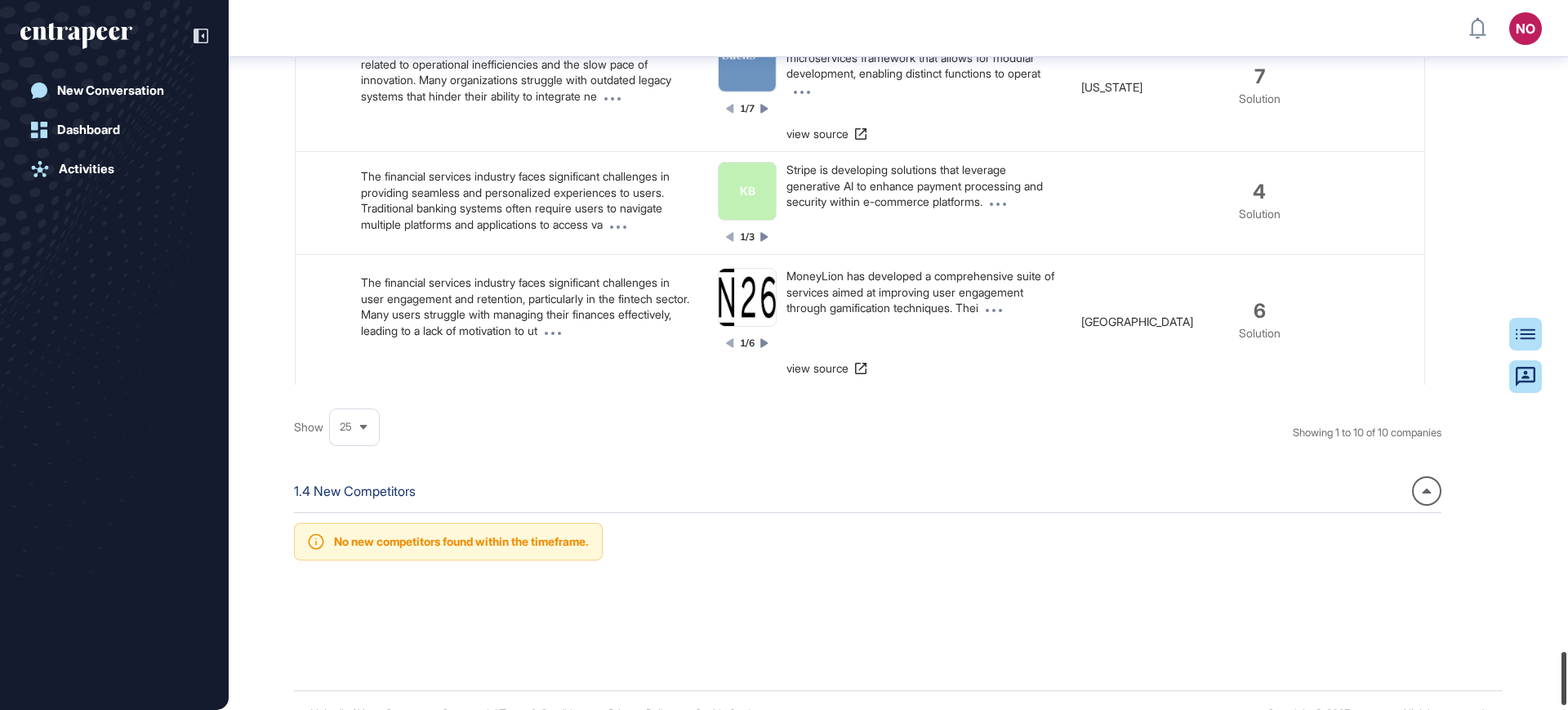
scroll to position [8682, 0]
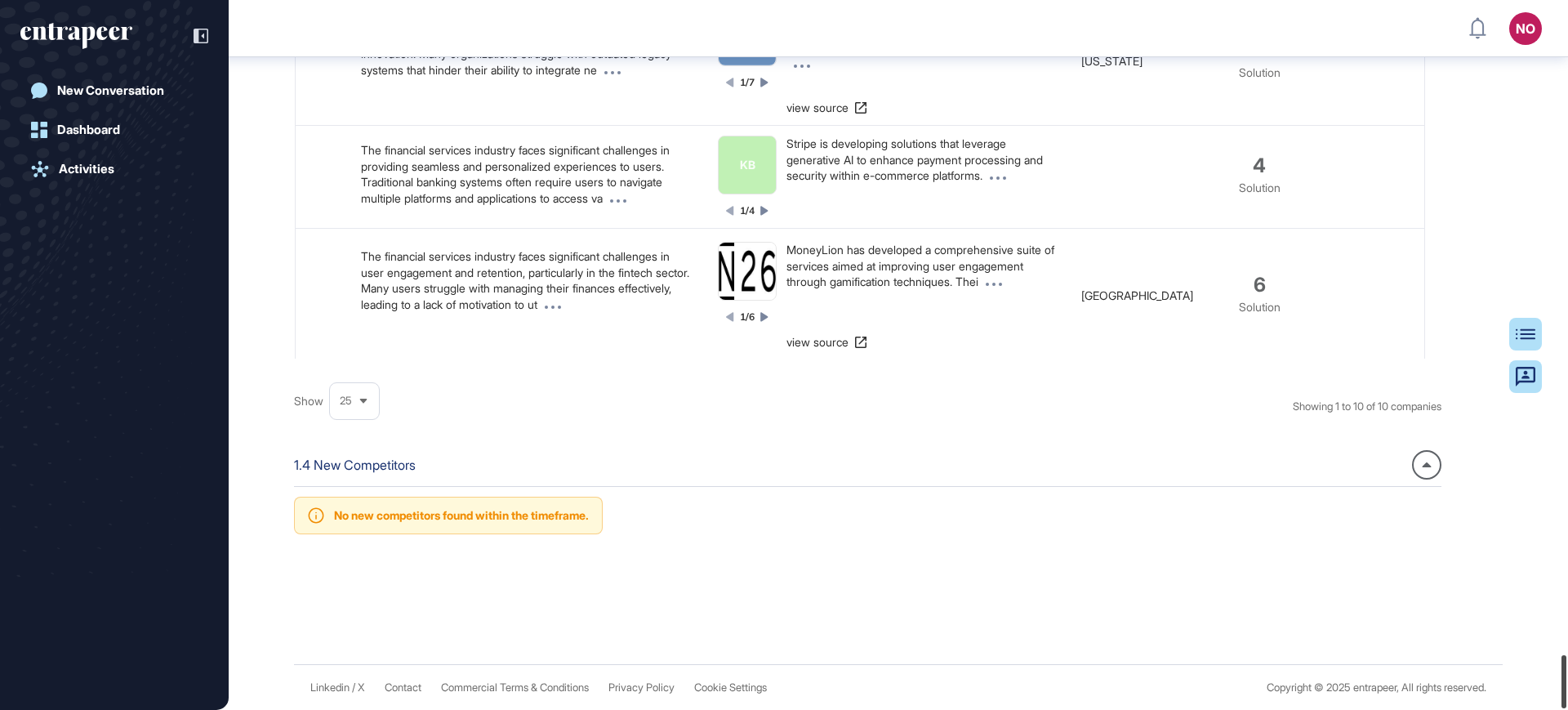
drag, startPoint x: 1567, startPoint y: 44, endPoint x: 1567, endPoint y: 721, distance: 677.0
click at [1567, 709] on html "NO Admin Dashboard Dashboard Profile My Content Request More Data New Conversat…" at bounding box center [784, 420] width 1568 height 841
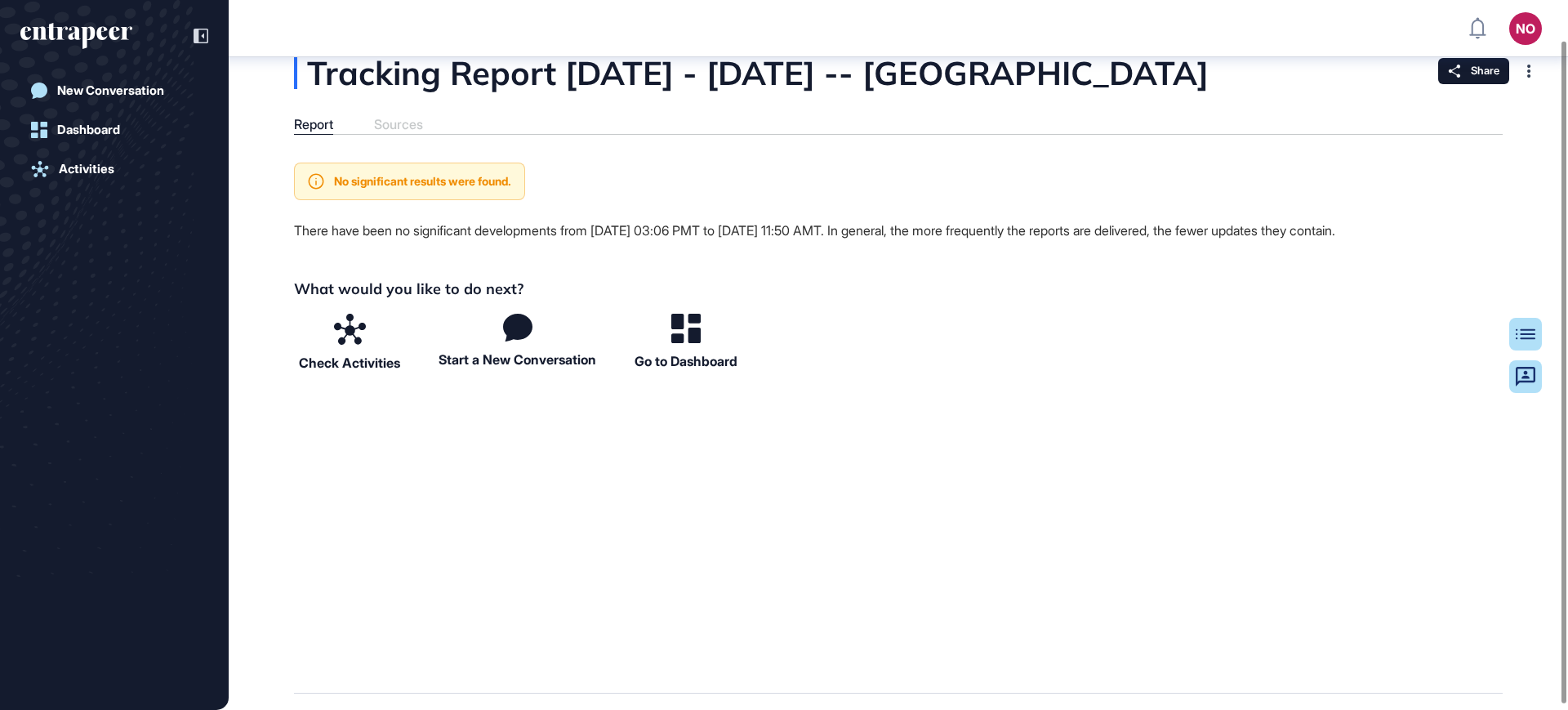
scroll to position [54, 0]
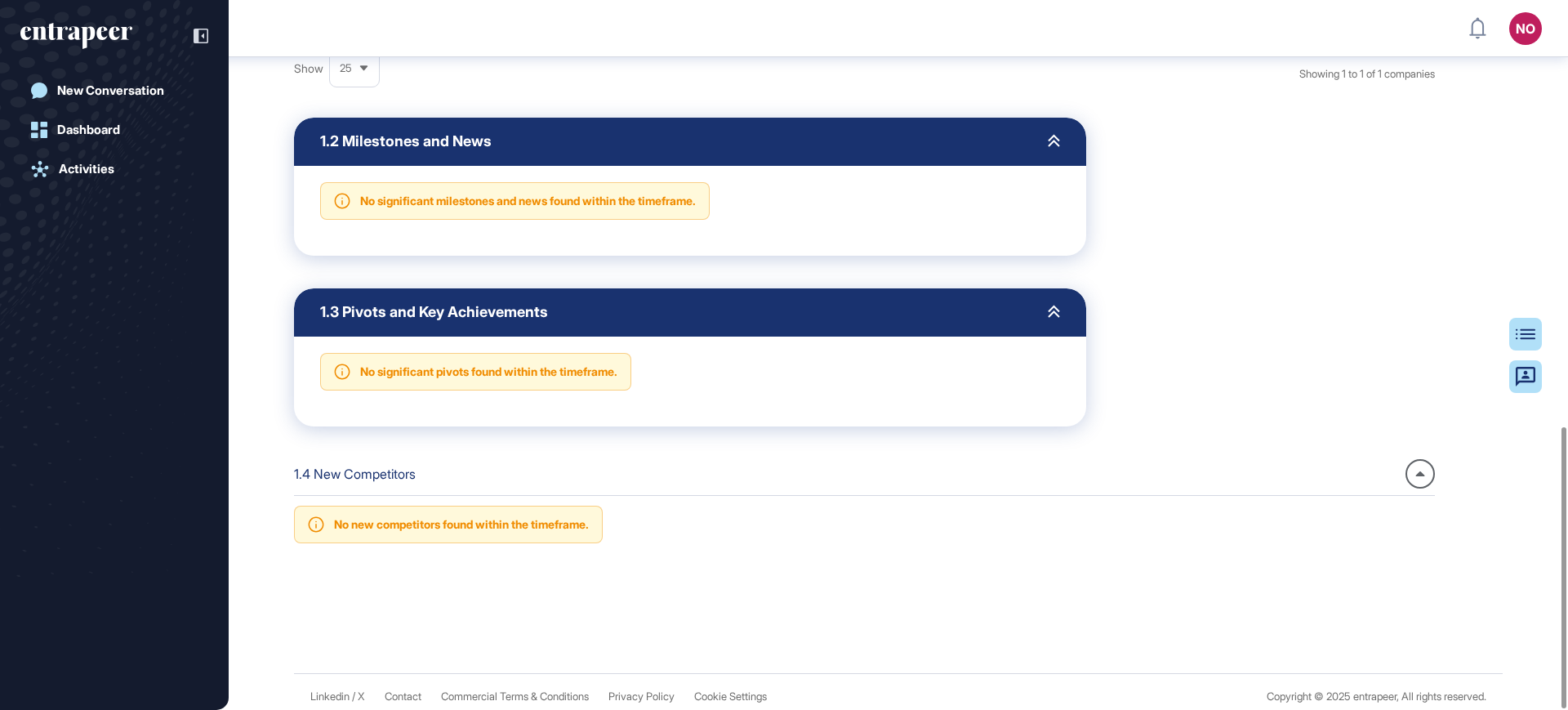
scroll to position [1077, 0]
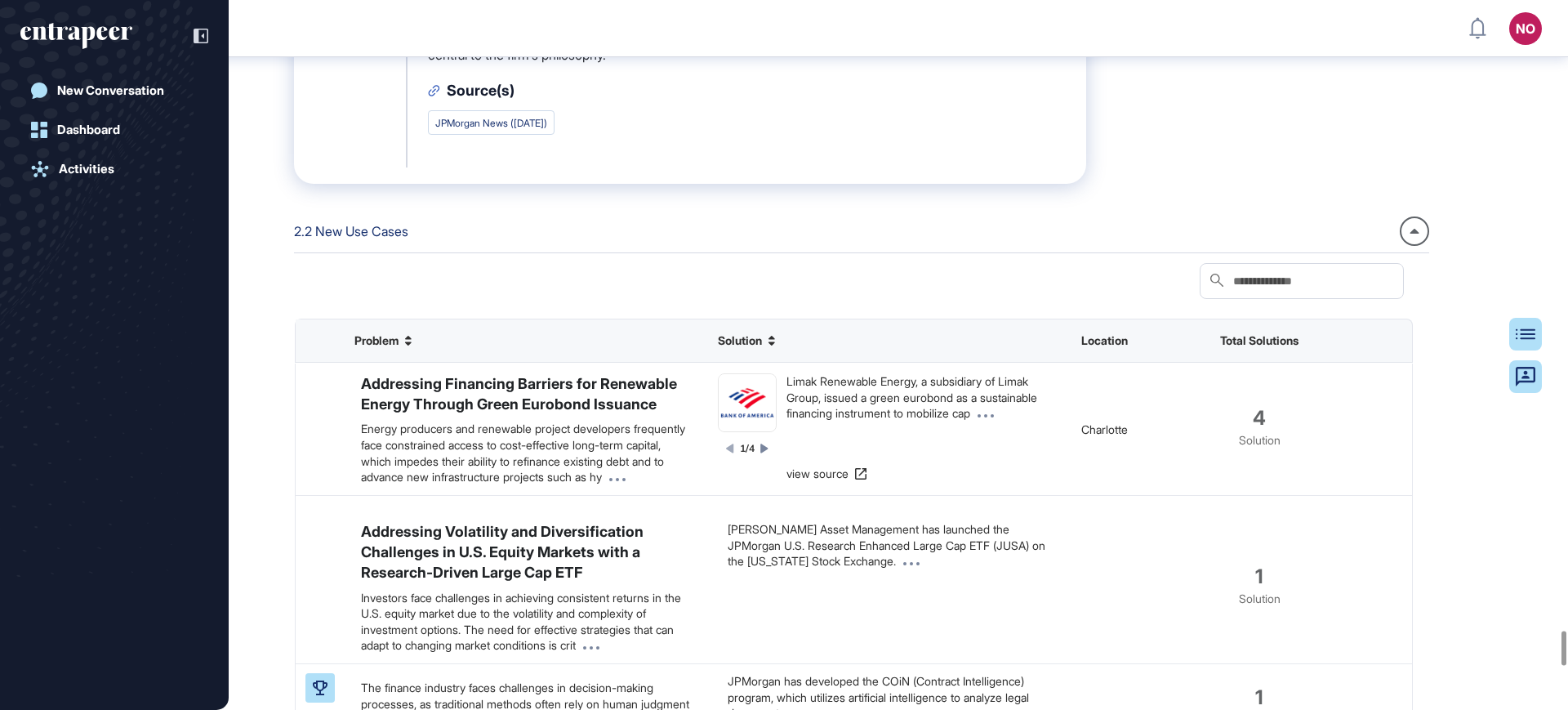
scroll to position [13945, 0]
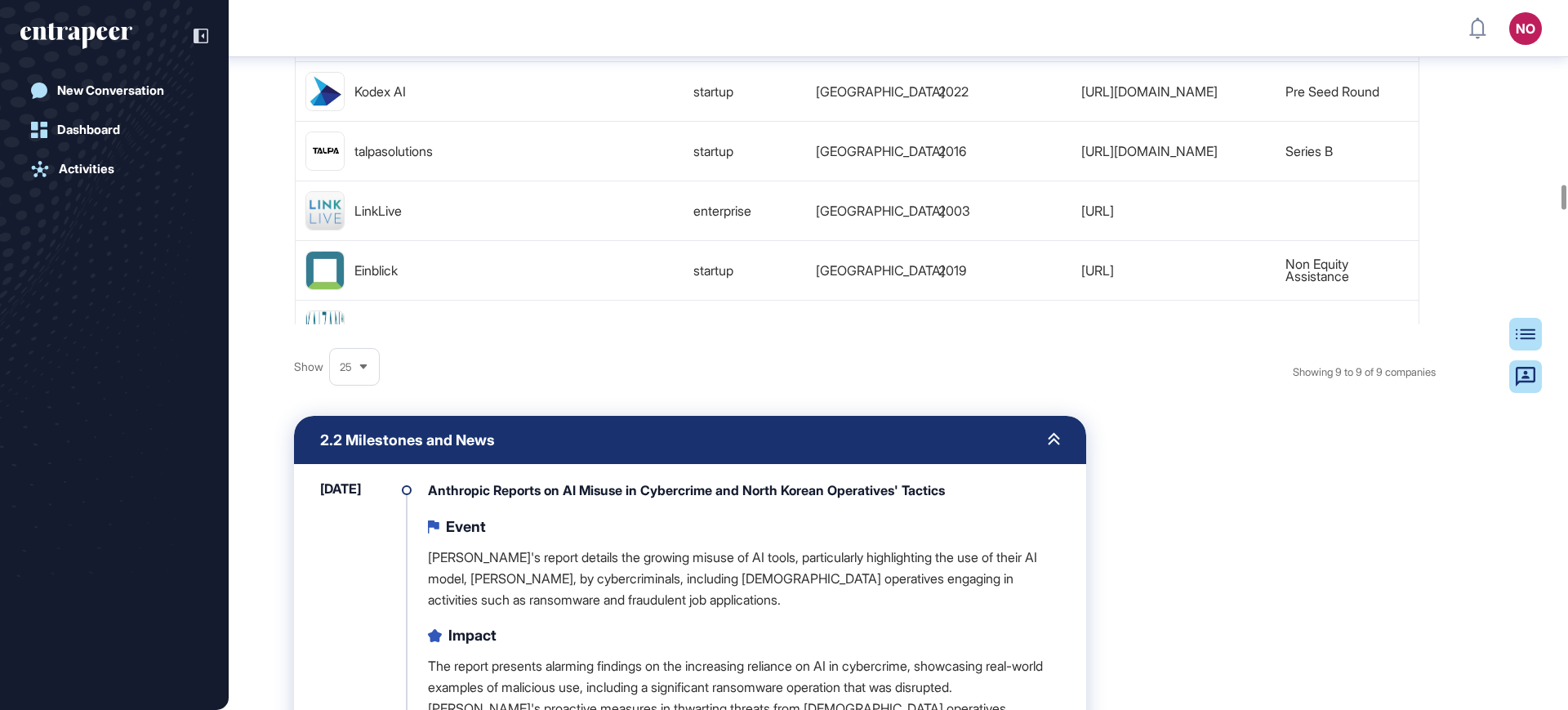
scroll to position [4977, 0]
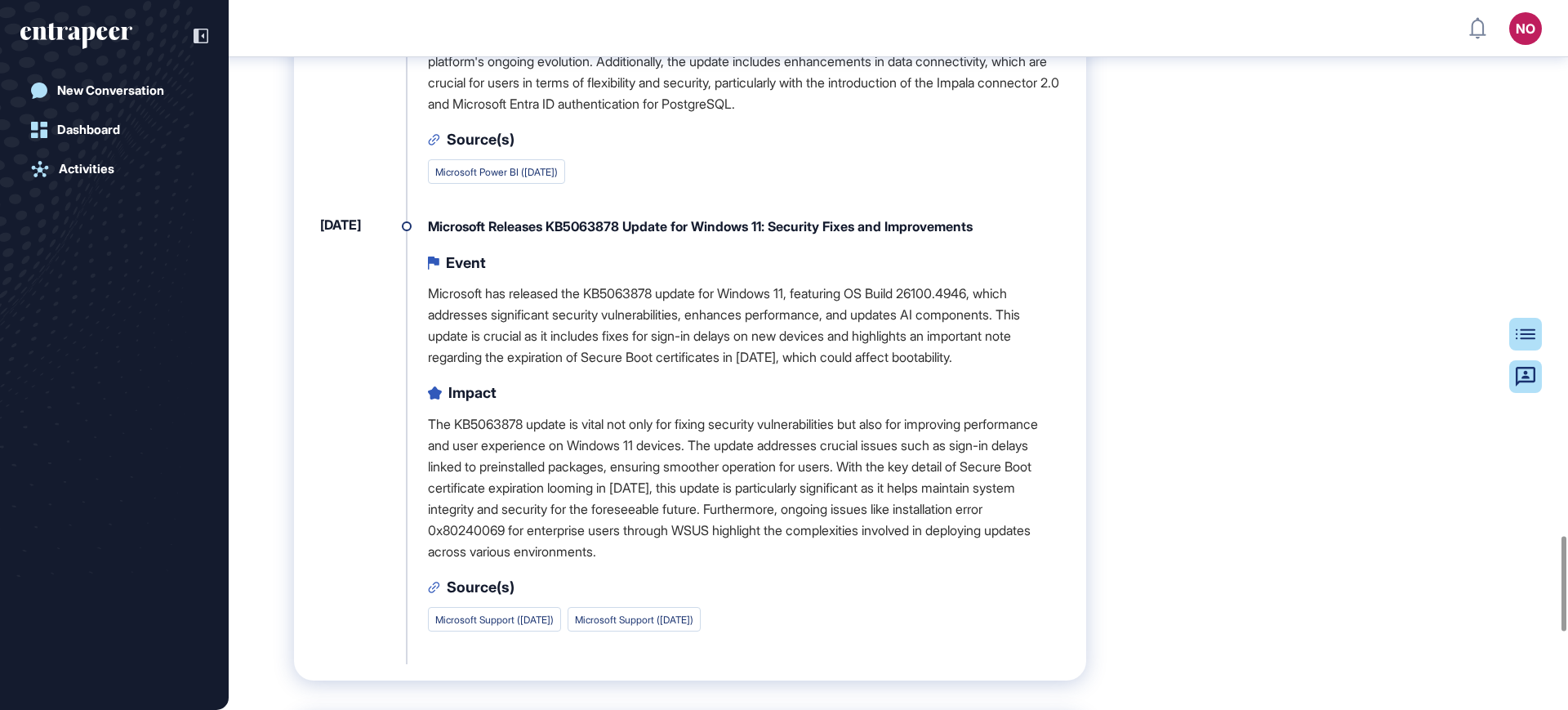
scroll to position [4357, 0]
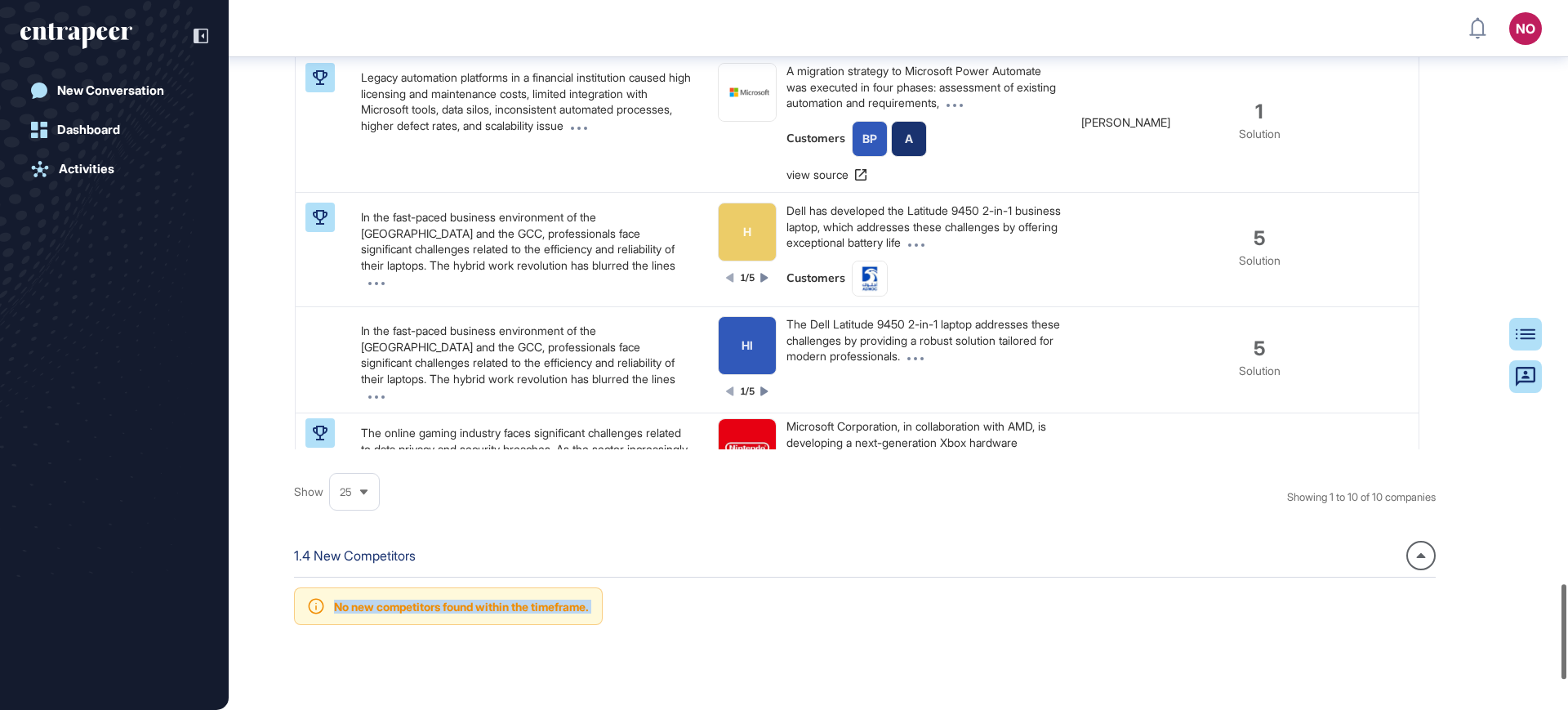
drag, startPoint x: 1567, startPoint y: 681, endPoint x: 1567, endPoint y: 656, distance: 25.0
click at [1567, 656] on div "NO Admin Dashboard Dashboard Profile My Content Request More Data New Conversat…" at bounding box center [784, 355] width 1568 height 710
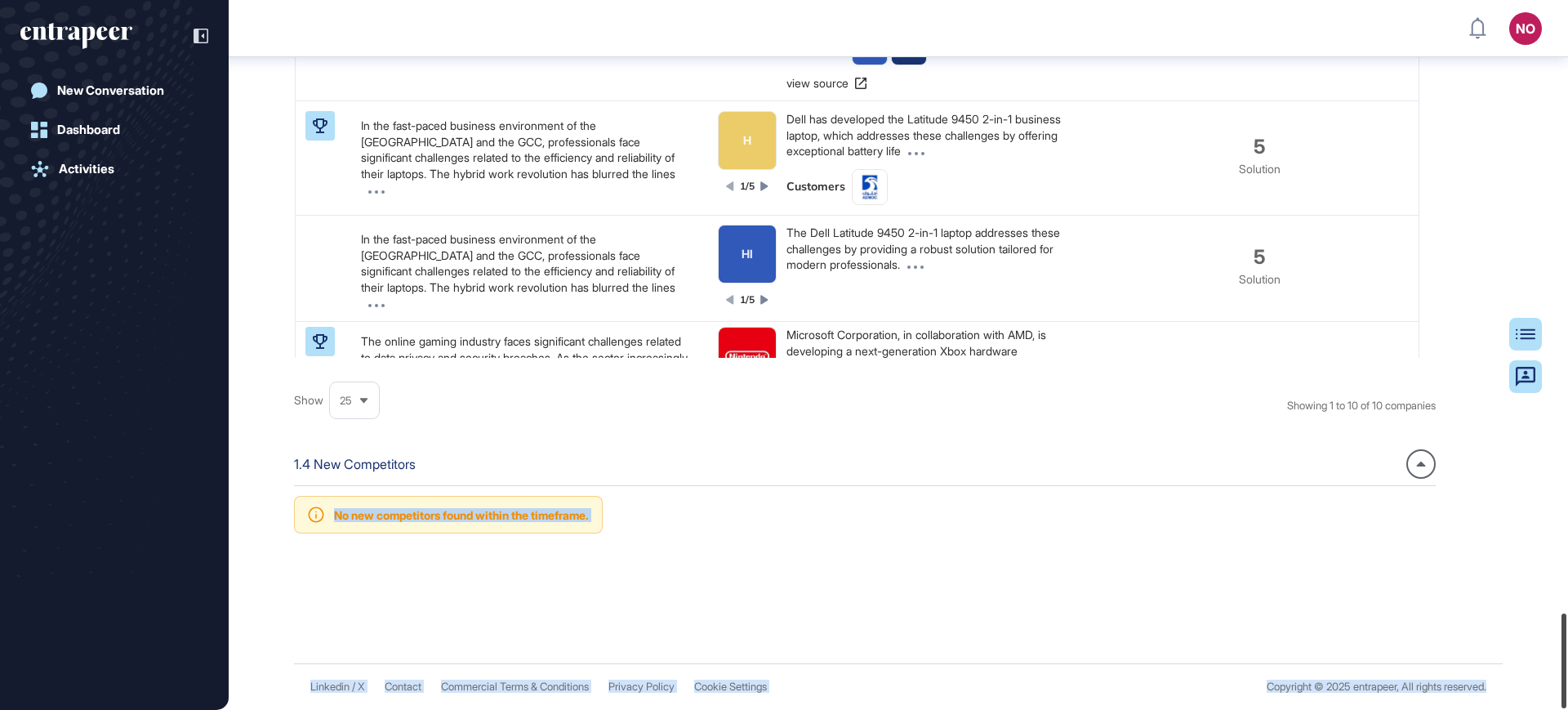
drag, startPoint x: 1564, startPoint y: 650, endPoint x: 1567, endPoint y: 688, distance: 38.1
click at [1566, 688] on div at bounding box center [1564, 660] width 5 height 95
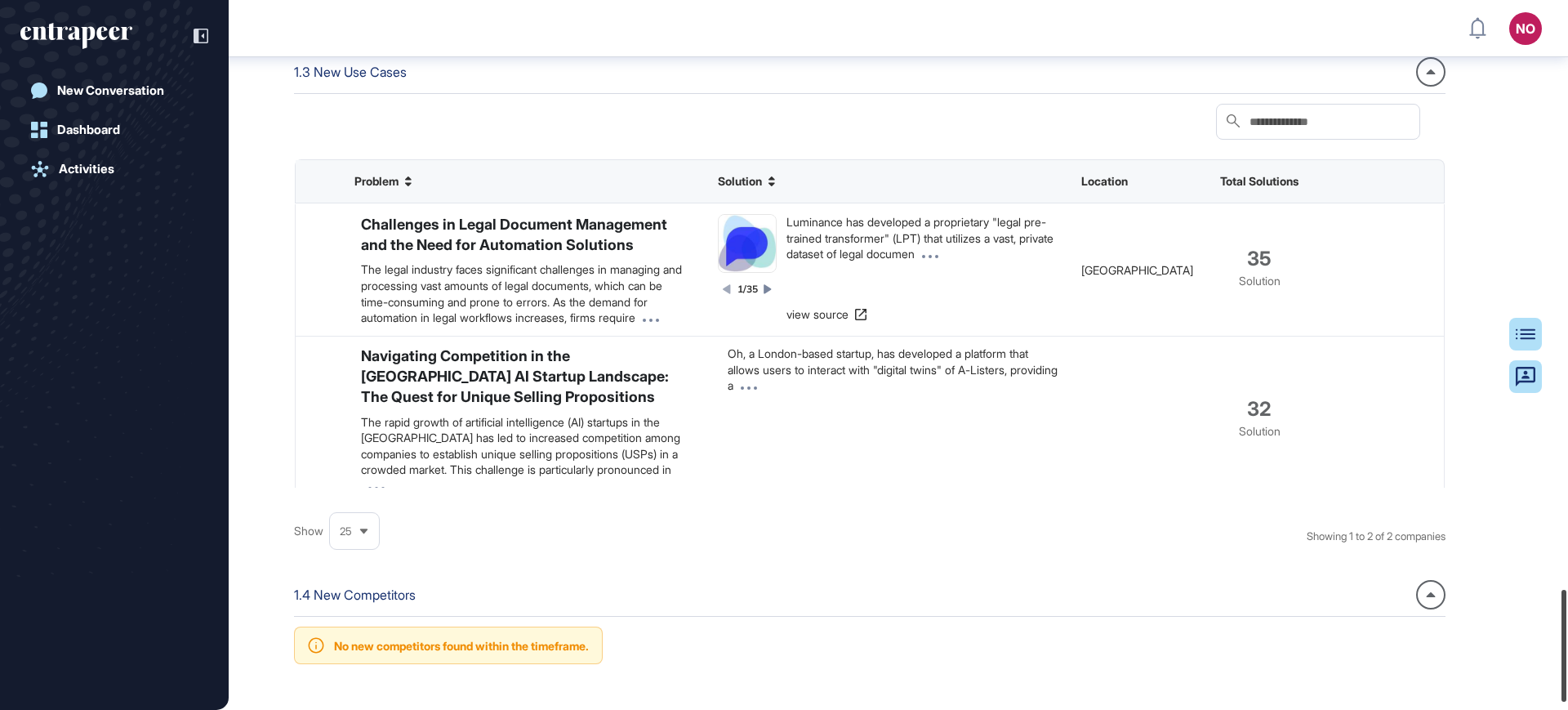
scroll to position [3772, 0]
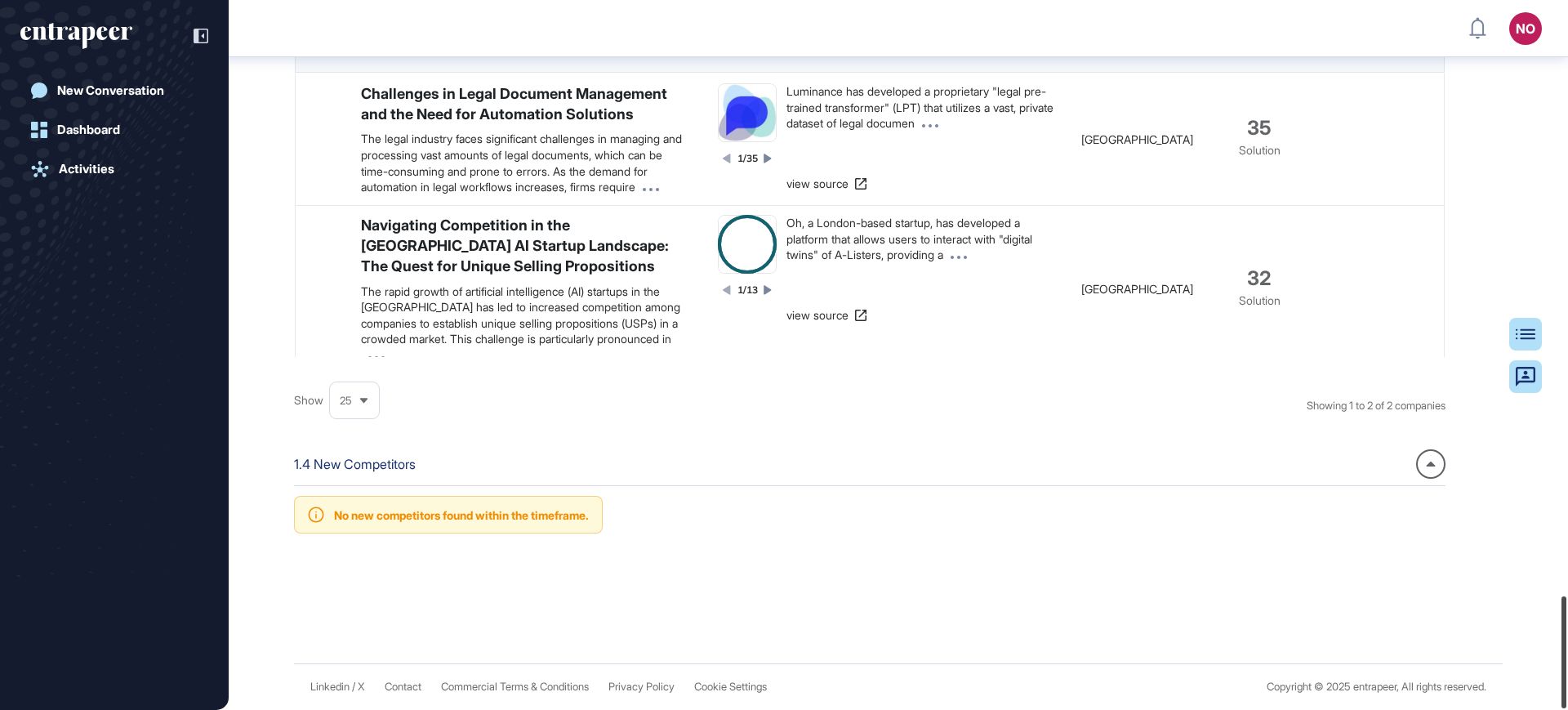
drag, startPoint x: 1567, startPoint y: 195, endPoint x: 1567, endPoint y: 697, distance: 502.0
click at [1566, 697] on div at bounding box center [1564, 652] width 5 height 112
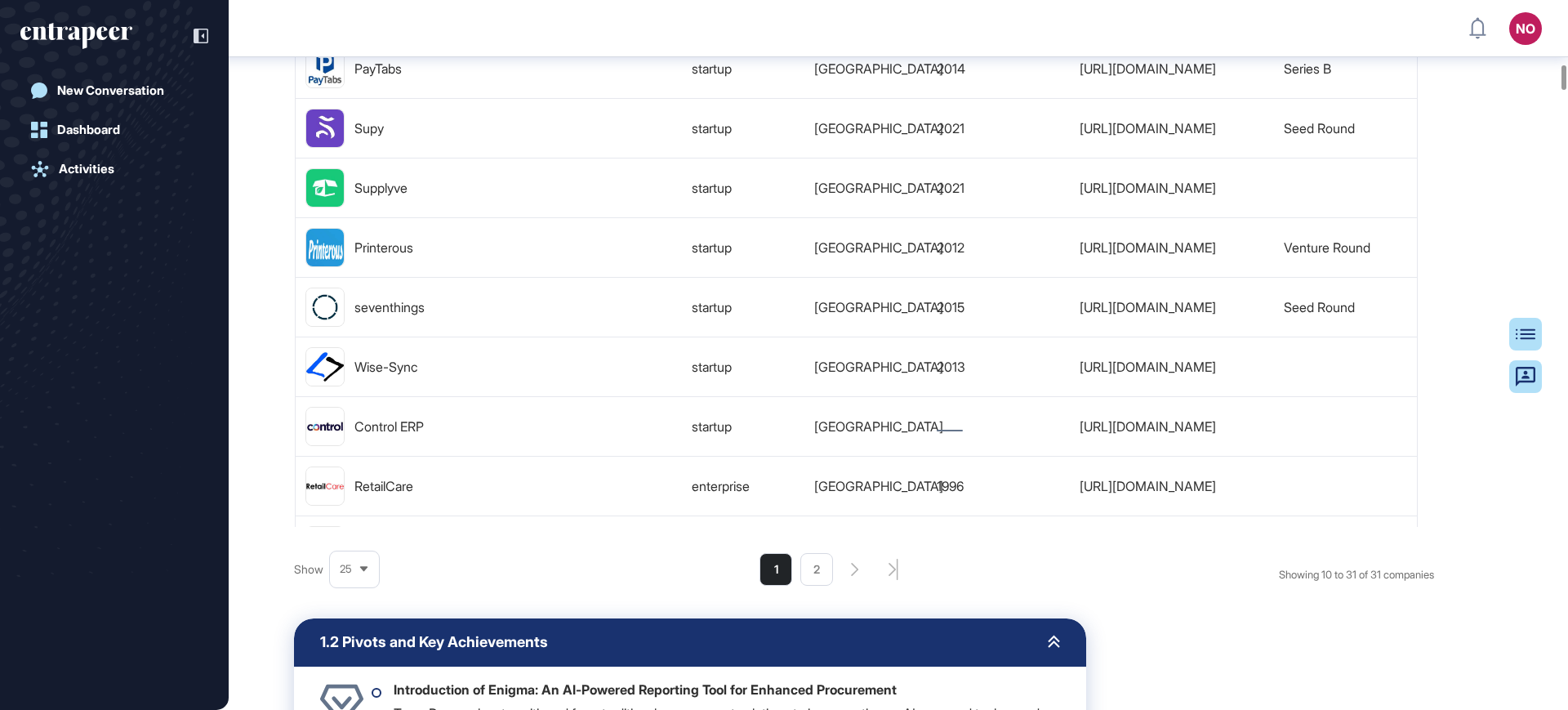
scroll to position [96, 0]
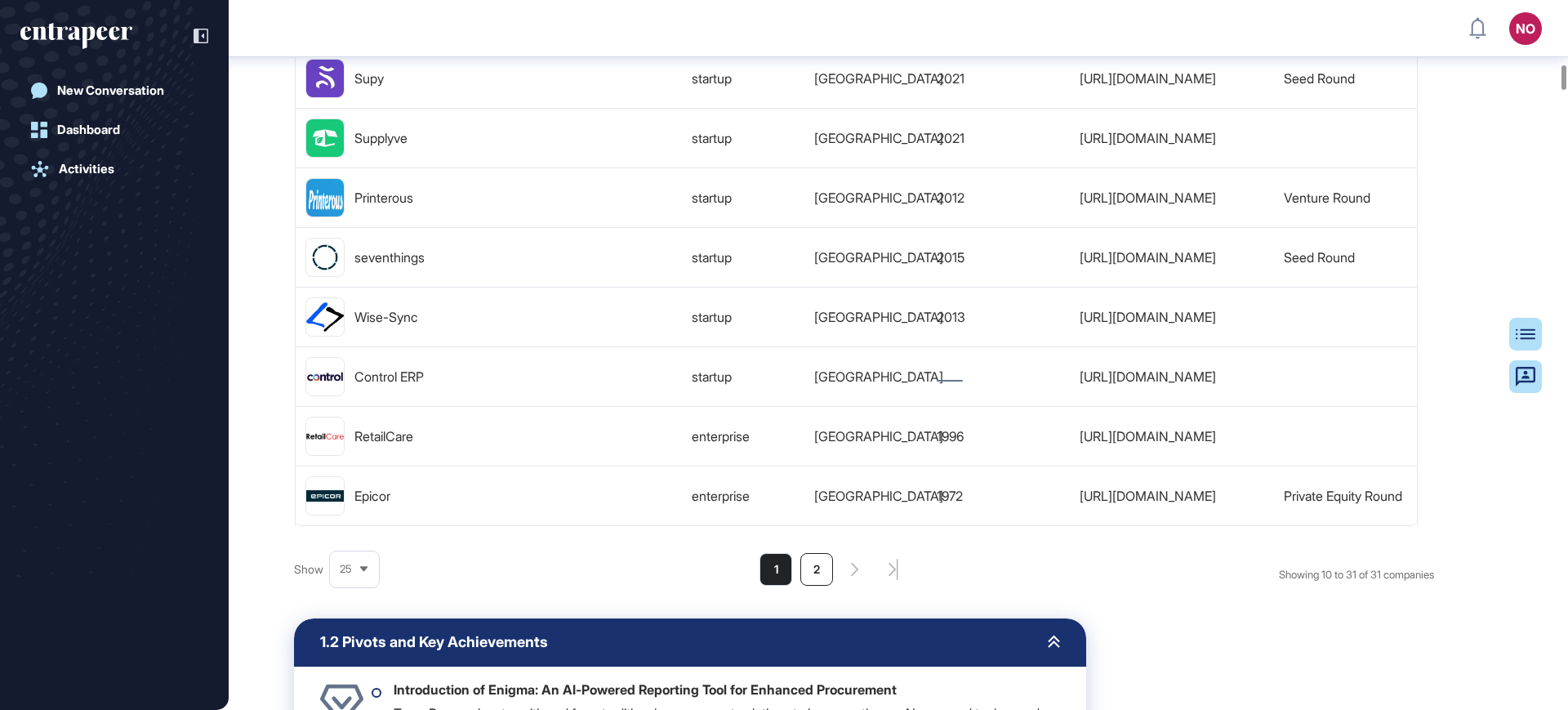
click at [833, 586] on li "2" at bounding box center [816, 569] width 33 height 33
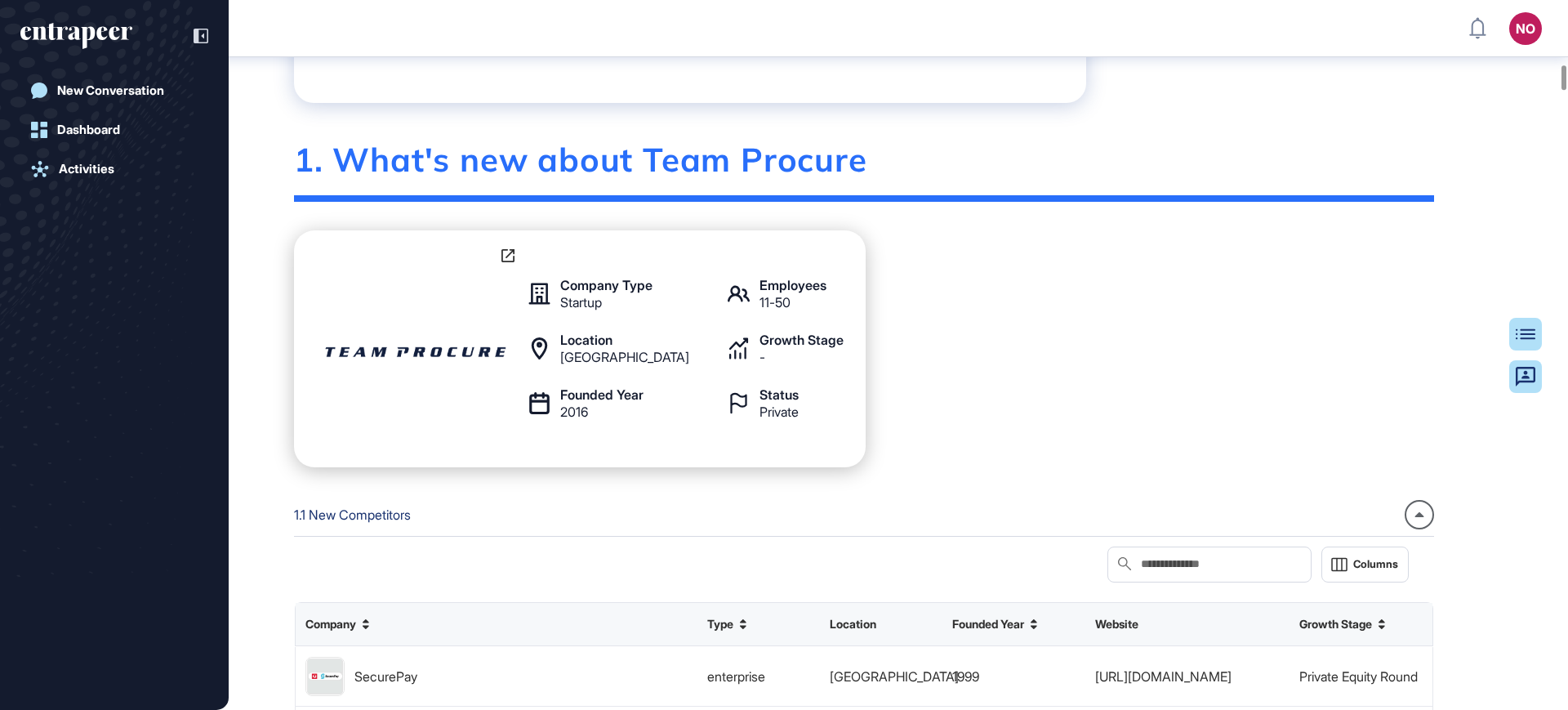
scroll to position [2747, 0]
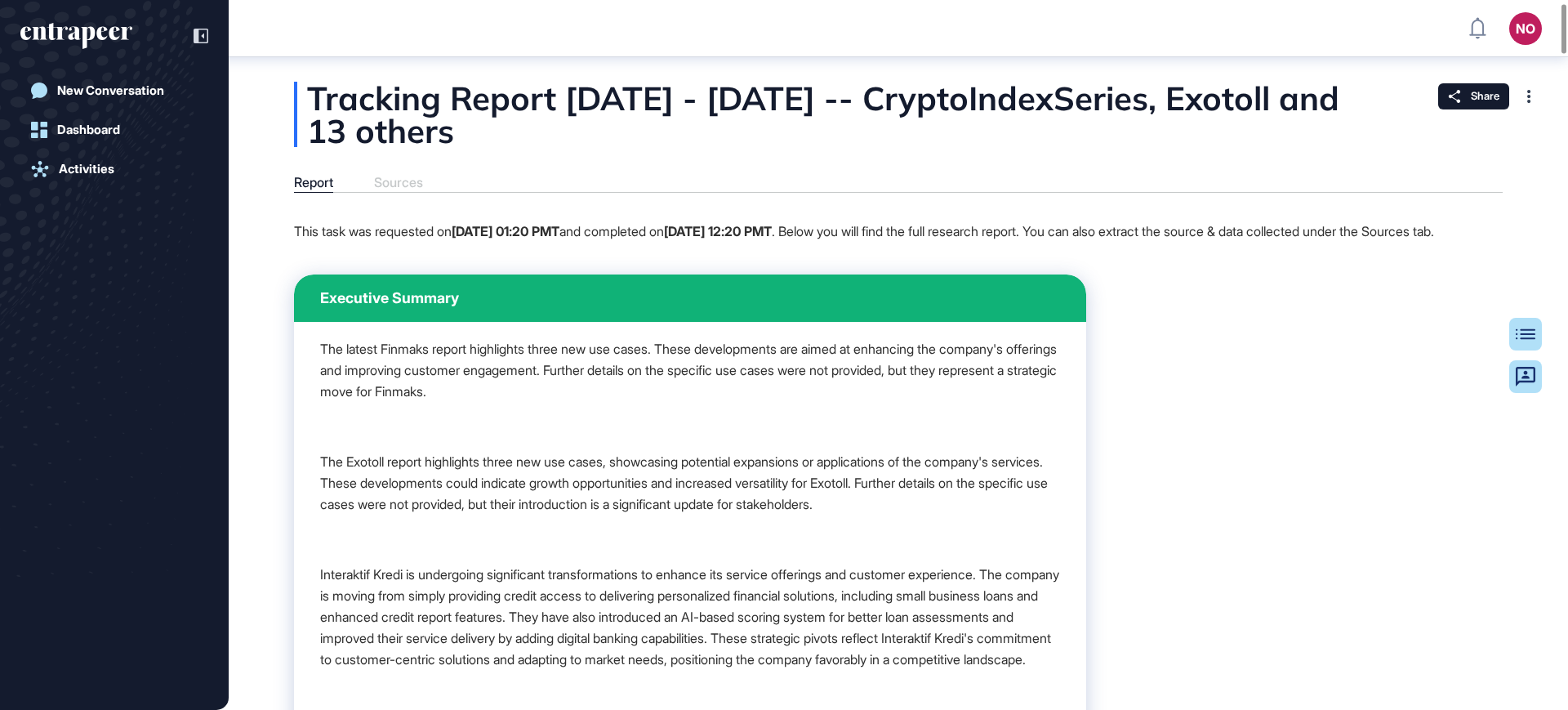
scroll to position [1, 1]
